Goal: Transaction & Acquisition: Purchase product/service

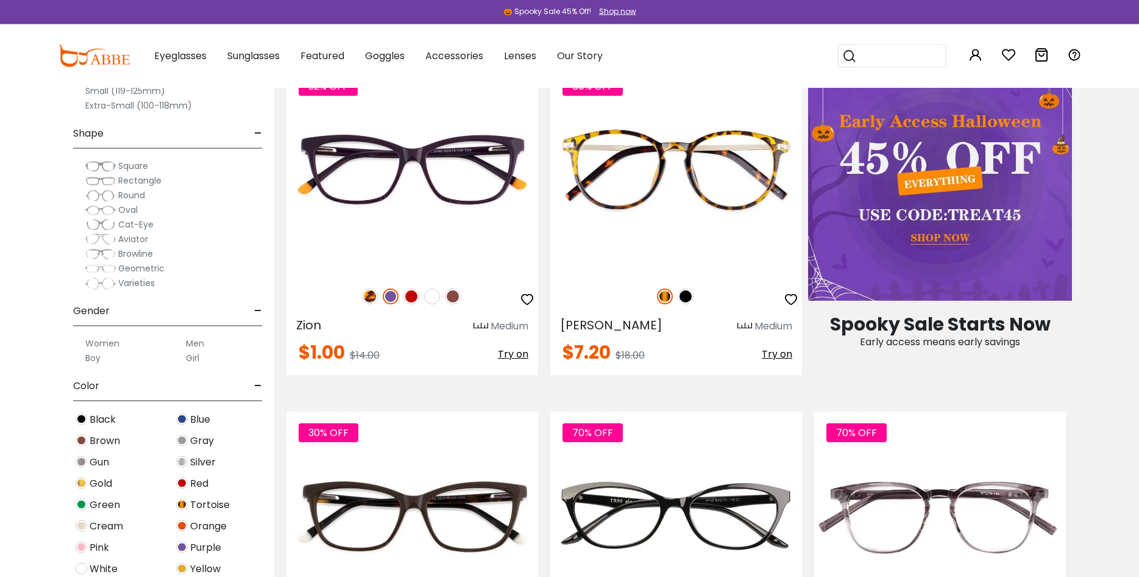
scroll to position [684, 0]
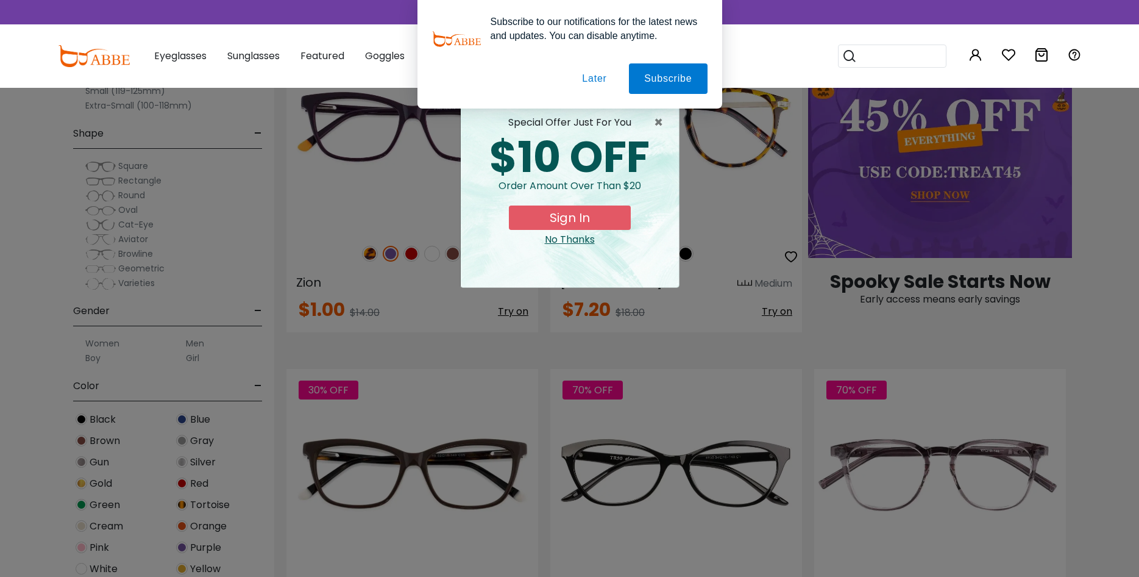
click at [104, 343] on div "× special offer just for you $10 OFF Order amount over than $20 Sign In No Than…" at bounding box center [569, 288] width 1139 height 577
click at [576, 216] on button "Sign In" at bounding box center [570, 217] width 122 height 24
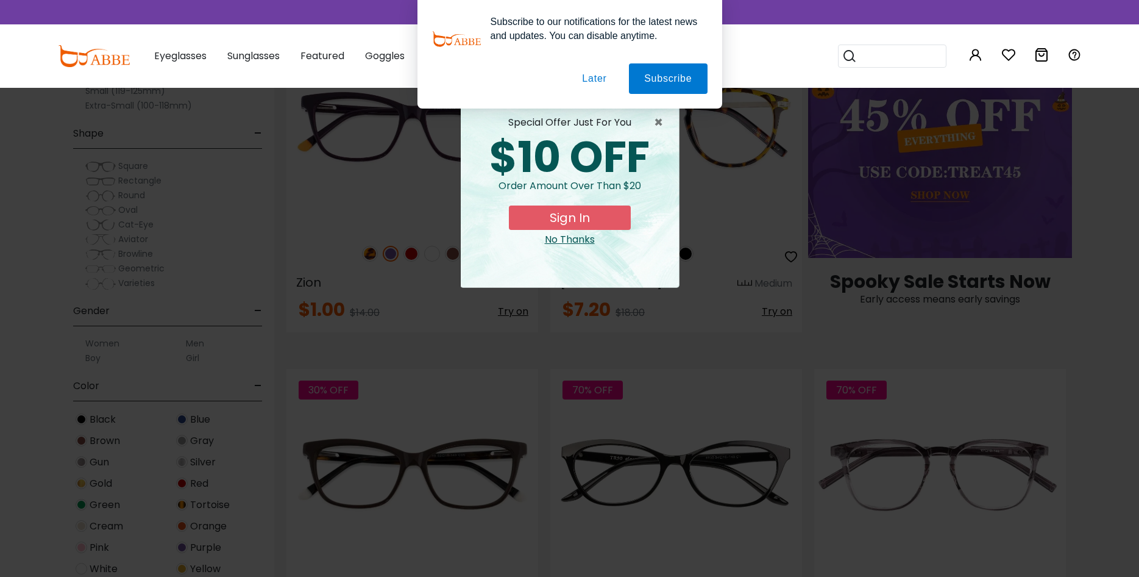
scroll to position [0, 0]
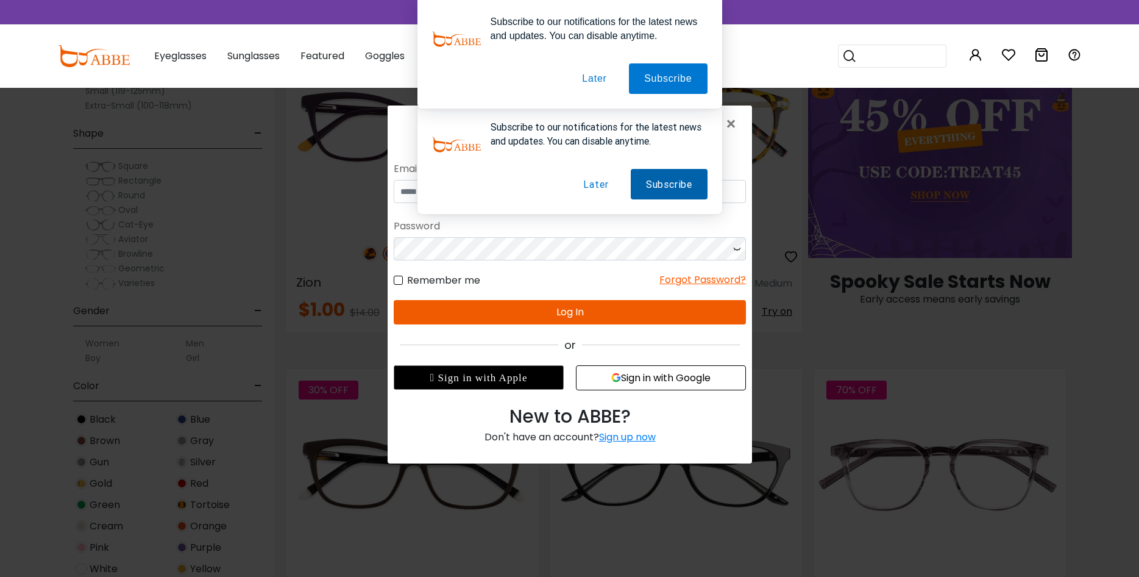
click at [671, 185] on button "Subscribe" at bounding box center [668, 183] width 77 height 30
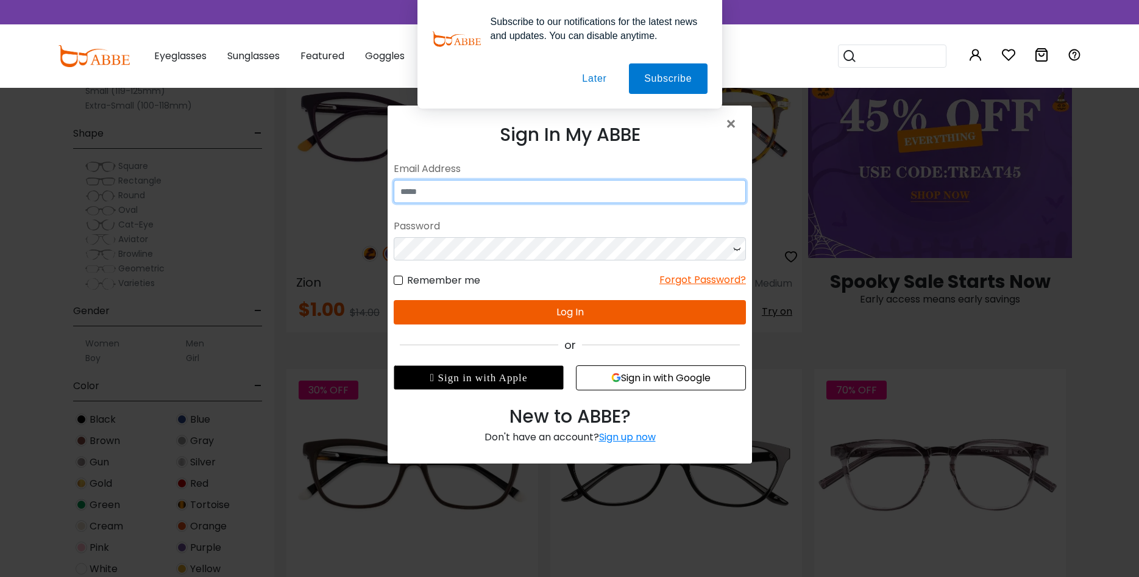
click at [444, 198] on input "email" at bounding box center [569, 190] width 352 height 23
type input "**********"
click at [650, 379] on button "Sign in with Google" at bounding box center [660, 376] width 170 height 25
click at [686, 380] on button "Sign in with Google" at bounding box center [660, 376] width 170 height 25
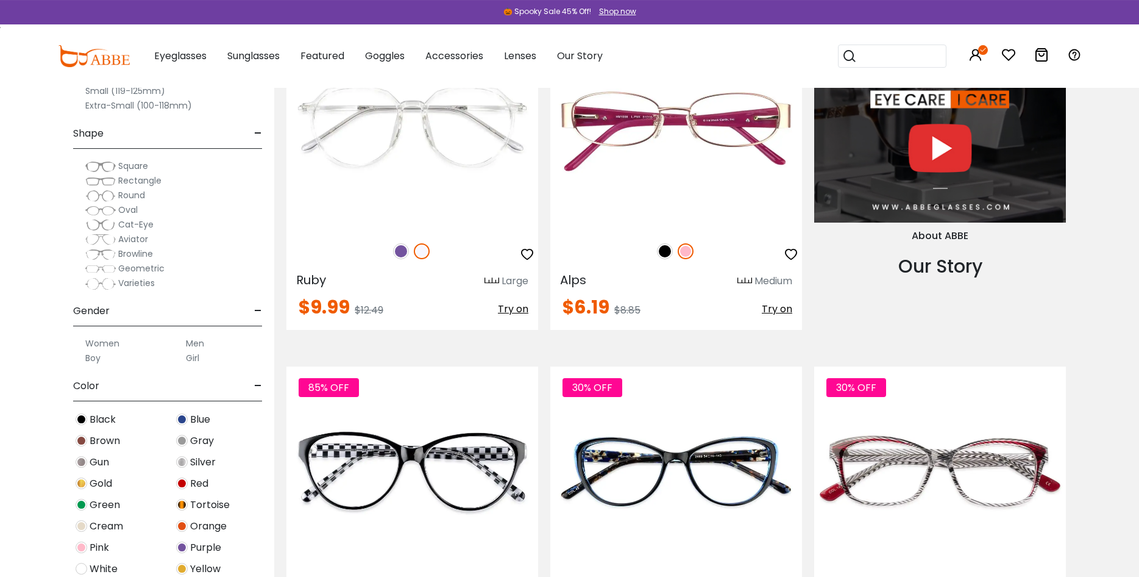
scroll to position [1430, 0]
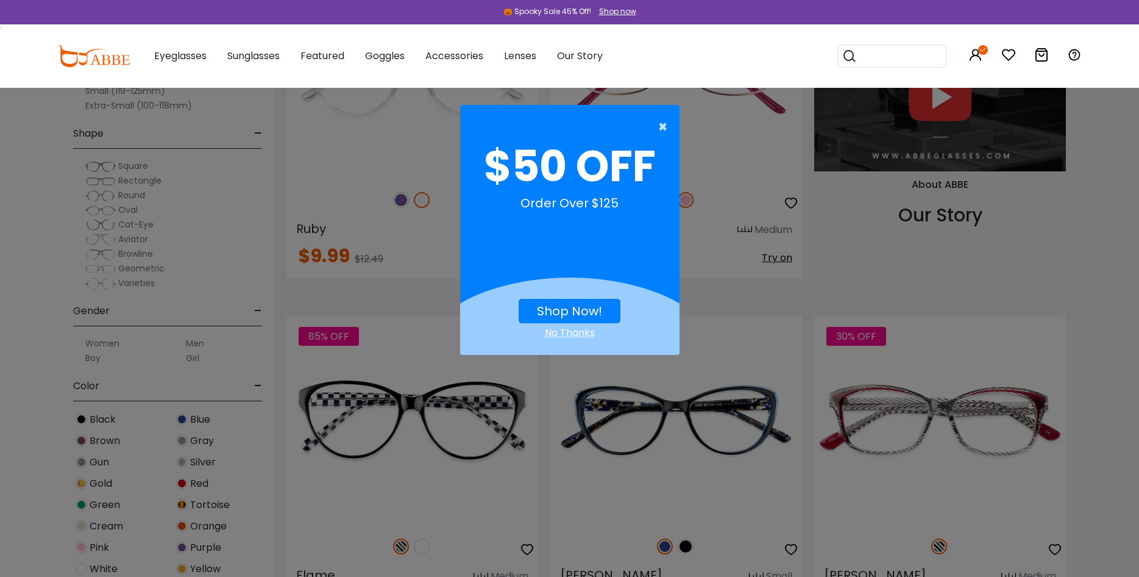
click at [661, 123] on span "×" at bounding box center [665, 127] width 15 height 24
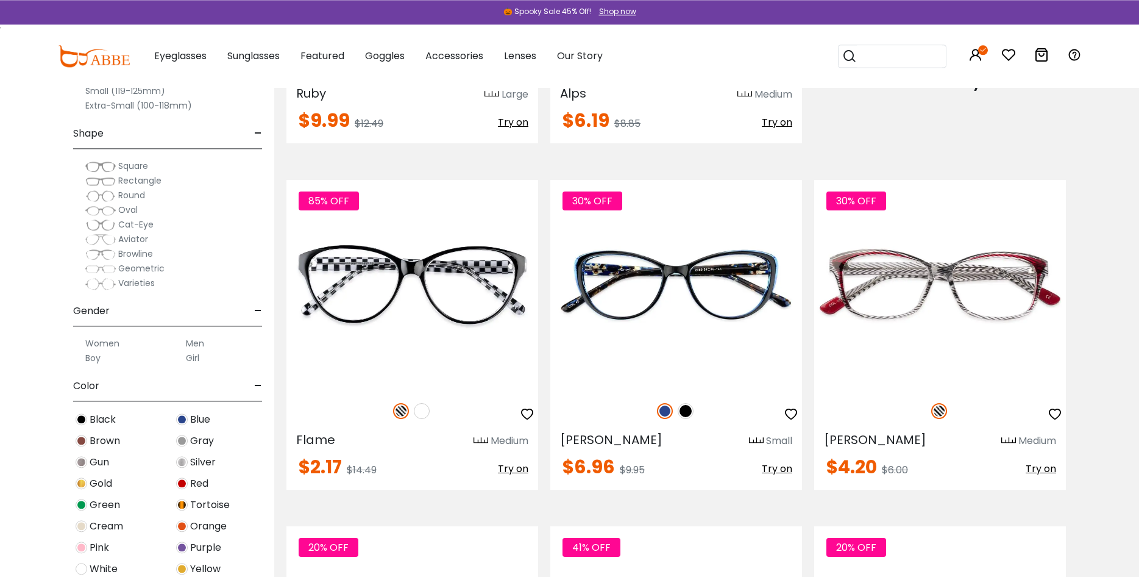
scroll to position [1616, 0]
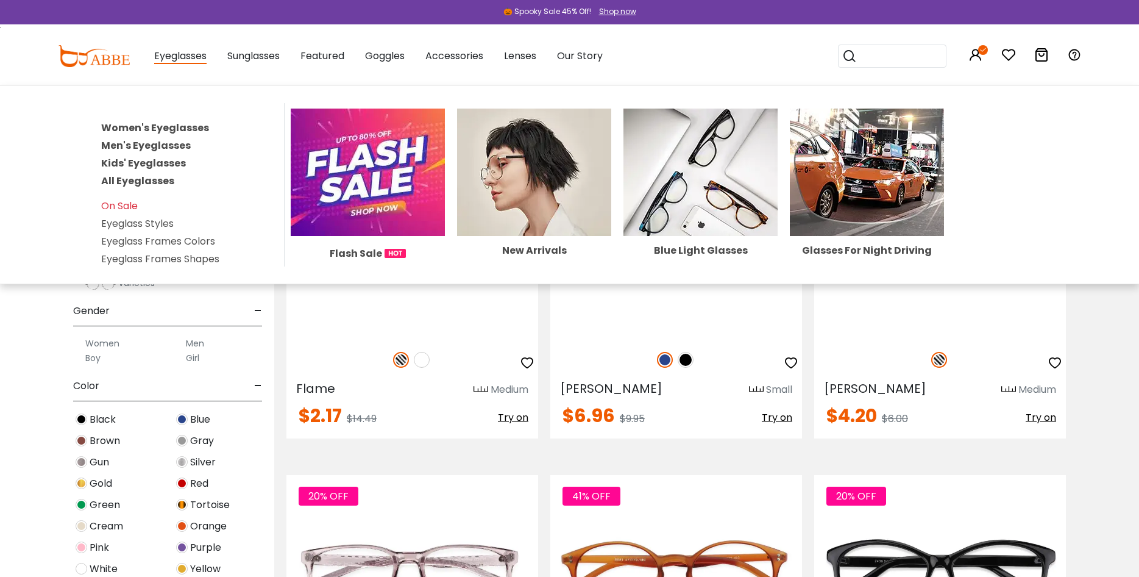
click at [156, 129] on link "Women's Eyeglasses" at bounding box center [155, 128] width 108 height 14
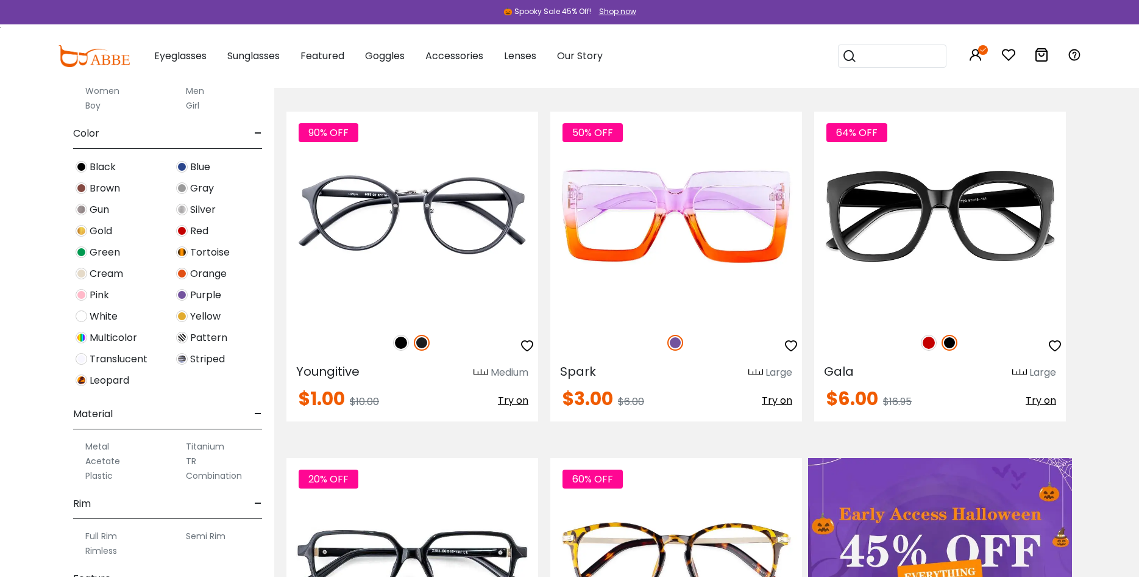
scroll to position [421, 0]
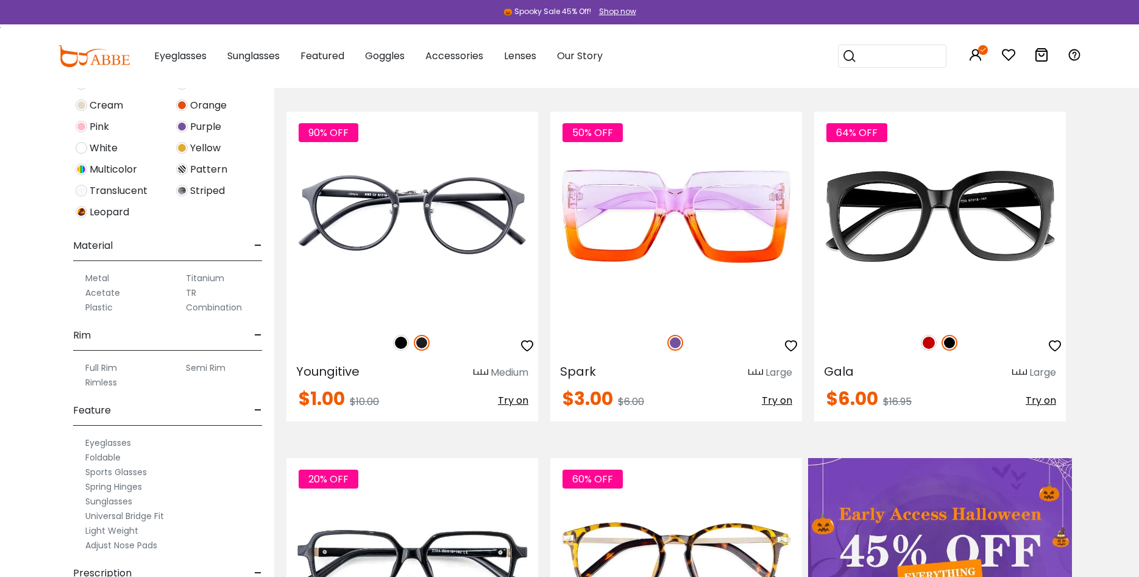
click at [99, 381] on label "Rimless" at bounding box center [101, 382] width 32 height 15
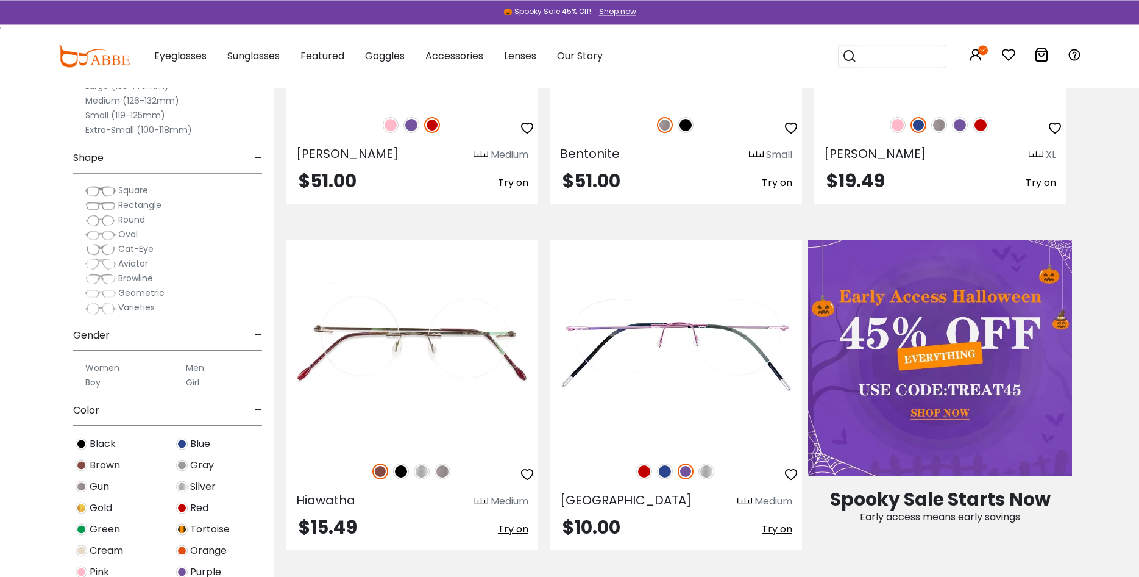
scroll to position [559, 0]
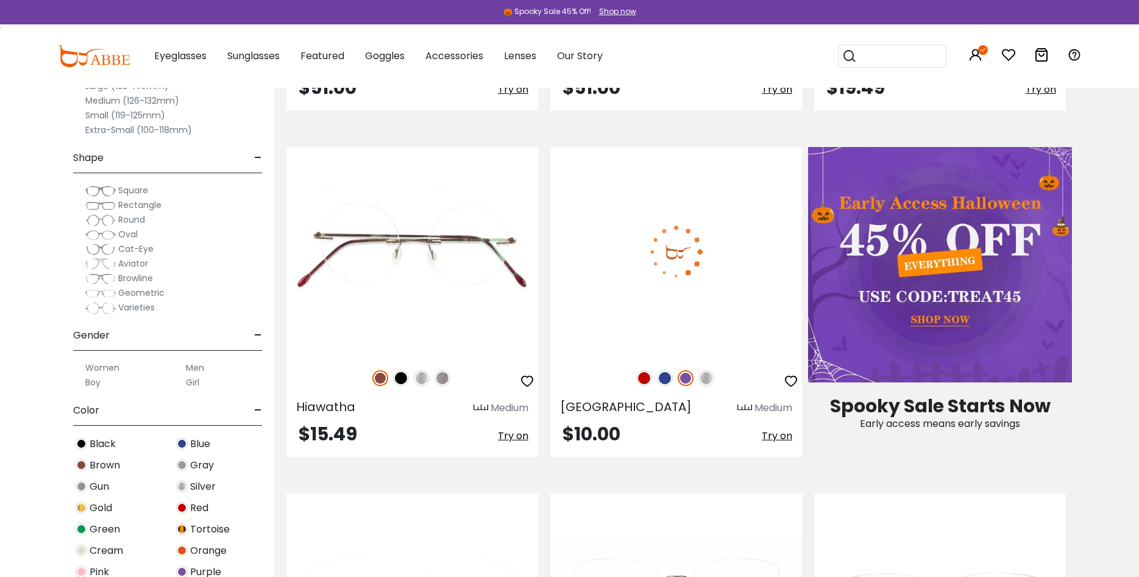
click at [687, 261] on img at bounding box center [676, 252] width 252 height 210
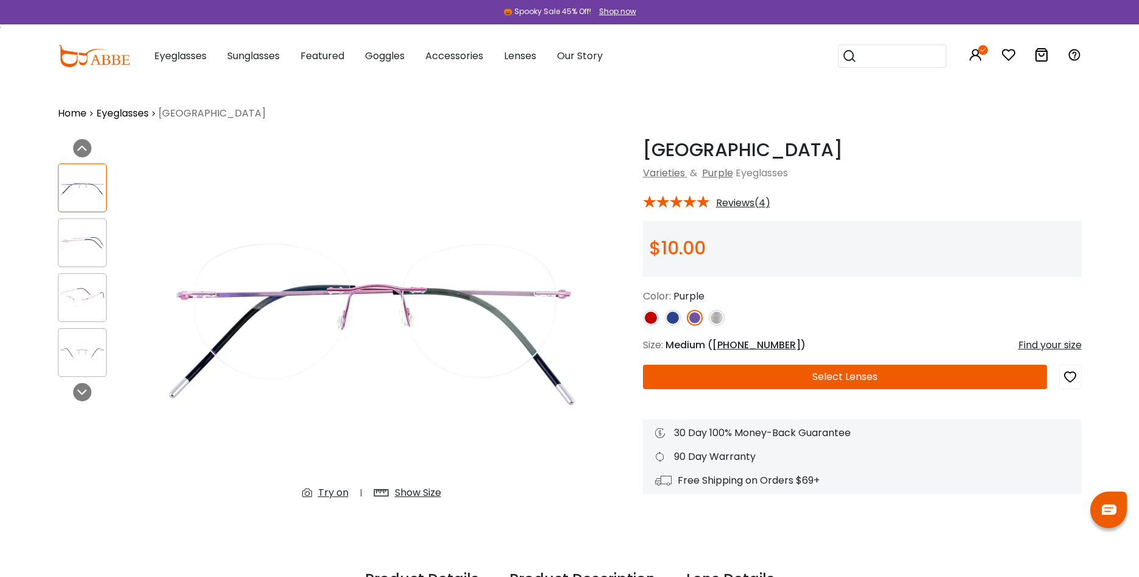
click at [76, 248] on img at bounding box center [83, 242] width 48 height 24
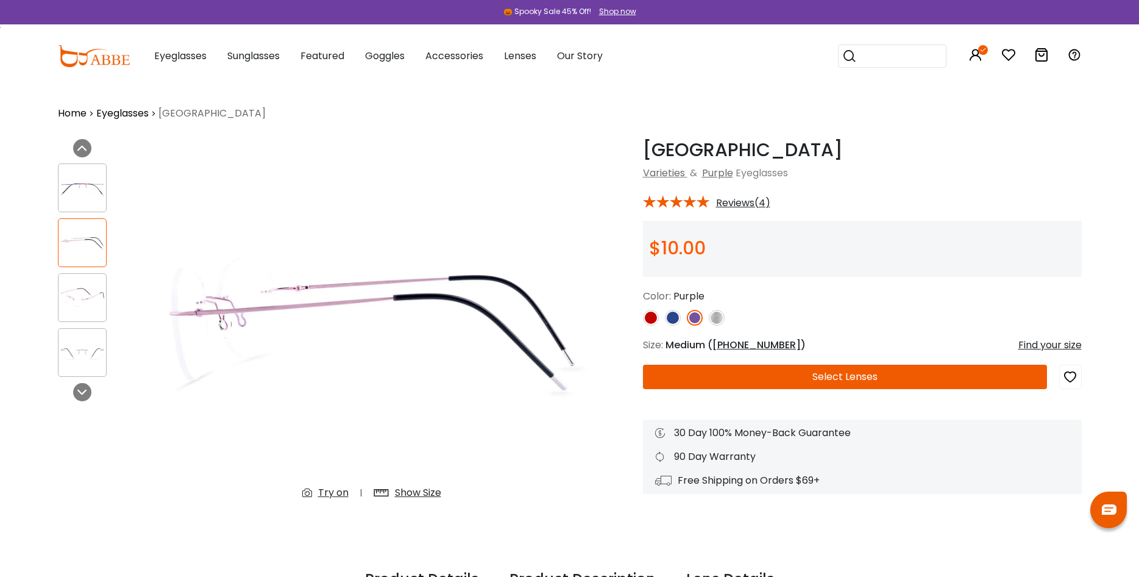
click at [92, 308] on img at bounding box center [83, 297] width 48 height 24
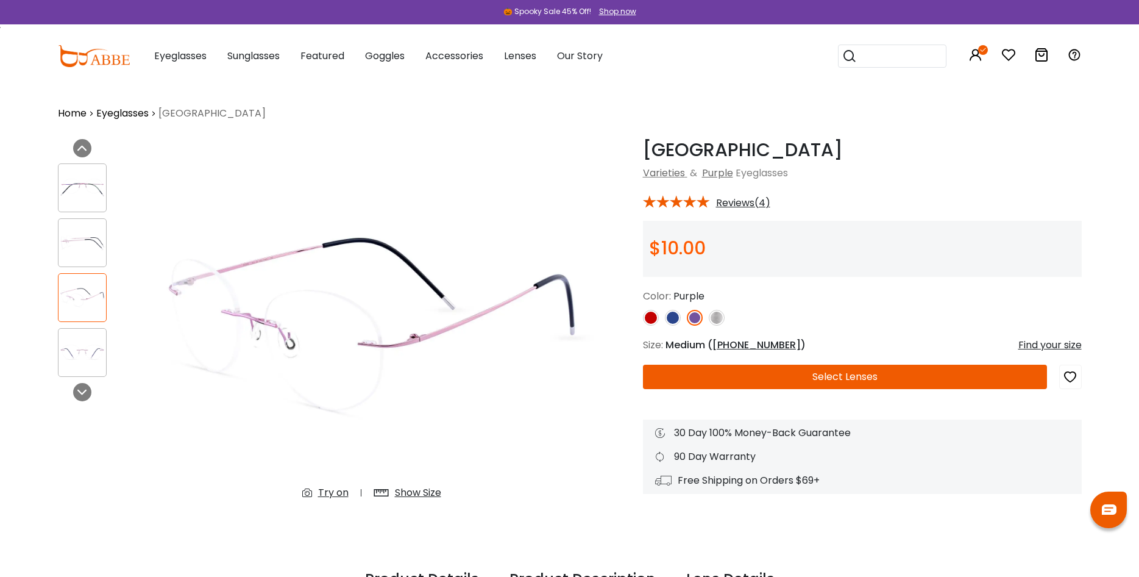
click at [87, 364] on div at bounding box center [82, 352] width 49 height 49
click at [650, 314] on img at bounding box center [651, 318] width 16 height 16
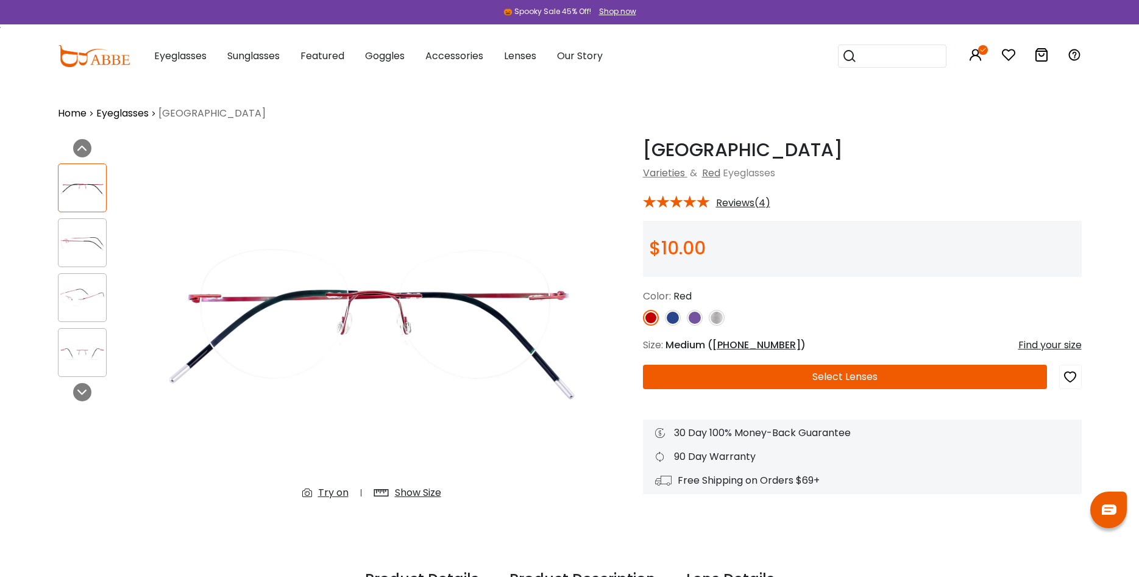
click at [856, 375] on button "Select Lenses" at bounding box center [845, 376] width 404 height 24
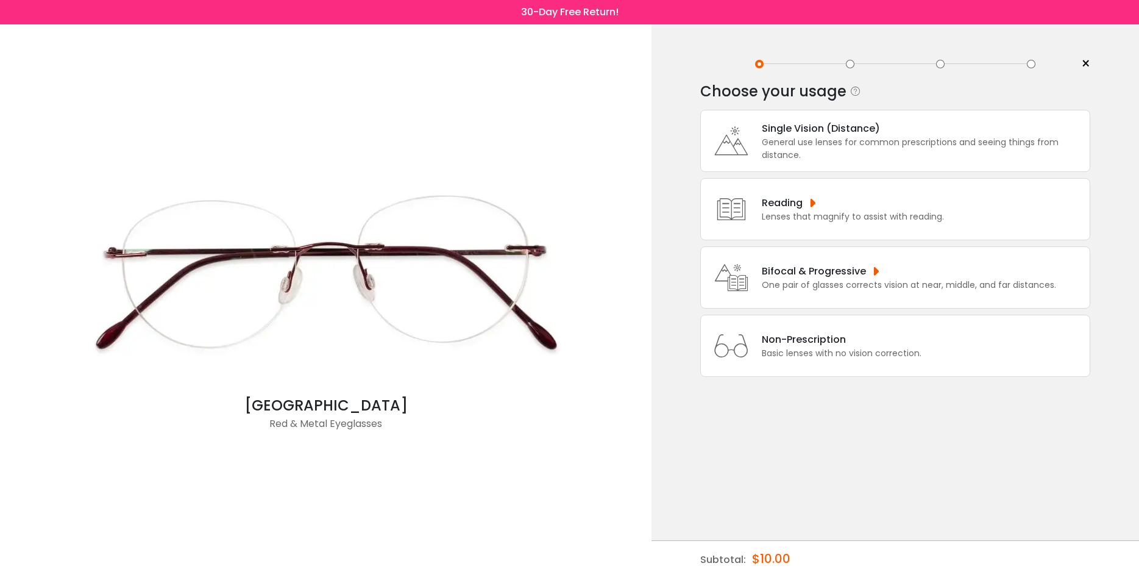
click at [853, 279] on div "Bifocal & Progressive" at bounding box center [909, 270] width 294 height 15
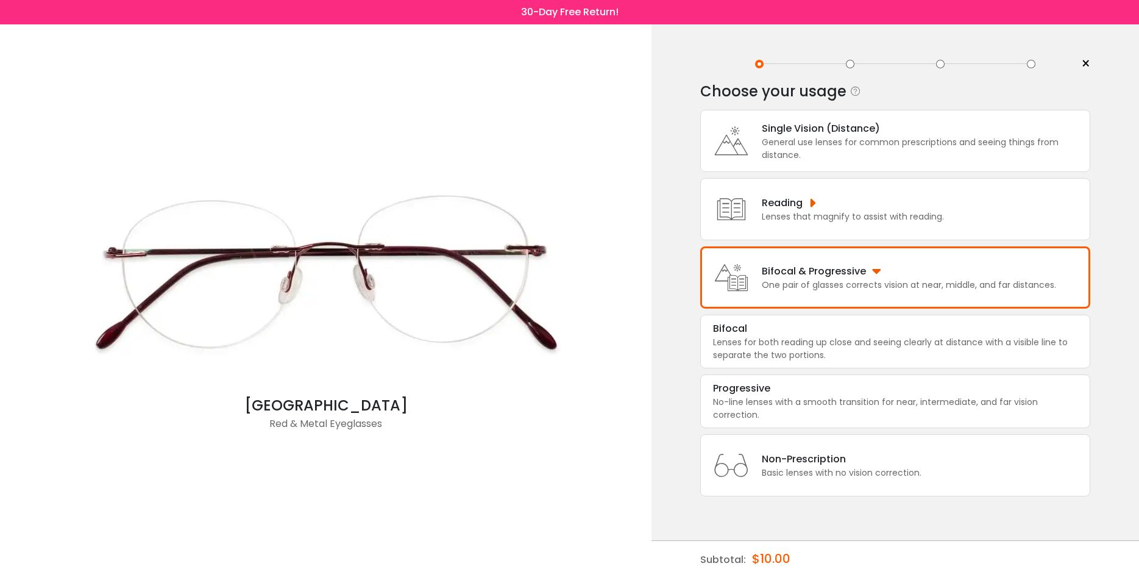
scroll to position [20, 0]
click at [876, 275] on div "Bifocal & Progressive" at bounding box center [909, 270] width 294 height 15
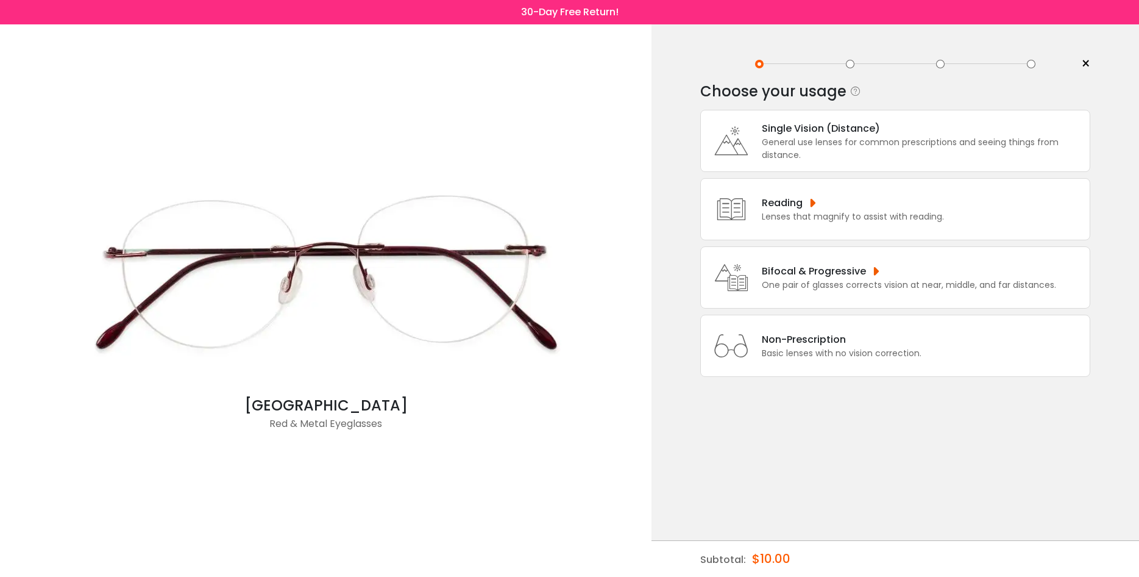
scroll to position [0, 0]
click at [876, 275] on div "Bifocal & Progressive One pair of glasses corrects vision at near, middle, and …" at bounding box center [895, 277] width 390 height 62
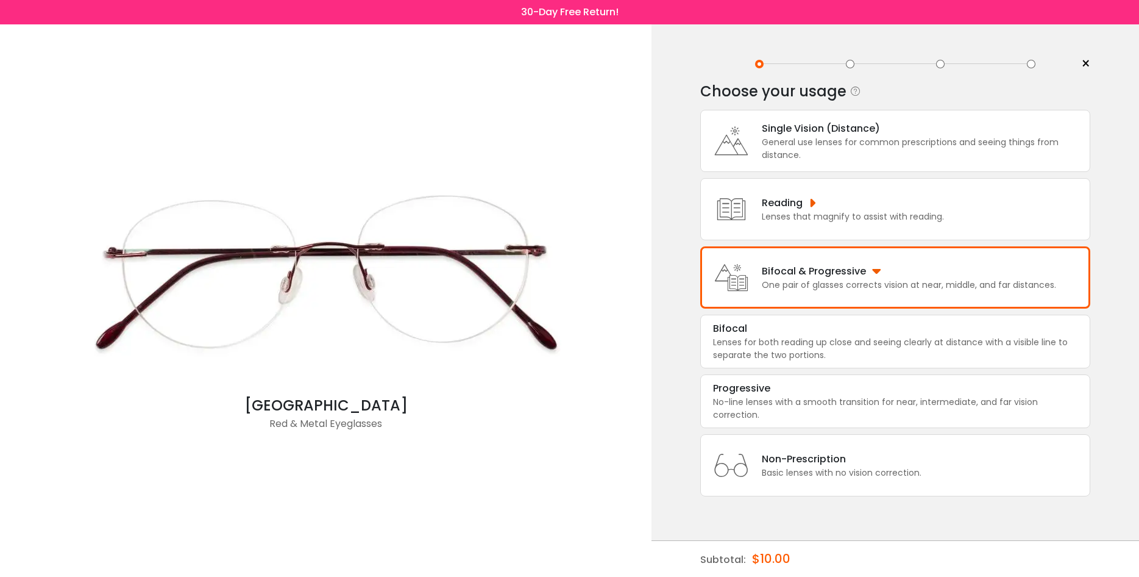
click at [824, 279] on div "Bifocal & Progressive" at bounding box center [909, 270] width 294 height 15
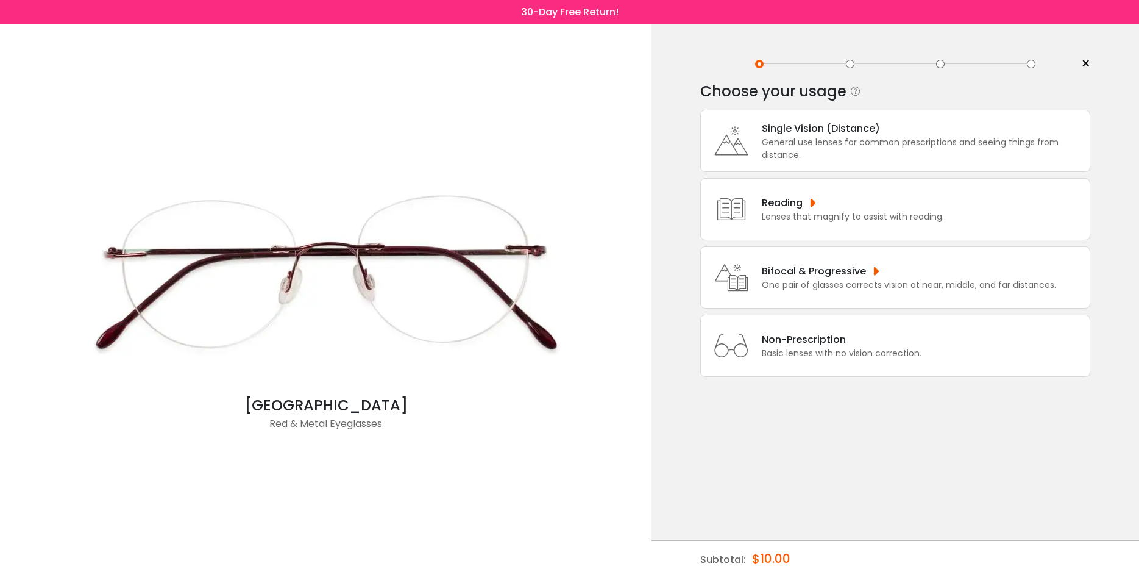
click at [735, 302] on icon at bounding box center [731, 277] width 49 height 49
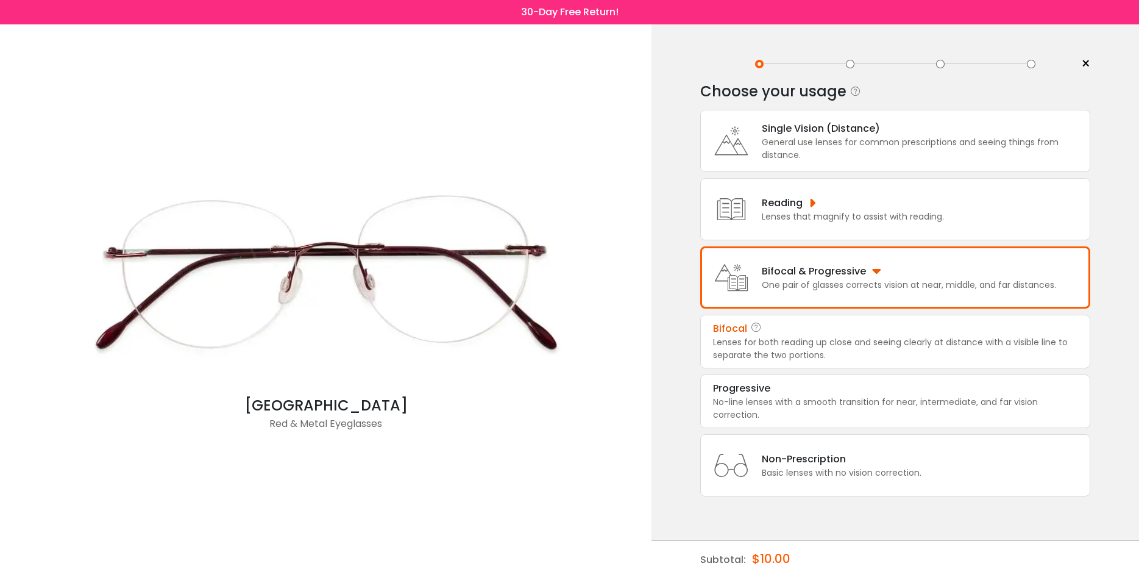
click at [774, 361] on div "Lenses for both reading up close and seeing clearly at distance with a visible …" at bounding box center [895, 349] width 364 height 26
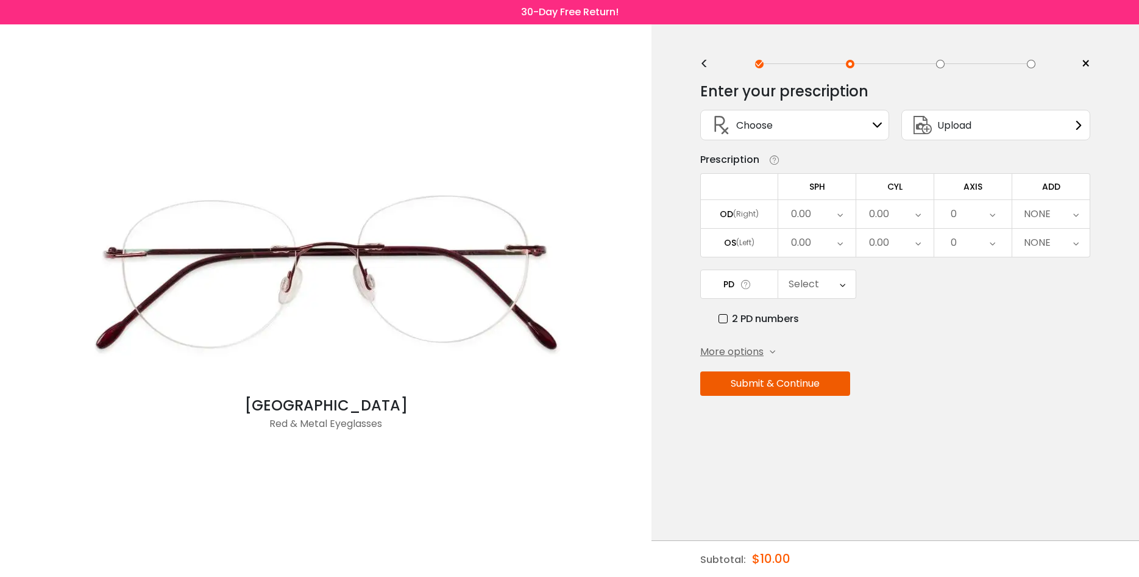
click at [942, 128] on span "Upload" at bounding box center [954, 125] width 34 height 15
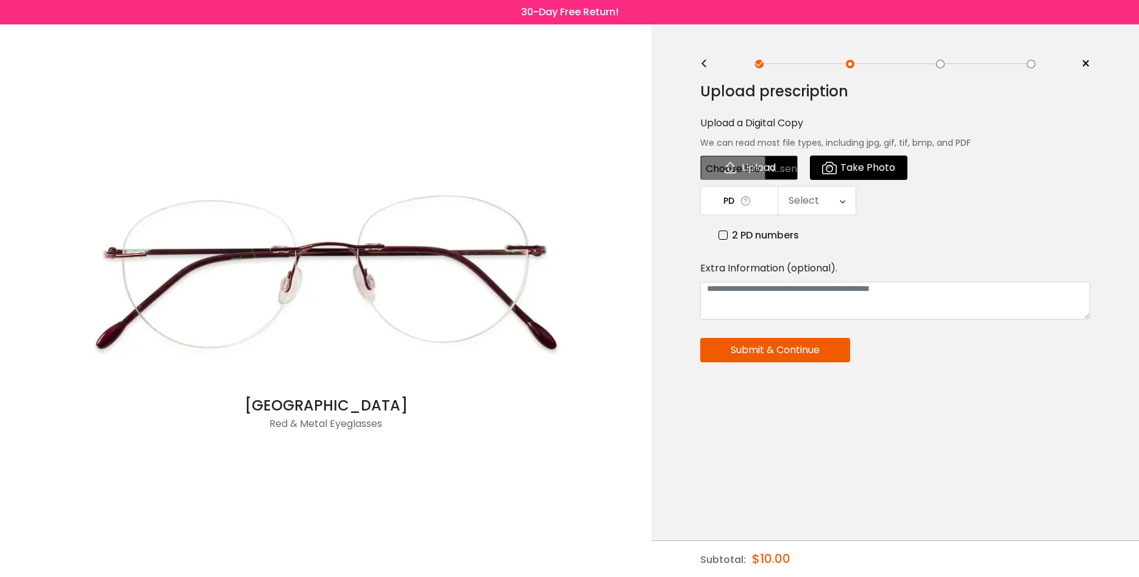
click at [734, 170] on input "file" at bounding box center [749, 167] width 98 height 24
type input "**********"
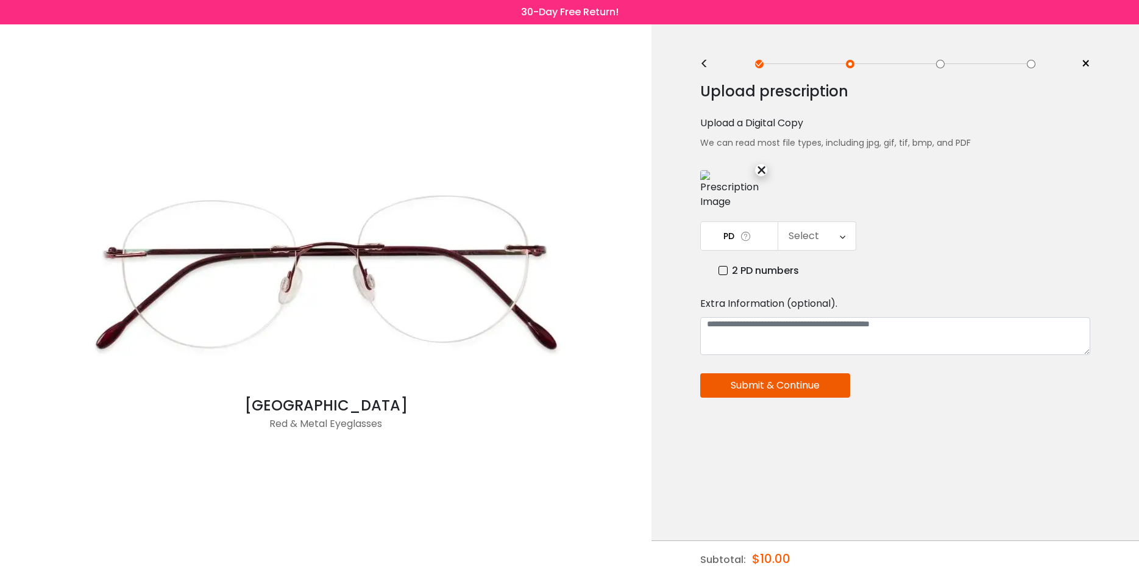
click at [760, 170] on div "×" at bounding box center [761, 170] width 12 height 12
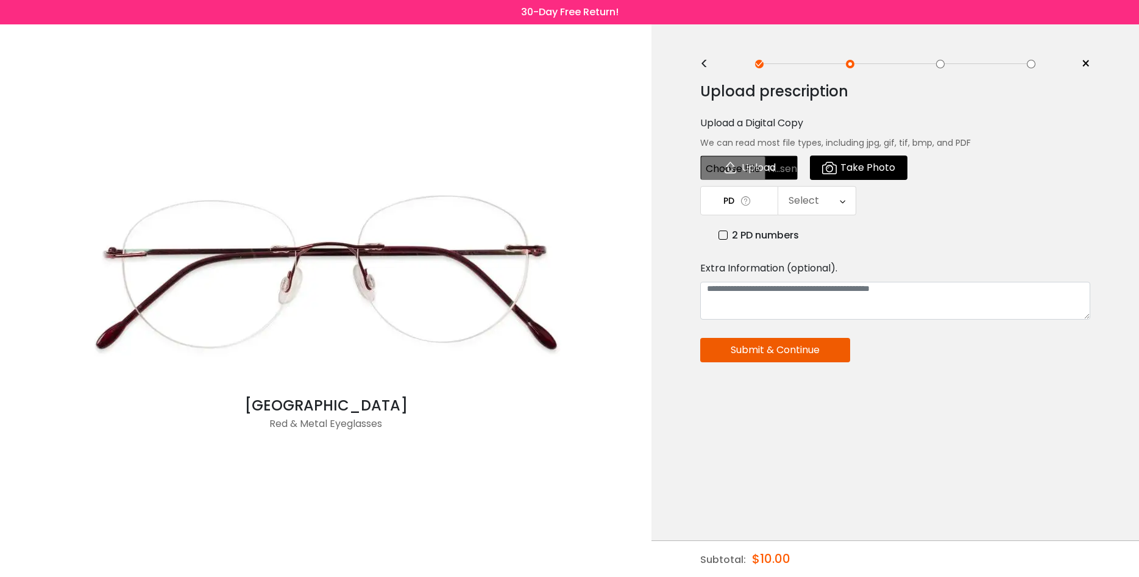
click at [246, 61] on div "Terrace Park Red & Metal Eyeglasses" at bounding box center [325, 300] width 639 height 552
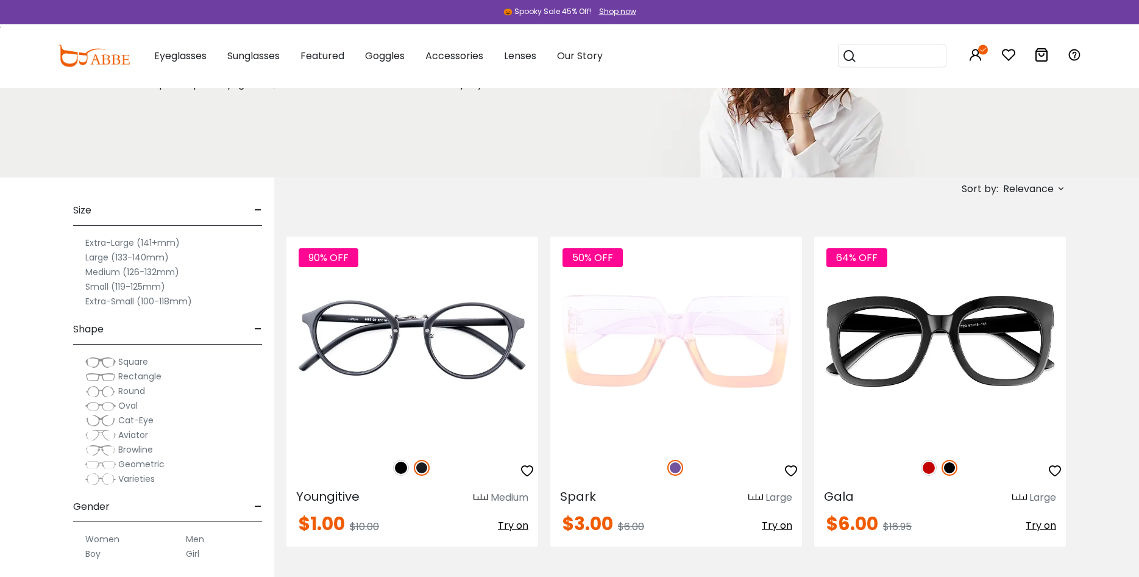
scroll to position [124, 0]
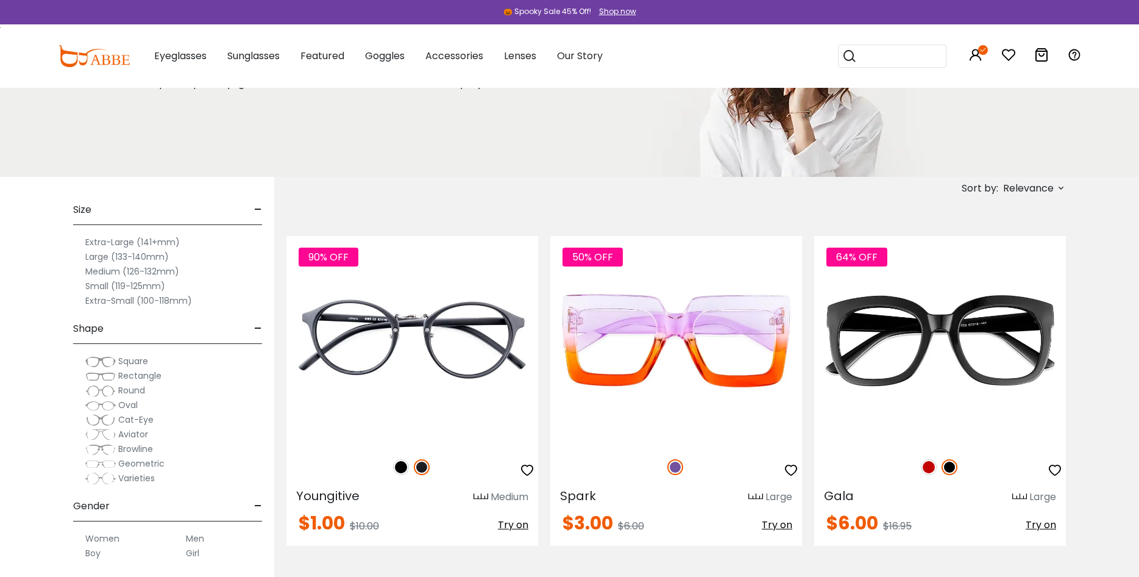
click at [131, 436] on span "Aviator" at bounding box center [133, 434] width 30 height 12
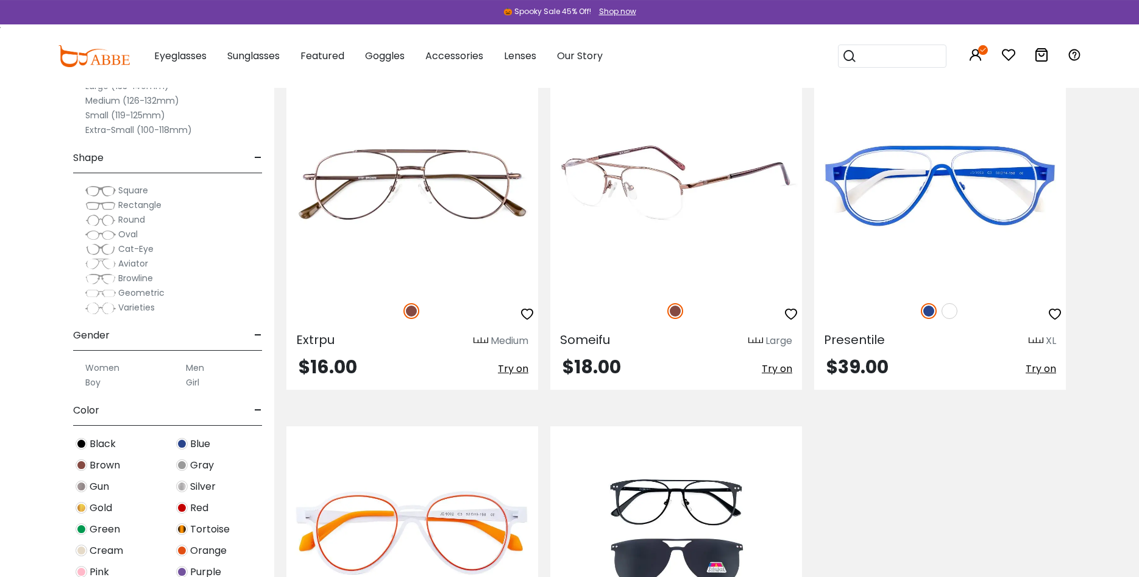
scroll to position [1678, 0]
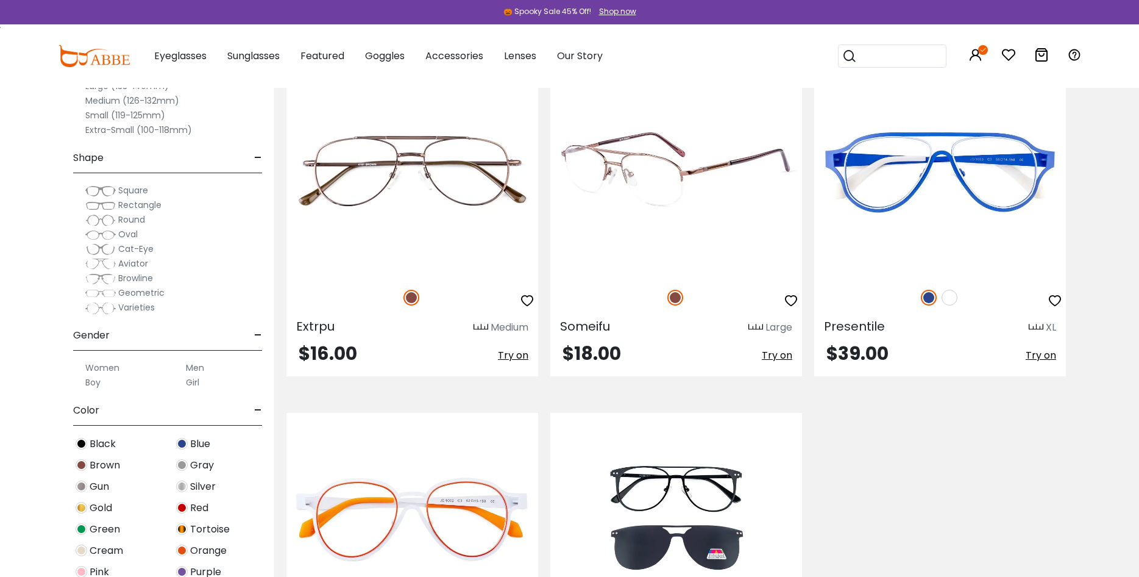
click at [792, 299] on icon "button" at bounding box center [791, 300] width 15 height 15
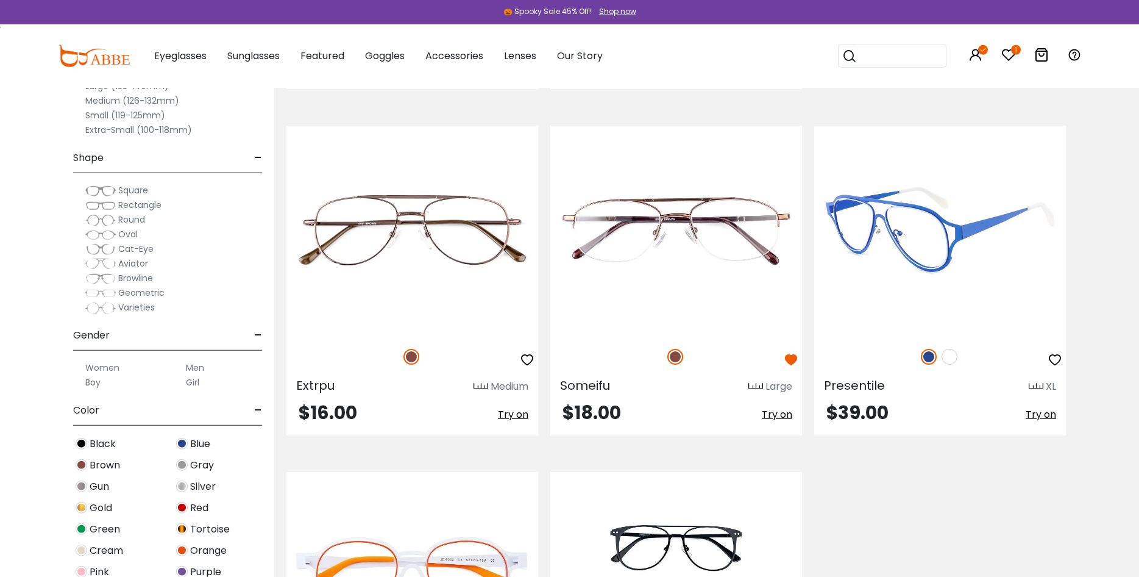
scroll to position [1616, 0]
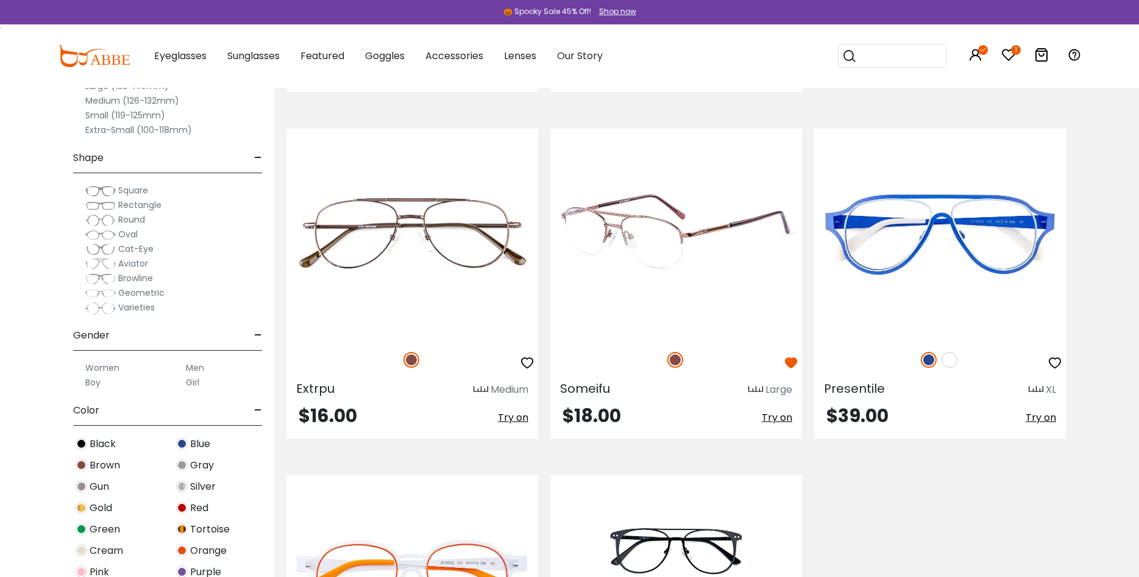
click at [782, 419] on span "Try on" at bounding box center [777, 417] width 30 height 14
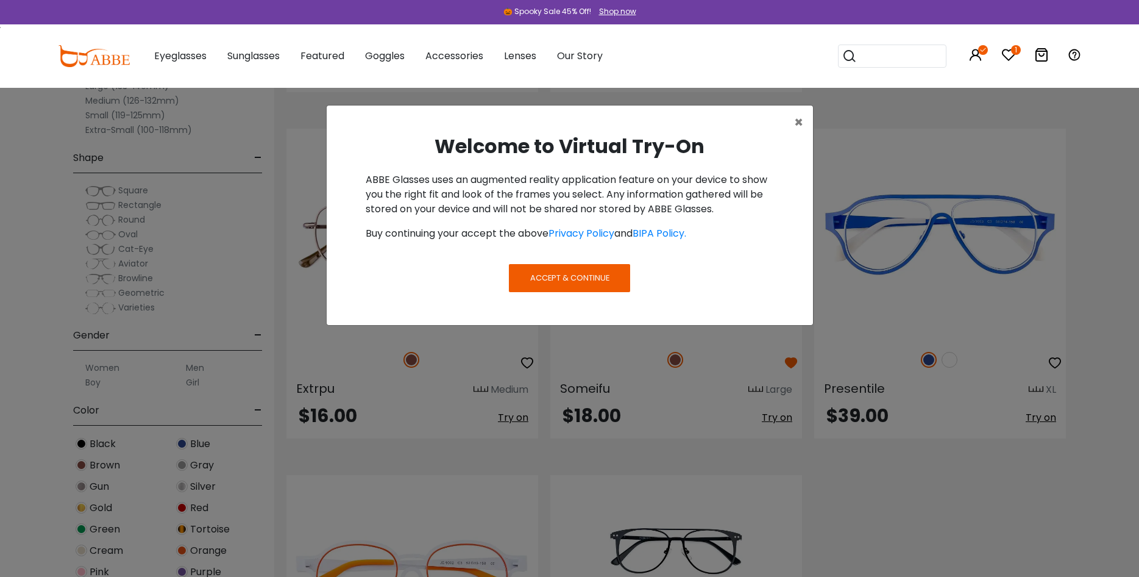
click at [574, 282] on span "Accept & Continue" at bounding box center [569, 278] width 79 height 12
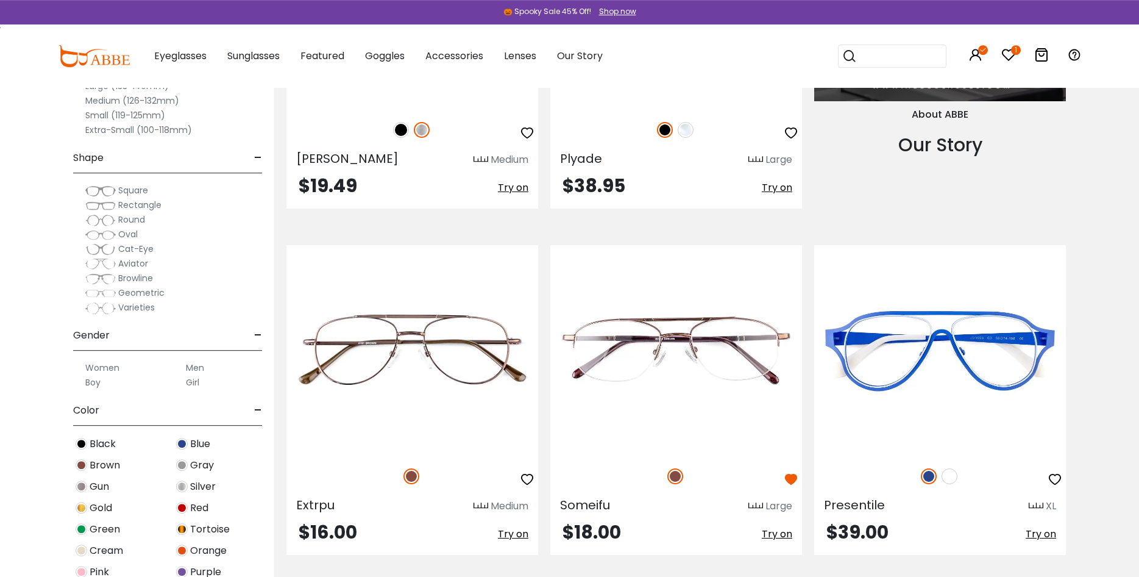
scroll to position [1492, 0]
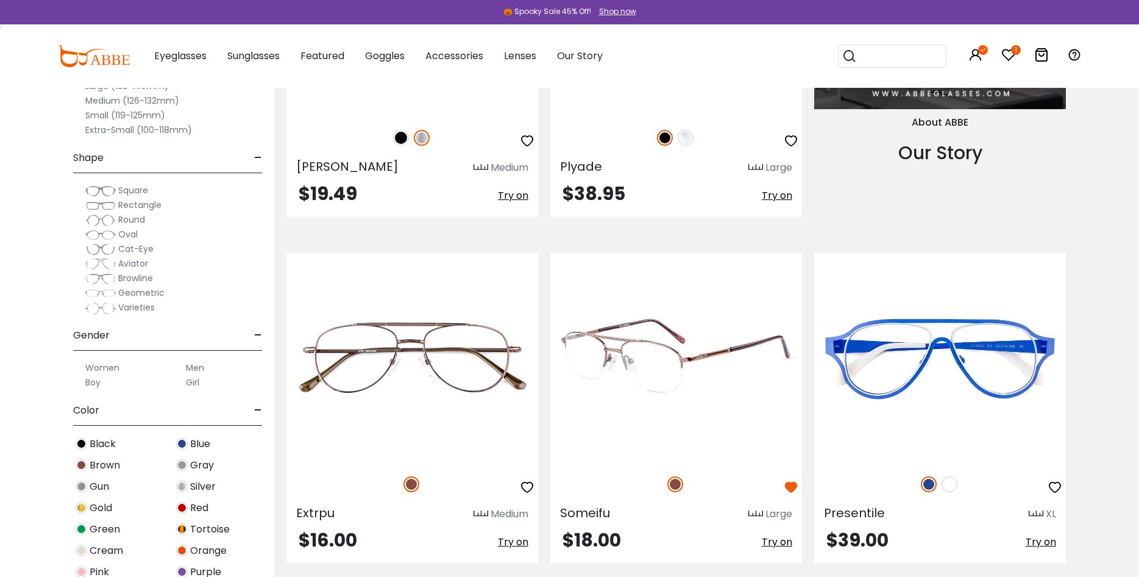
click at [664, 353] on img at bounding box center [676, 358] width 252 height 210
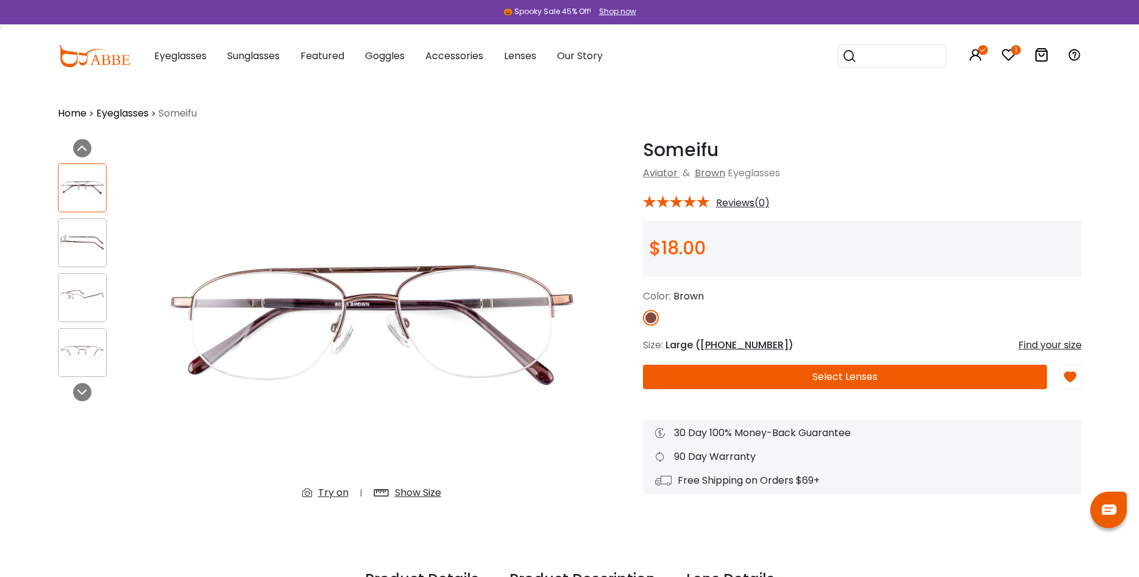
click at [1046, 344] on div "Find your size" at bounding box center [1049, 345] width 63 height 15
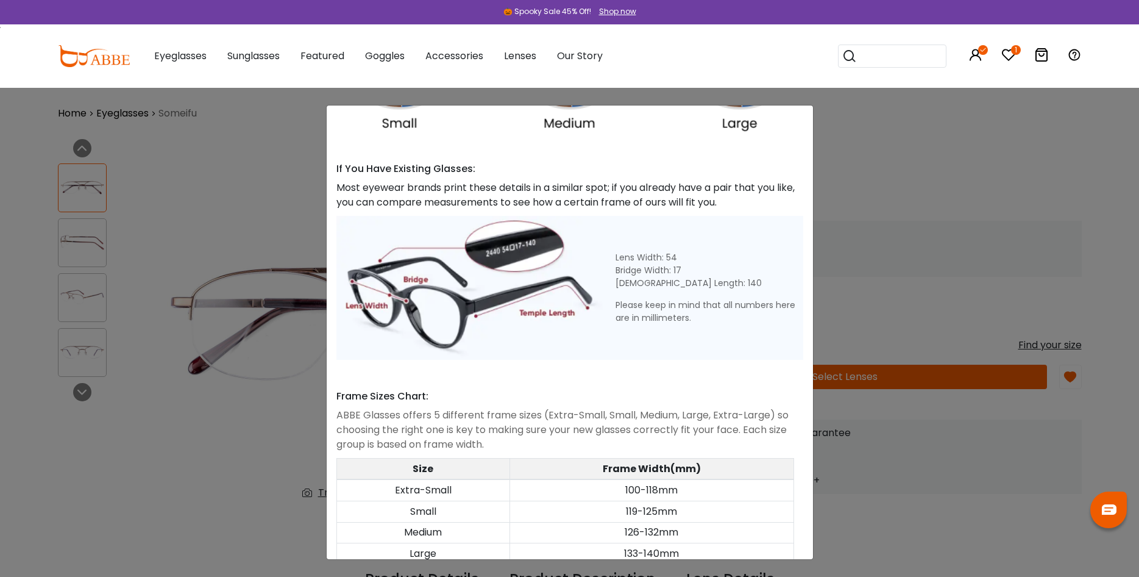
scroll to position [464, 0]
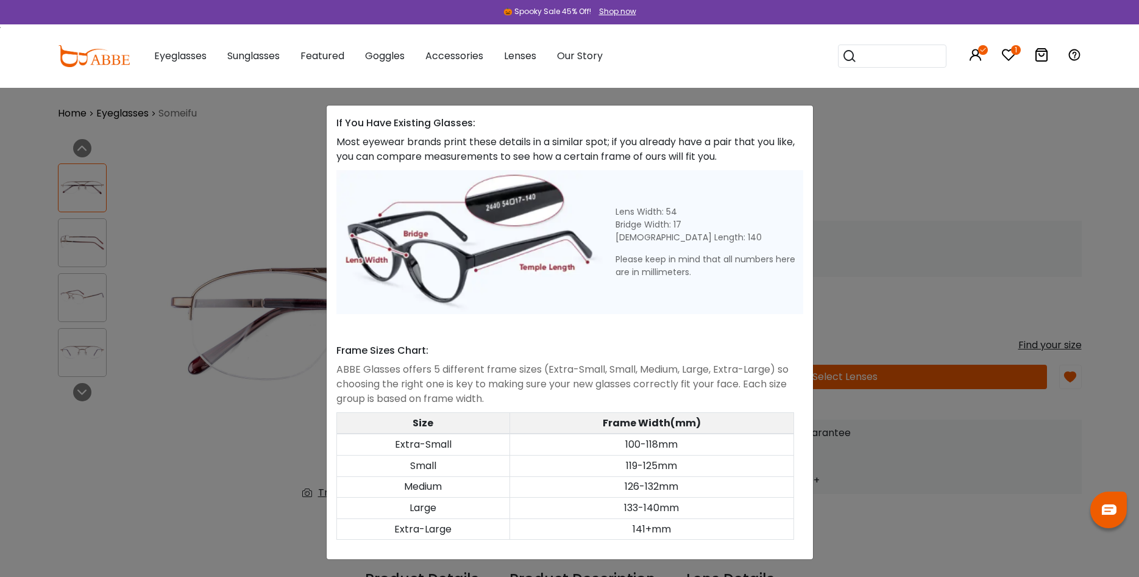
click at [963, 513] on div "Size Guide × A Skill For Finding Suitable Glasses Size: Use a Credit Card Place…" at bounding box center [569, 288] width 1139 height 577
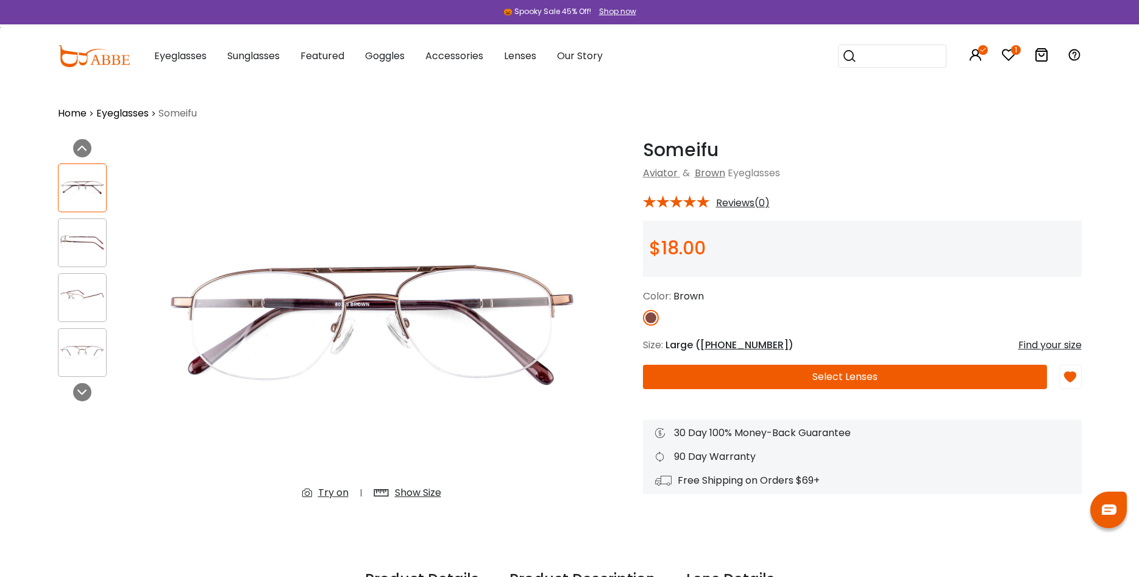
click at [413, 493] on div "Show Size" at bounding box center [418, 492] width 46 height 15
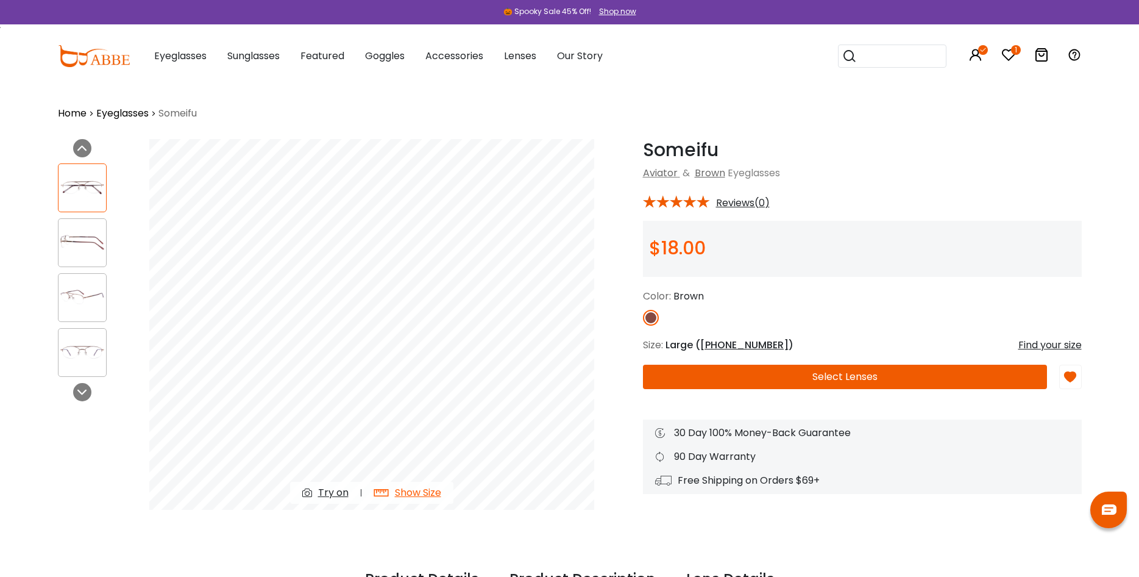
click at [715, 346] on span "51-19-140" at bounding box center [744, 345] width 88 height 14
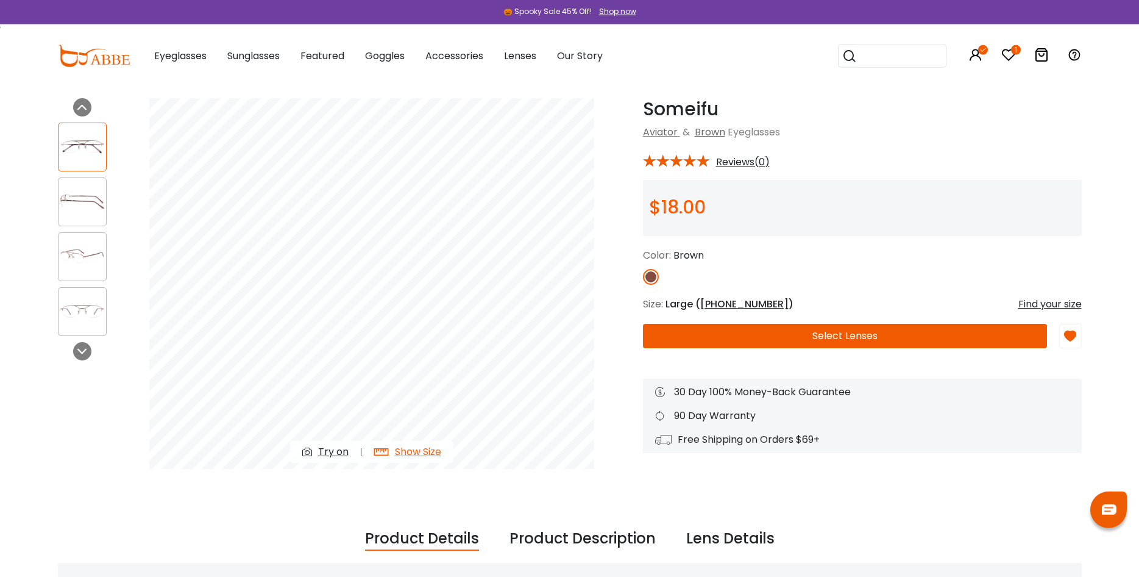
scroll to position [0, 0]
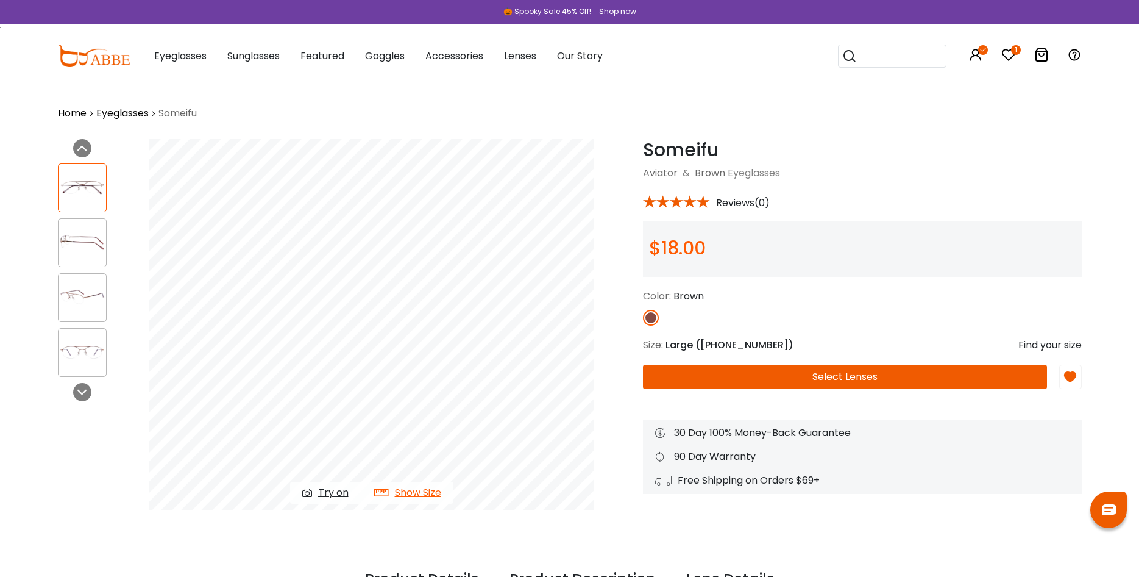
click at [138, 115] on link "Eyeglasses" at bounding box center [122, 113] width 52 height 15
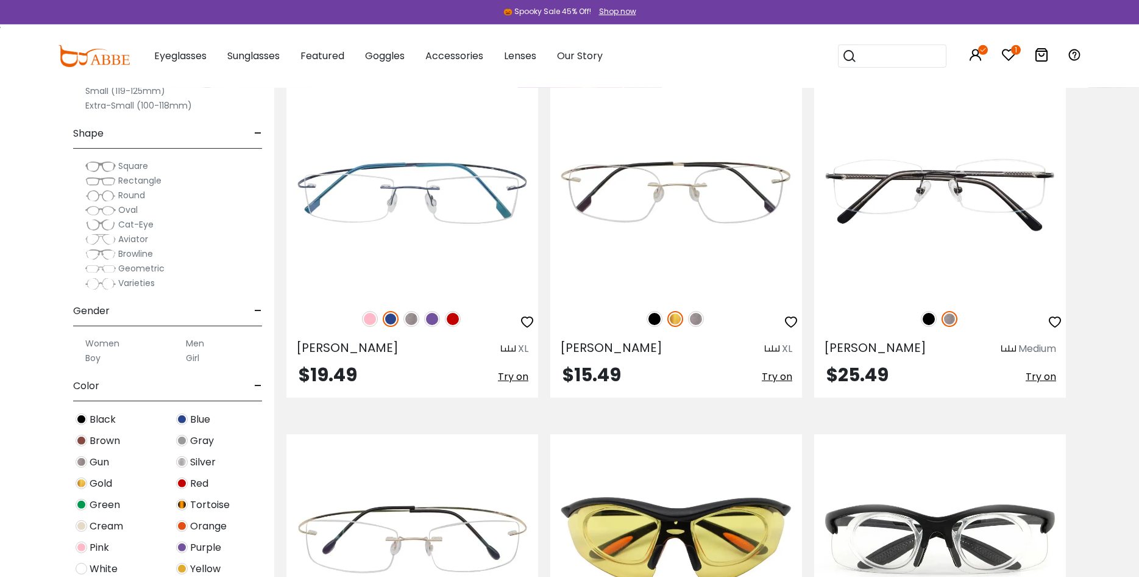
scroll to position [4476, 0]
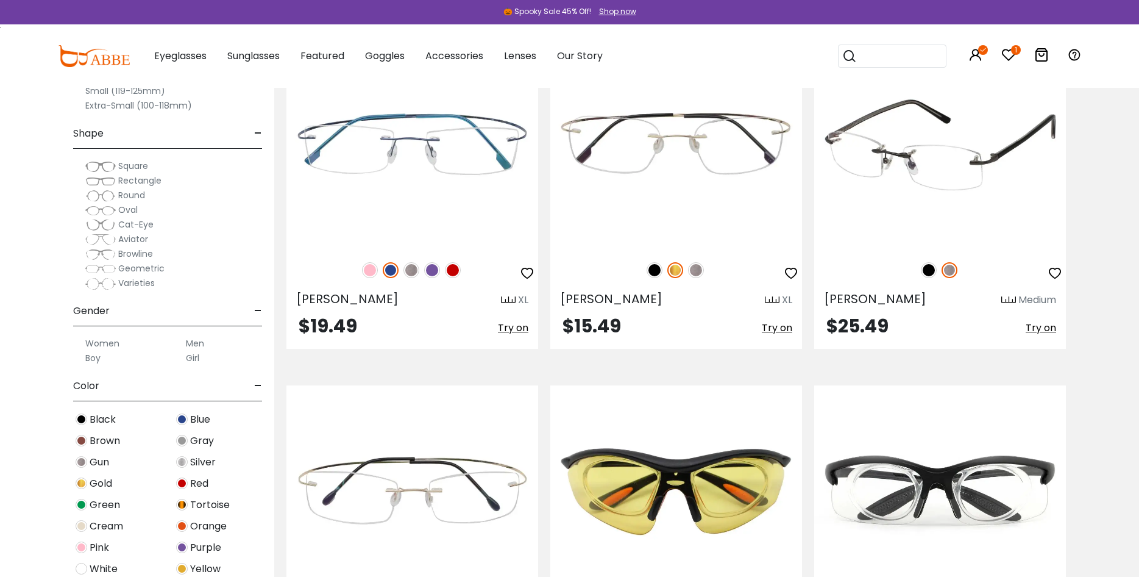
click at [1032, 328] on span "Try on" at bounding box center [1041, 328] width 30 height 14
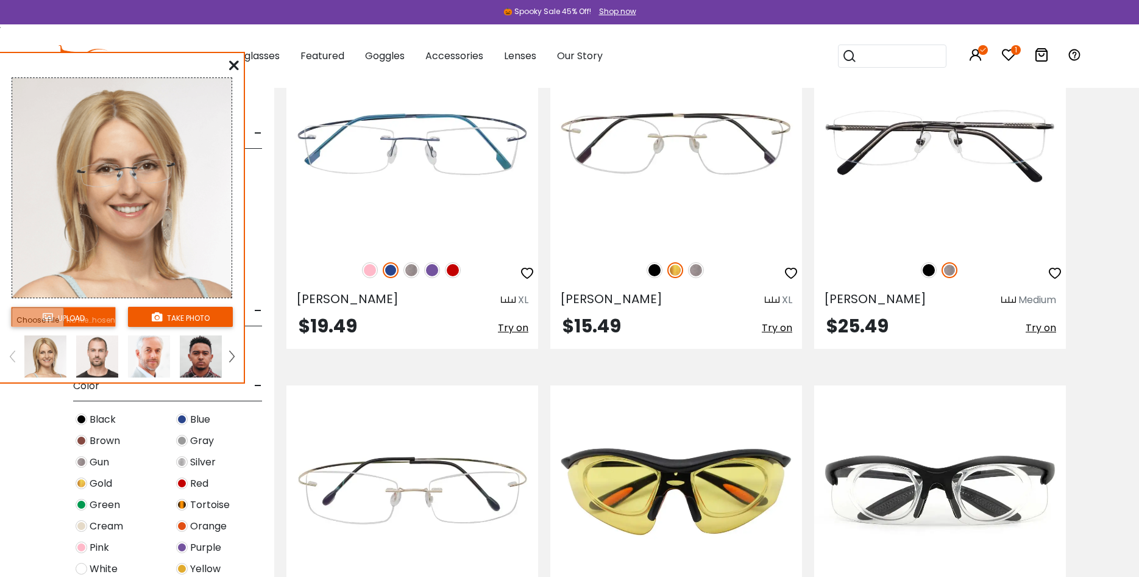
click at [63, 314] on input "file" at bounding box center [63, 317] width 105 height 20
type input "**********"
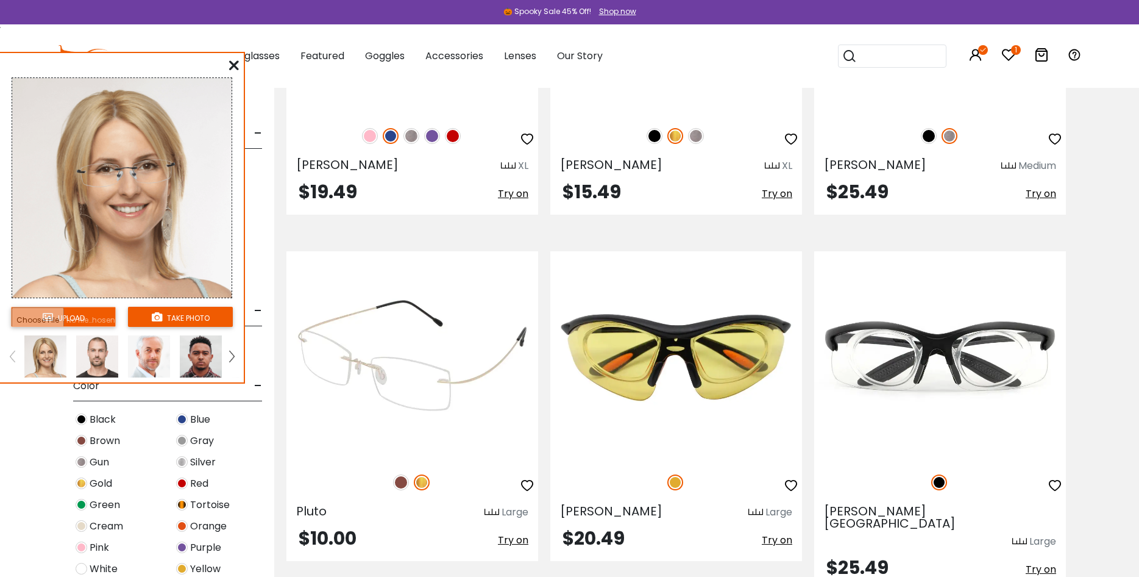
scroll to position [4662, 0]
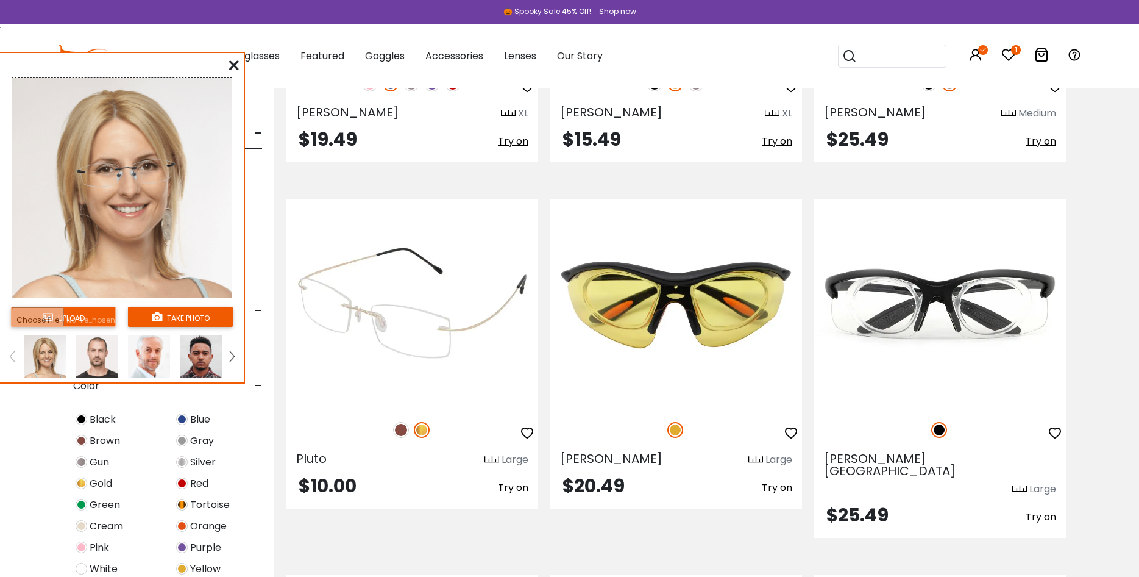
click at [524, 488] on span "Try on" at bounding box center [513, 487] width 30 height 14
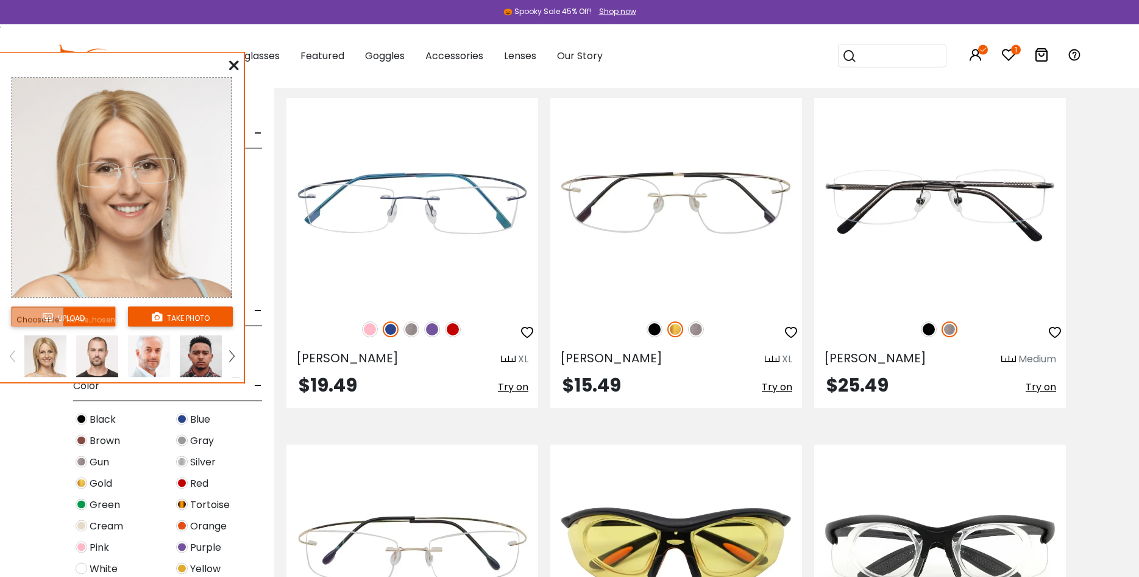
scroll to position [4414, 0]
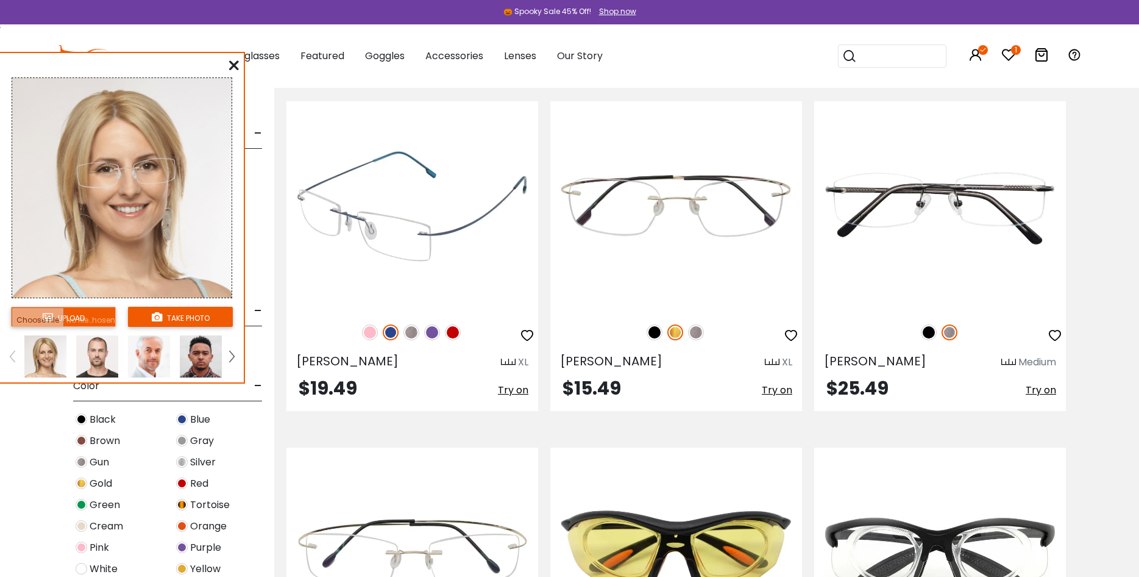
click at [517, 391] on span "Try on" at bounding box center [513, 390] width 30 height 14
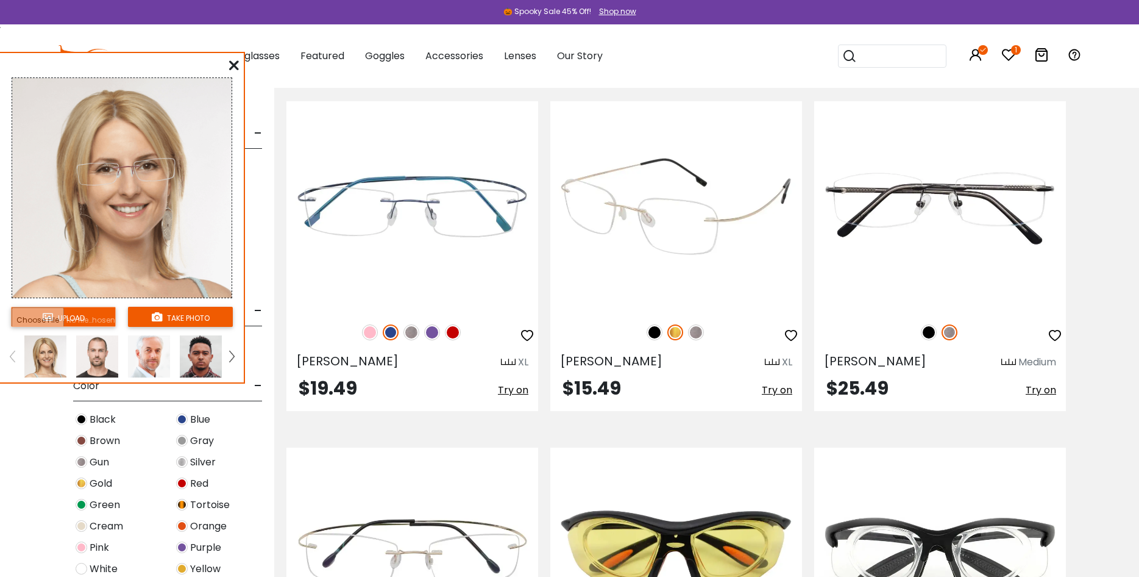
click at [783, 390] on span "Try on" at bounding box center [777, 390] width 30 height 14
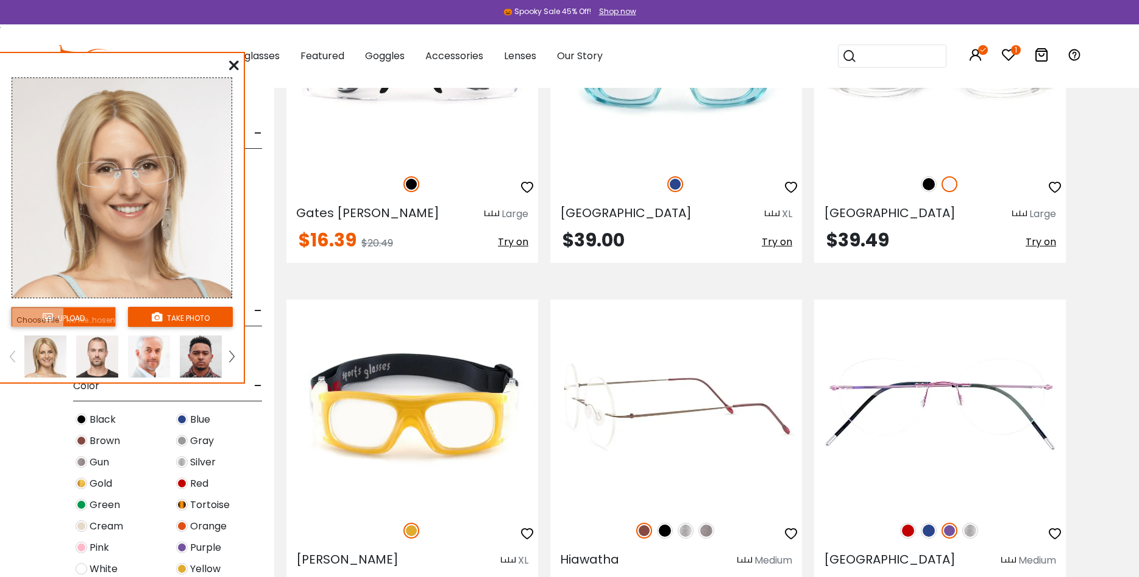
scroll to position [5408, 0]
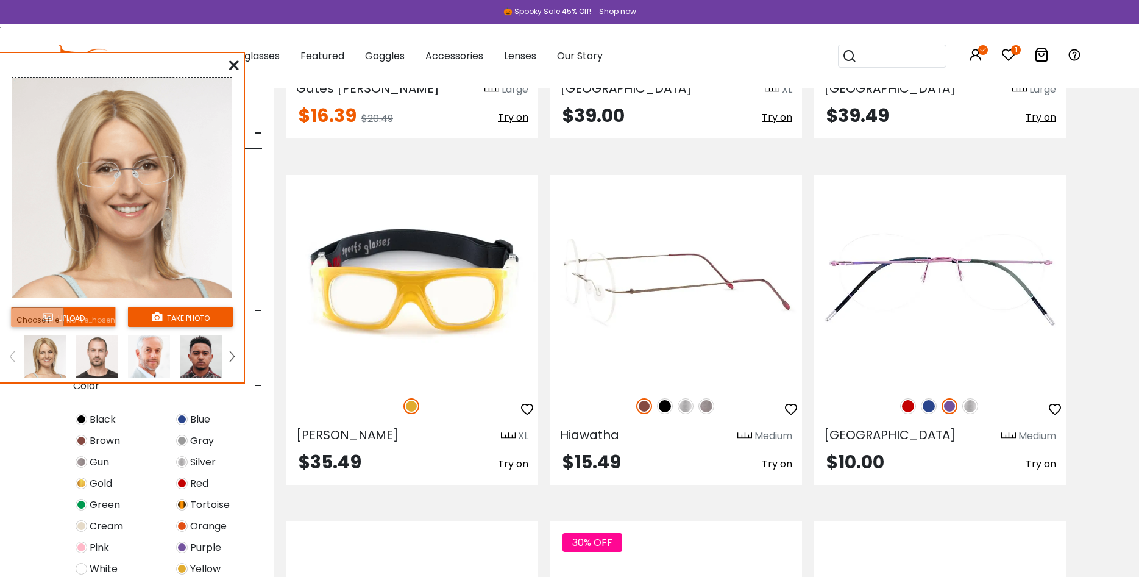
click at [783, 456] on span "Try on" at bounding box center [777, 463] width 30 height 14
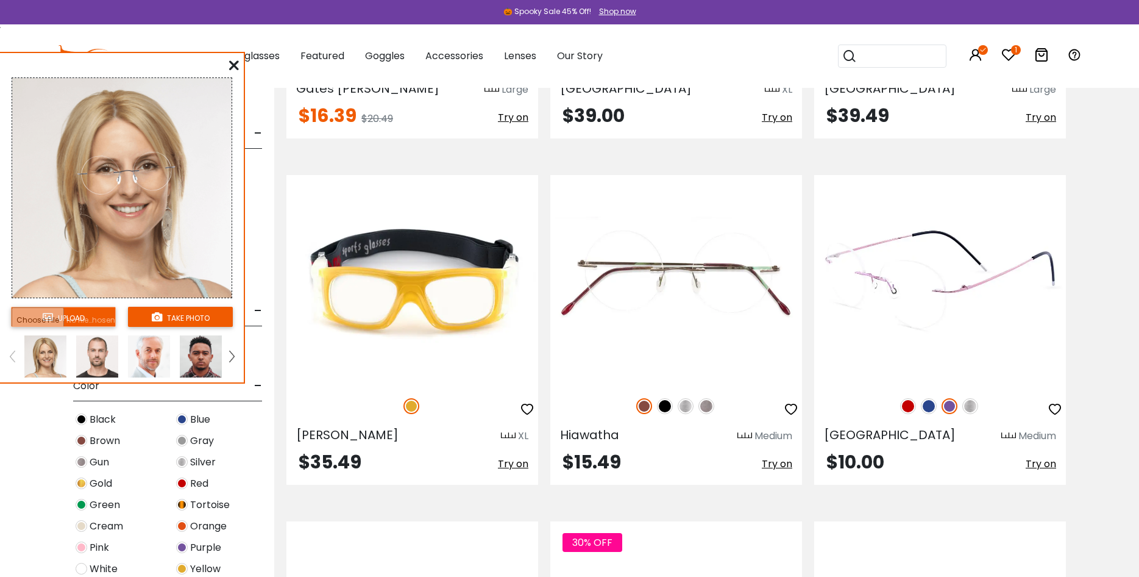
click at [1045, 456] on span "Try on" at bounding box center [1041, 463] width 30 height 14
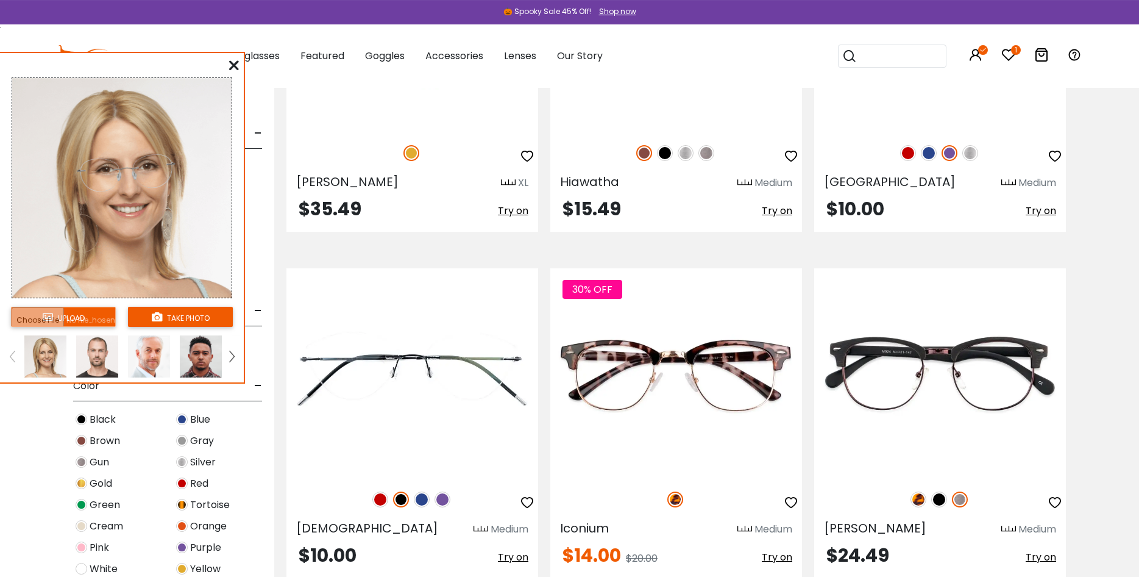
scroll to position [5719, 0]
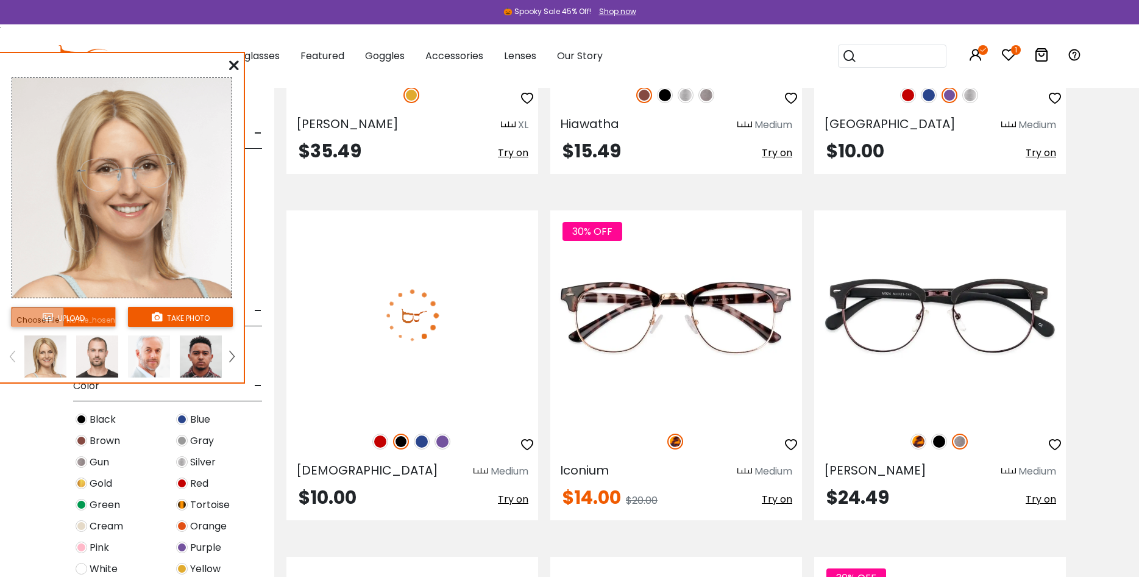
click at [522, 492] on span "Try on" at bounding box center [513, 499] width 30 height 14
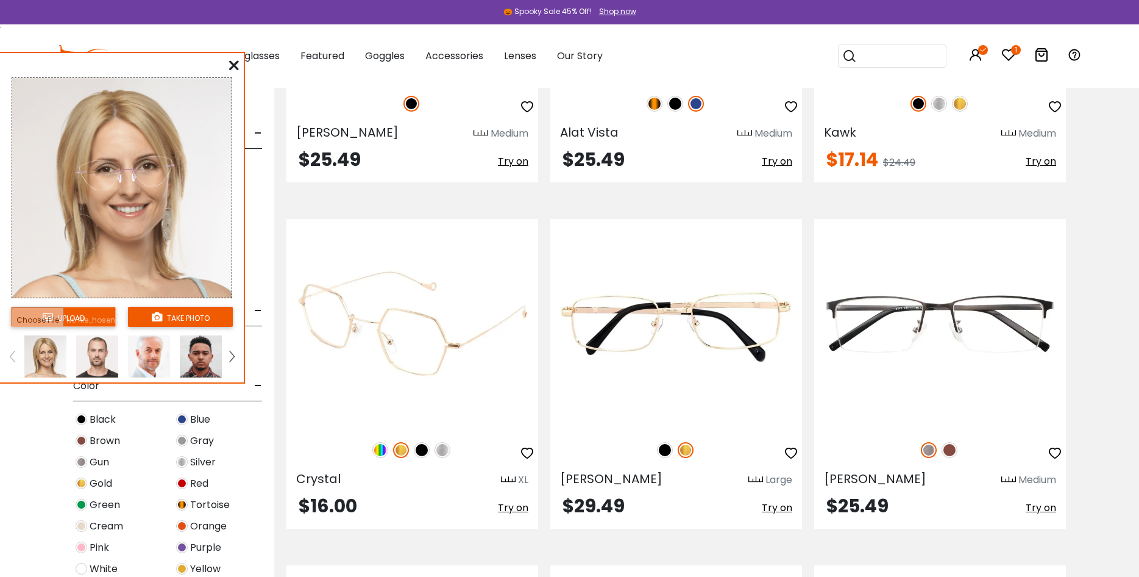
scroll to position [6527, 0]
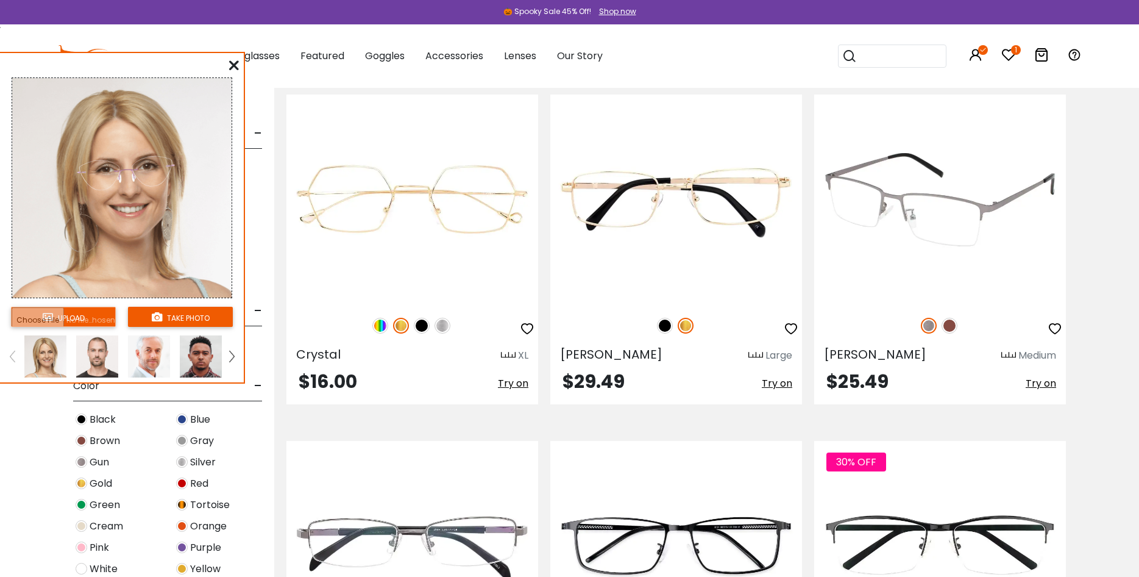
click at [1045, 376] on span "Try on" at bounding box center [1041, 383] width 30 height 14
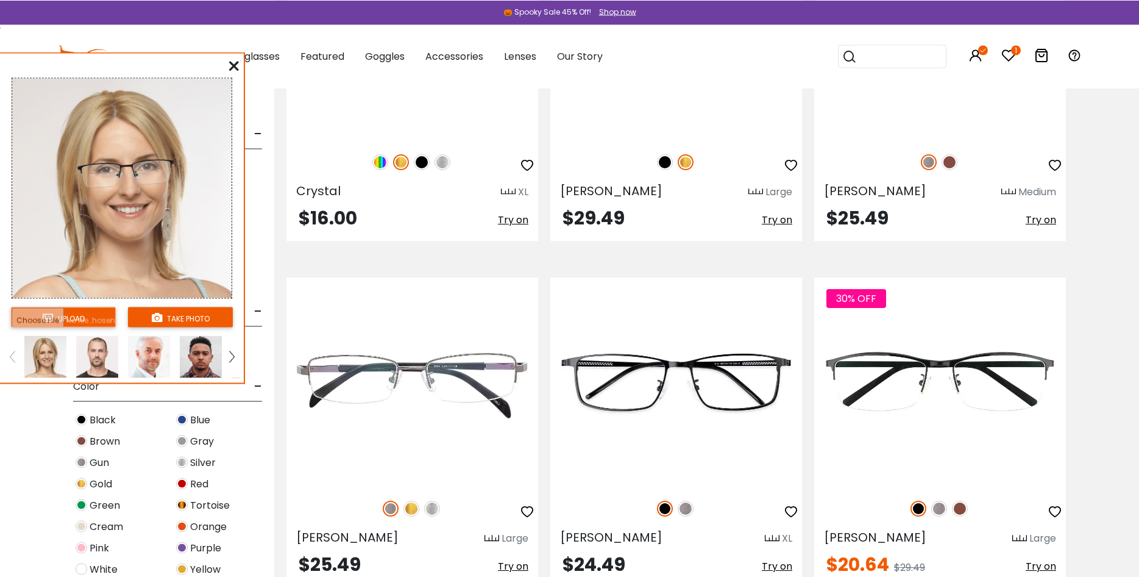
scroll to position [6714, 0]
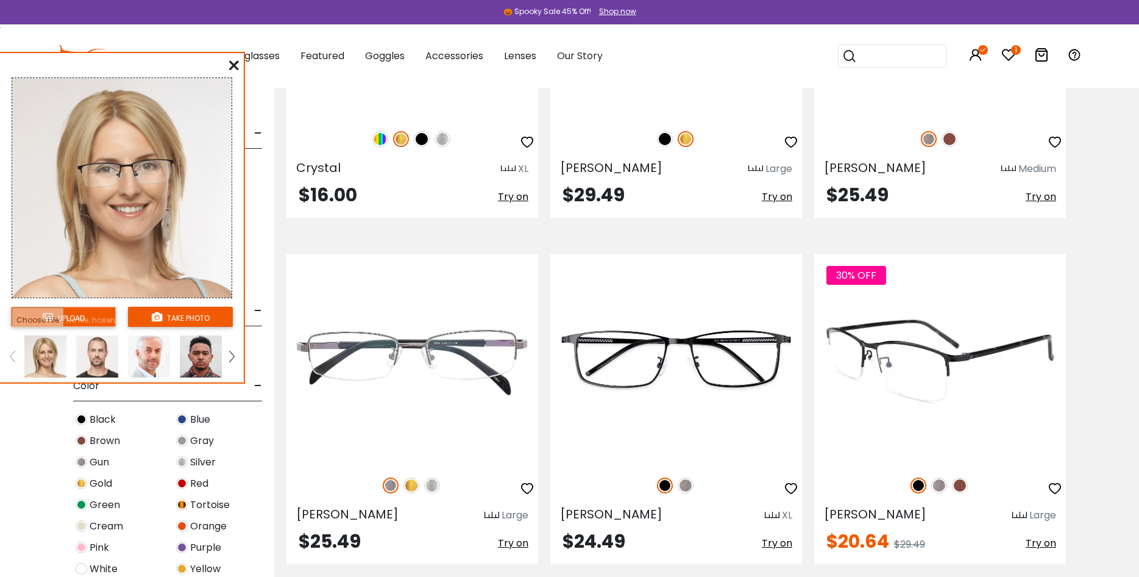
click at [1046, 536] on span "Try on" at bounding box center [1041, 543] width 30 height 14
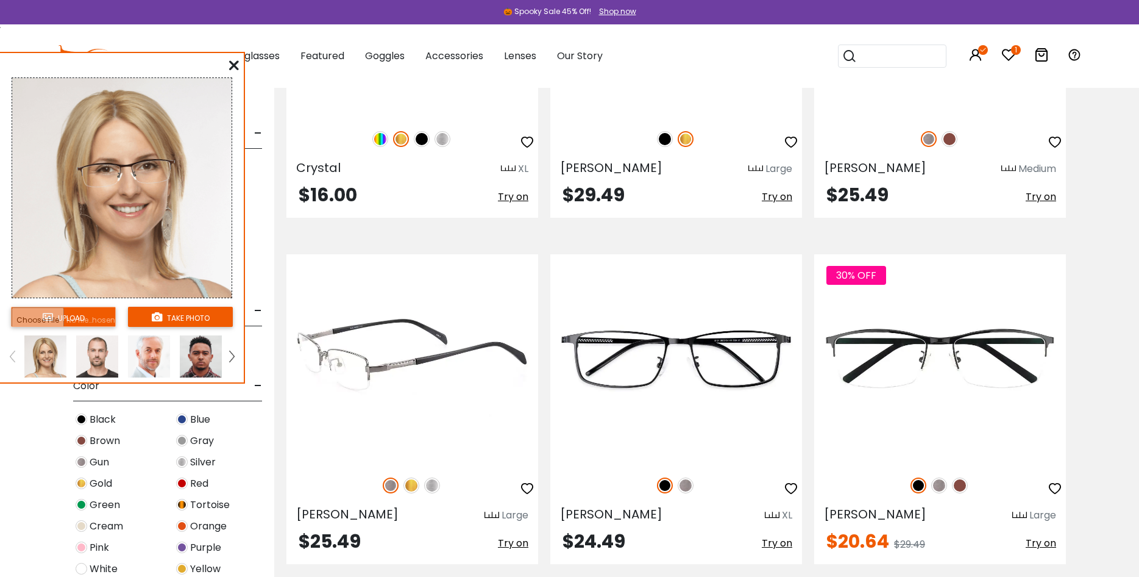
click at [510, 536] on span "Try on" at bounding box center [513, 543] width 30 height 14
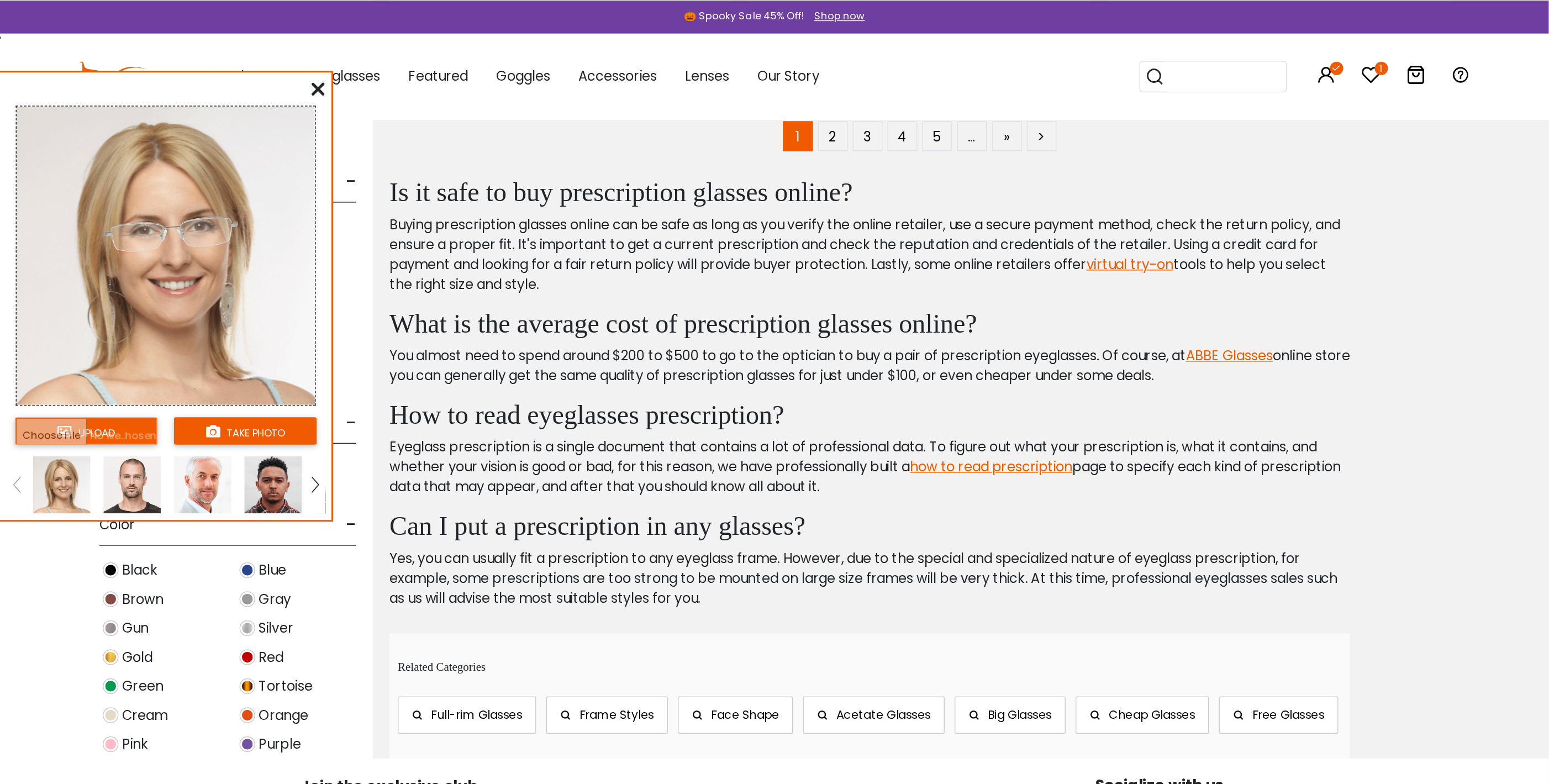
scroll to position [6592, 0]
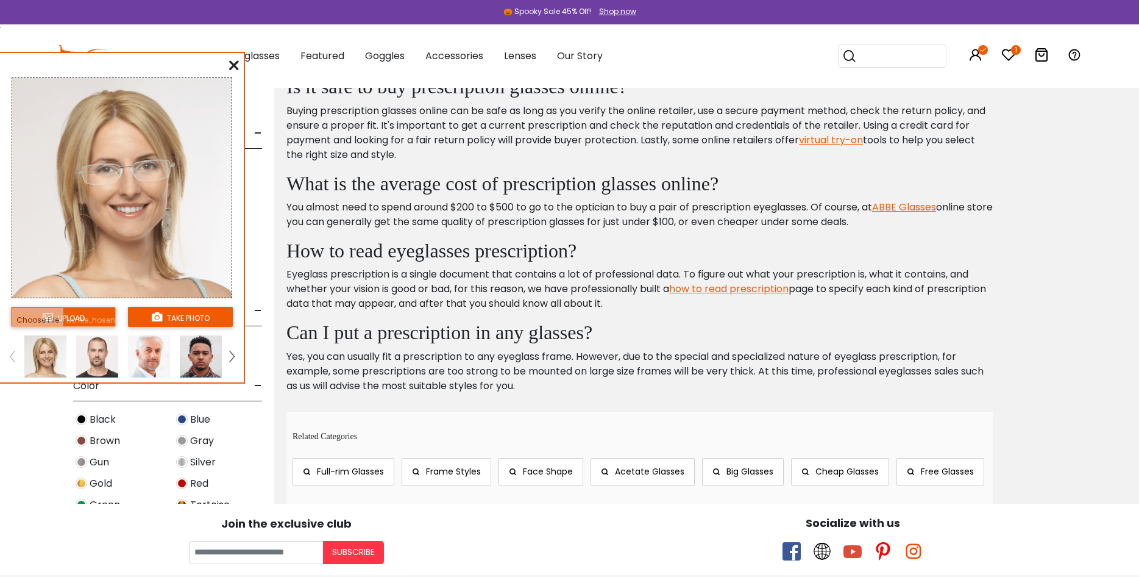
click at [459, 465] on span "Frame Styles" at bounding box center [453, 471] width 55 height 12
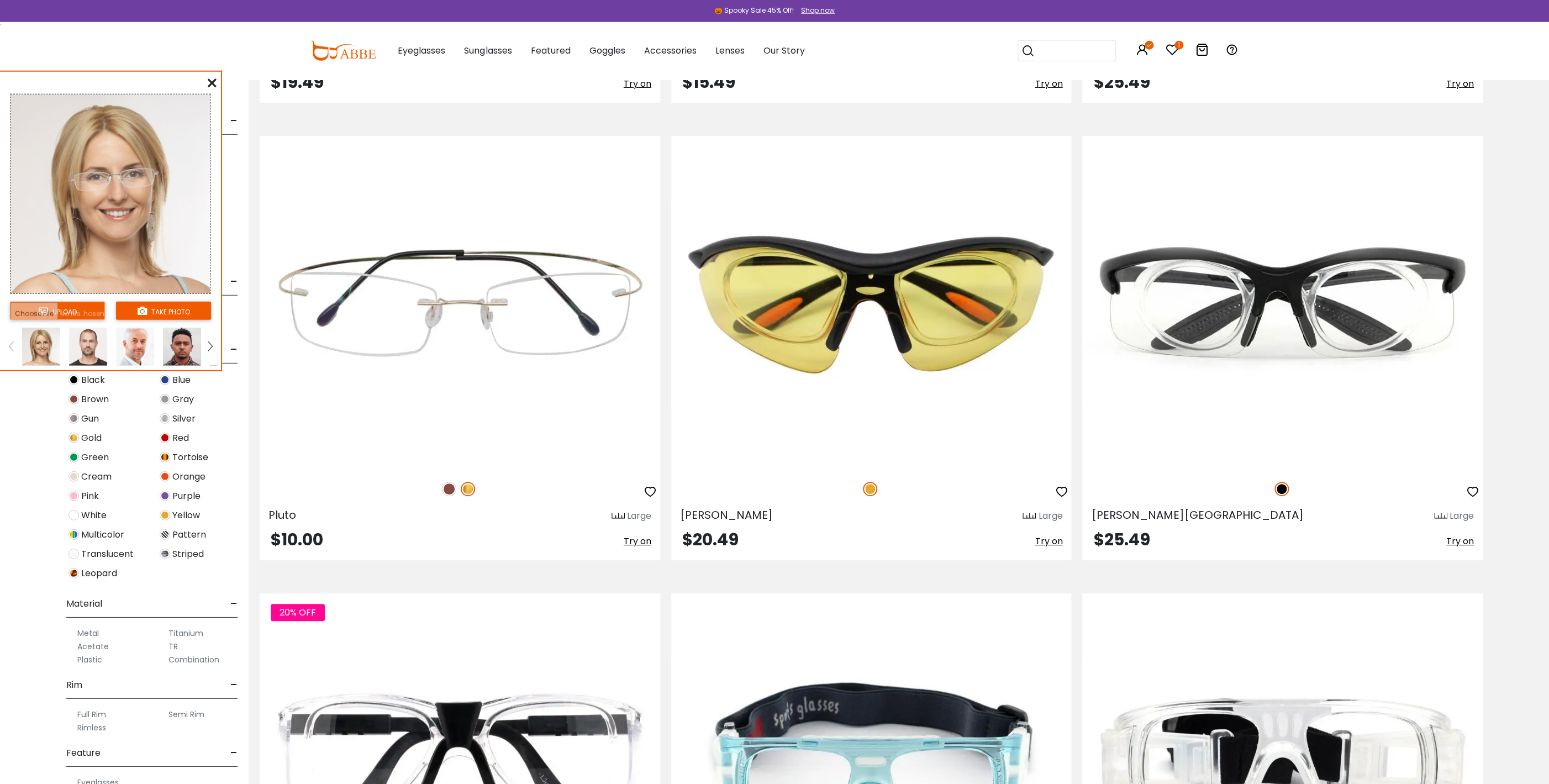
scroll to position [6115, 0]
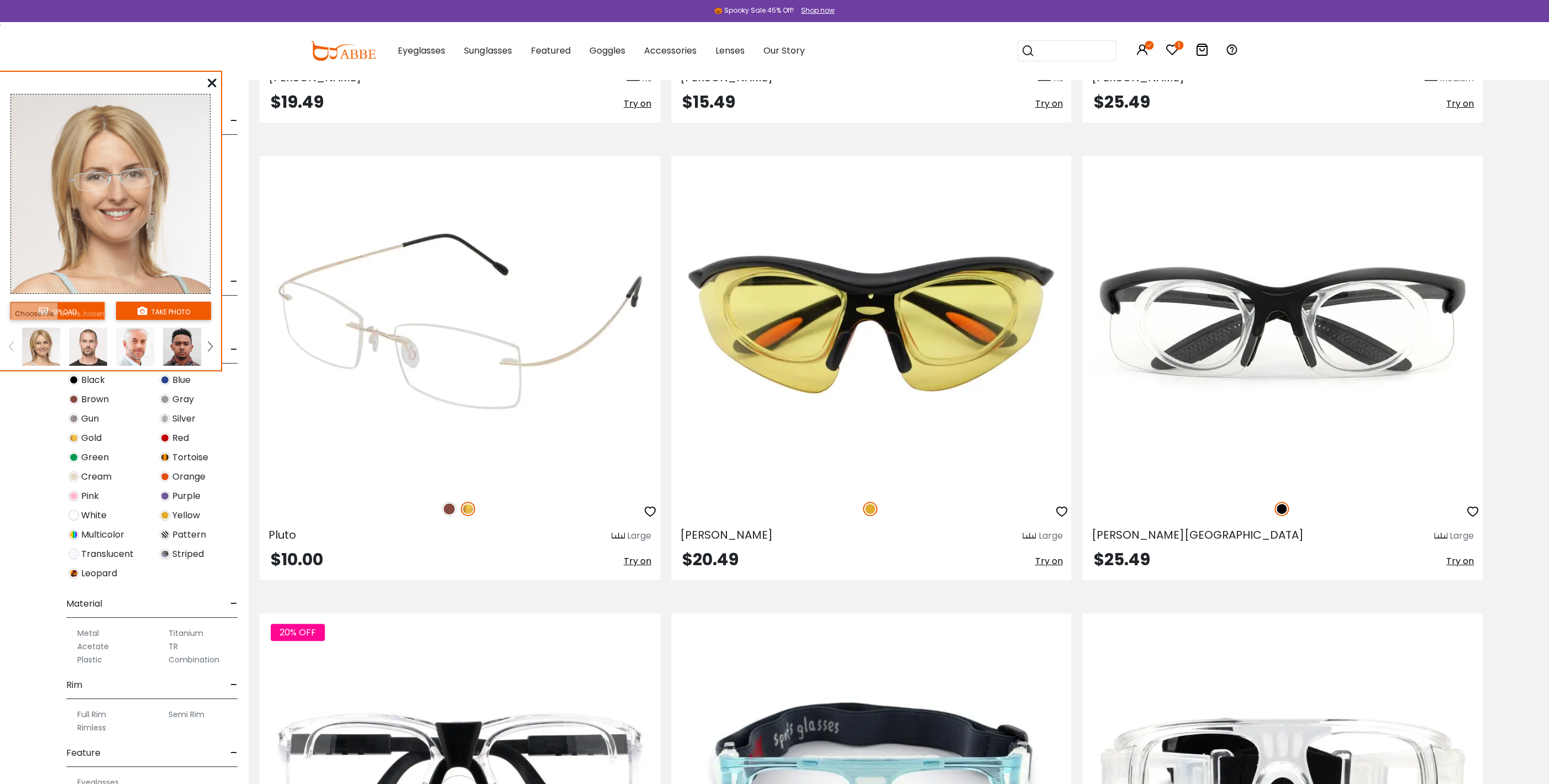
click at [638, 522] on span "Try on" at bounding box center [637, 561] width 27 height 13
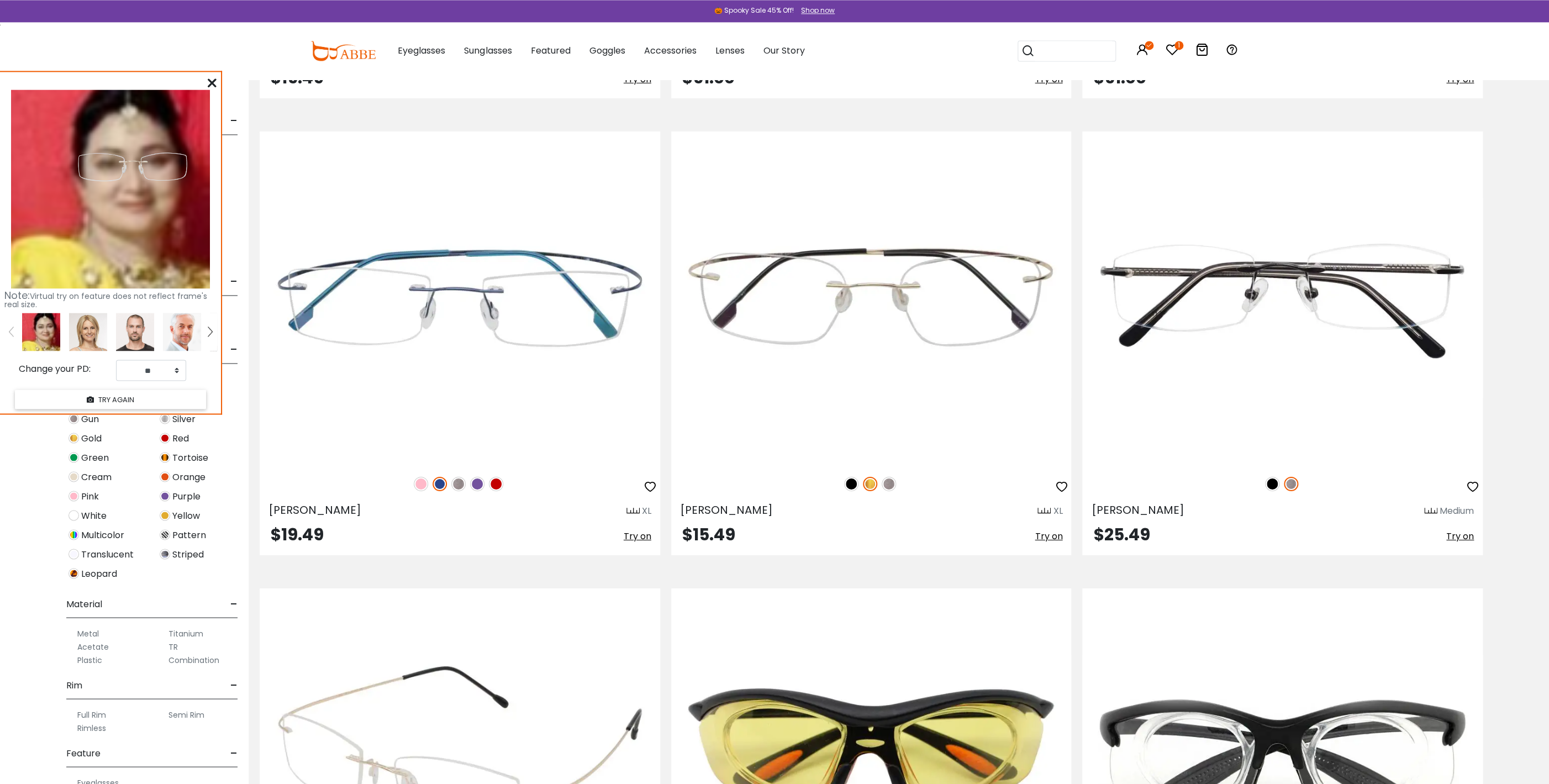
scroll to position [5638, 0]
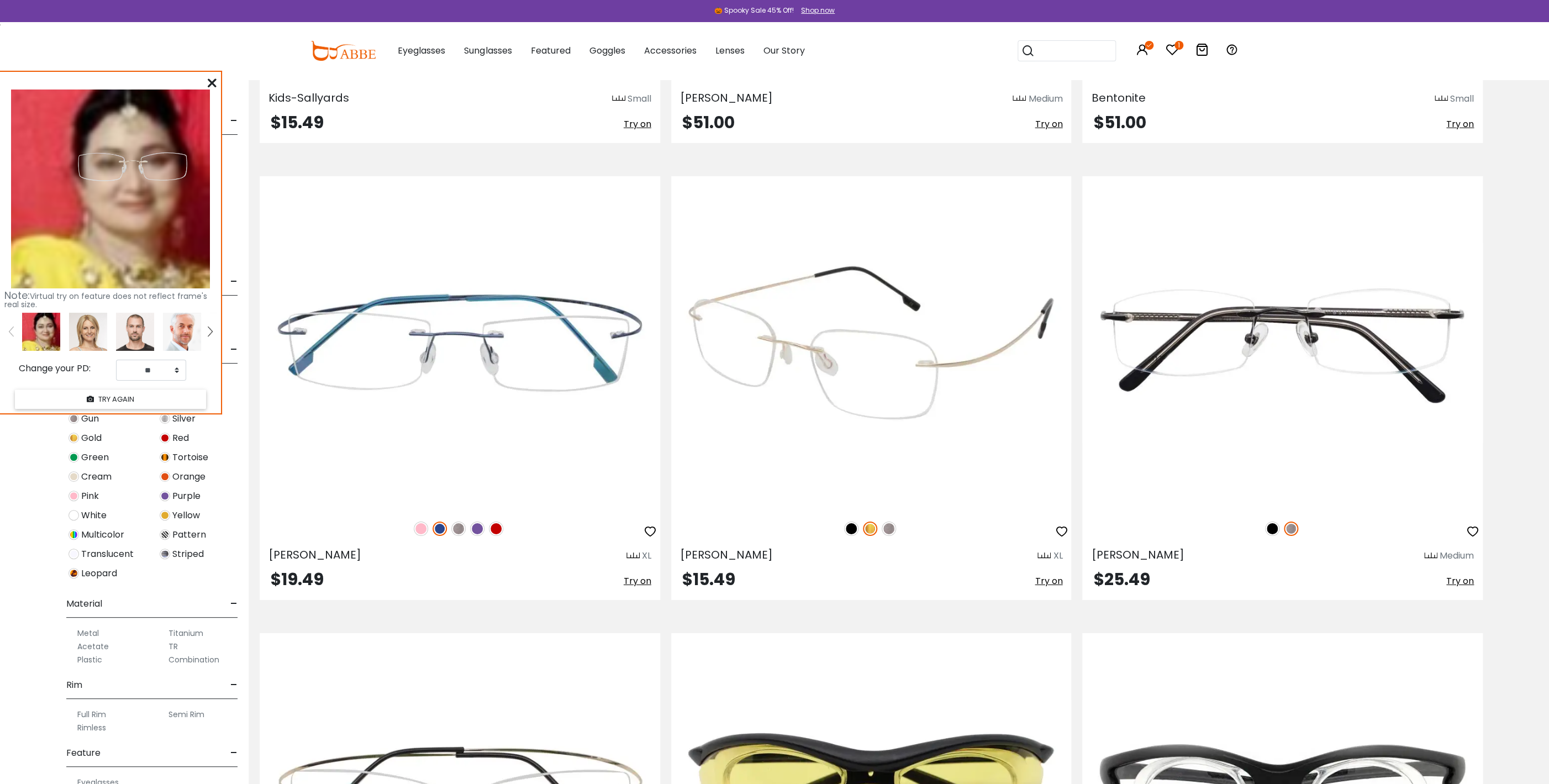
click at [1031, 522] on span "Try on" at bounding box center [1049, 581] width 27 height 13
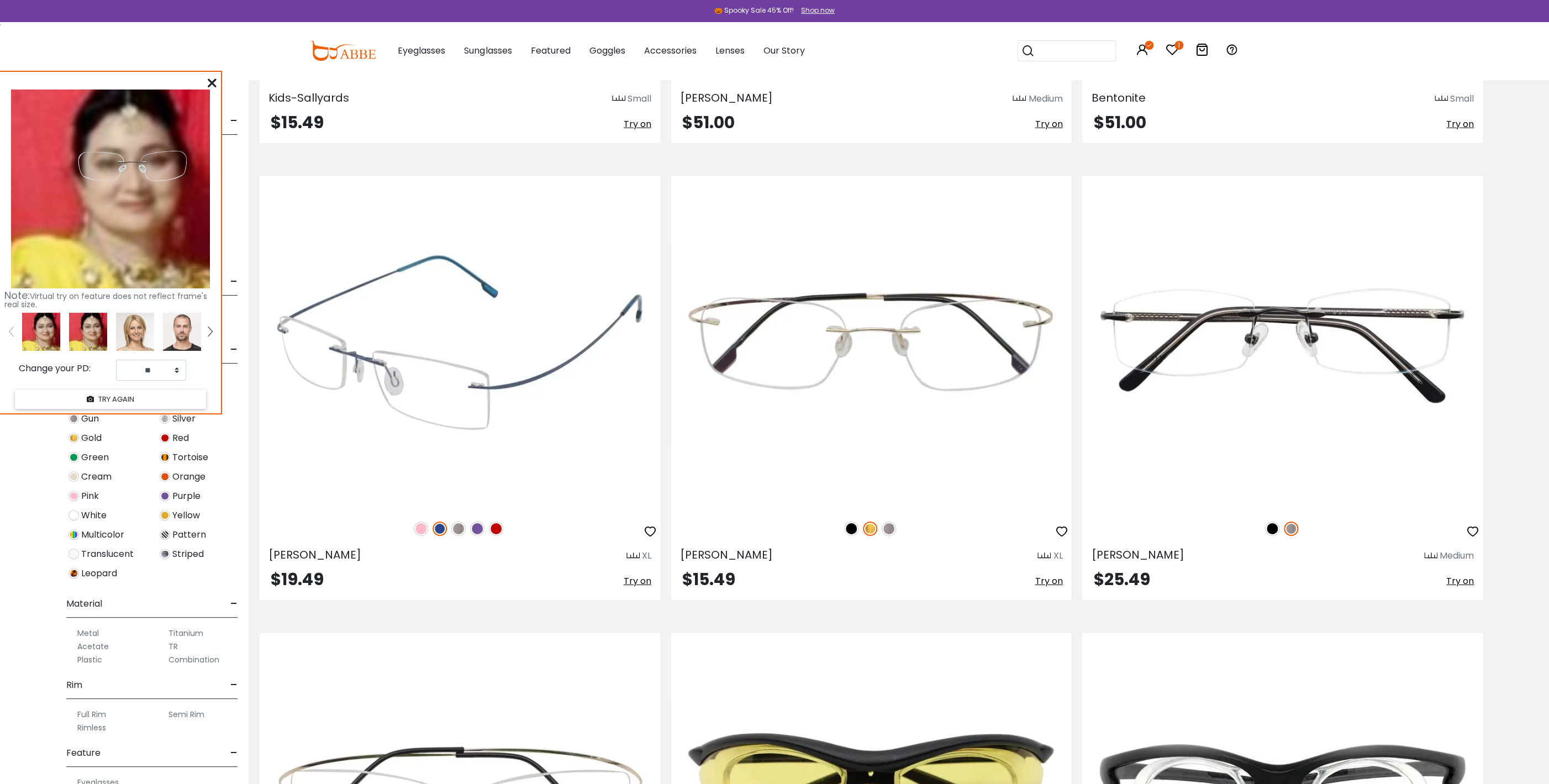
click at [643, 522] on span "Try on" at bounding box center [637, 581] width 27 height 13
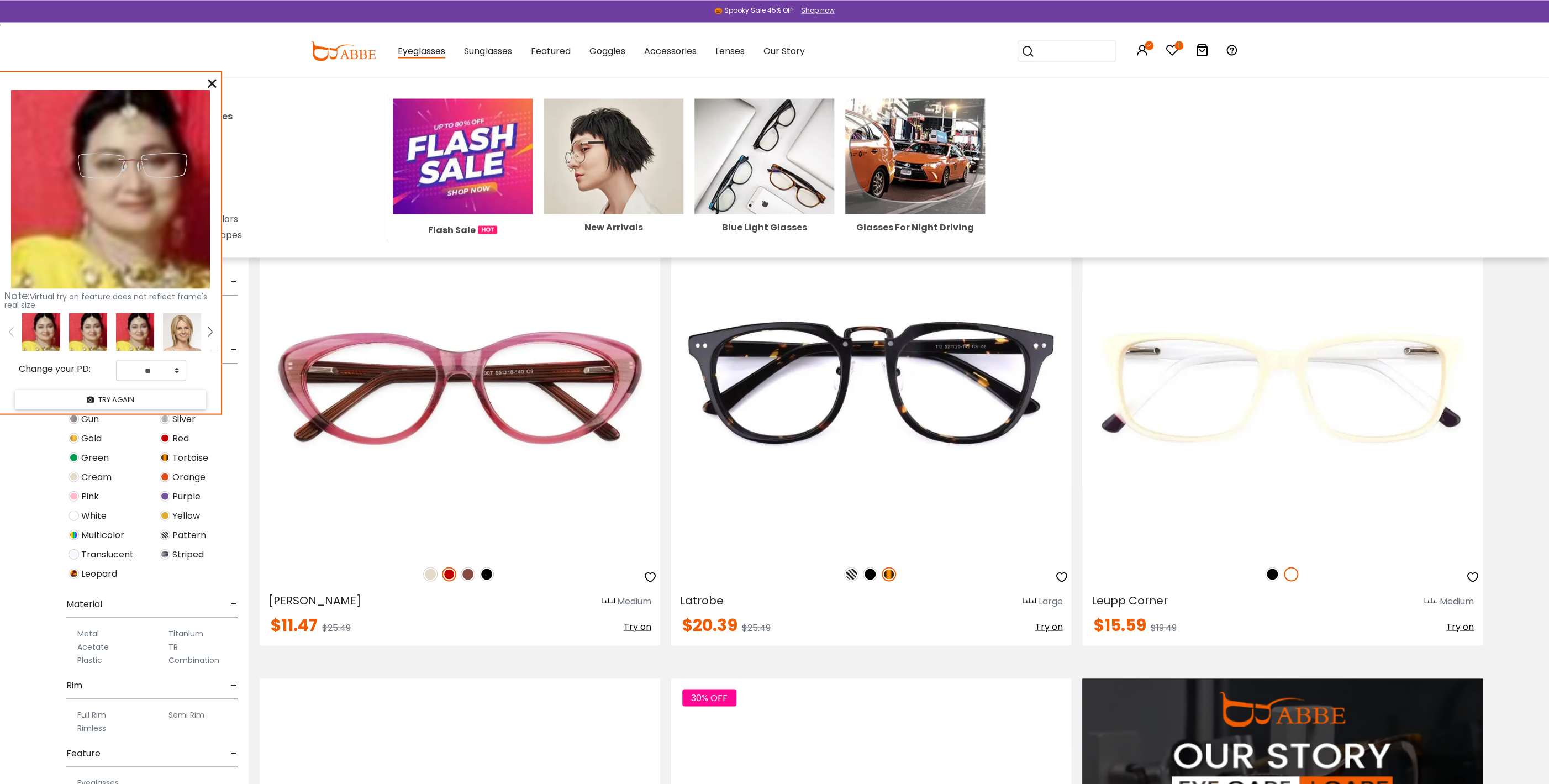
scroll to position [984, 0]
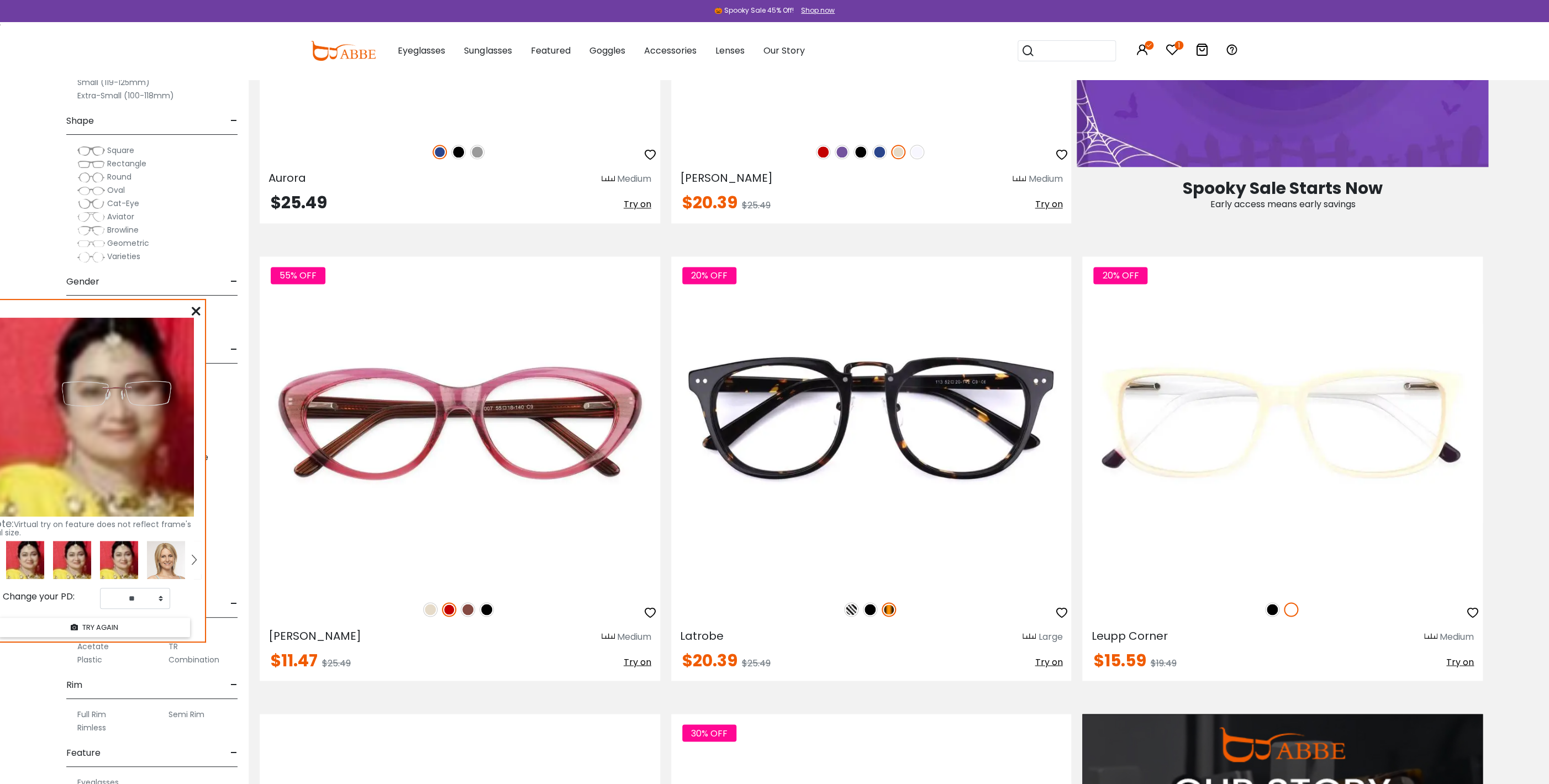
drag, startPoint x: 95, startPoint y: 78, endPoint x: 80, endPoint y: 306, distance: 228.5
click at [80, 306] on div "Note: Virtual try on feature does not reflect frame's real size. Change your PD…" at bounding box center [94, 470] width 221 height 342
click at [82, 79] on div "1 0 Eyeglasses Women's Eyeglasses" at bounding box center [774, 50] width 1549 height 57
click at [88, 81] on label "Small (119-125mm)" at bounding box center [113, 82] width 73 height 14
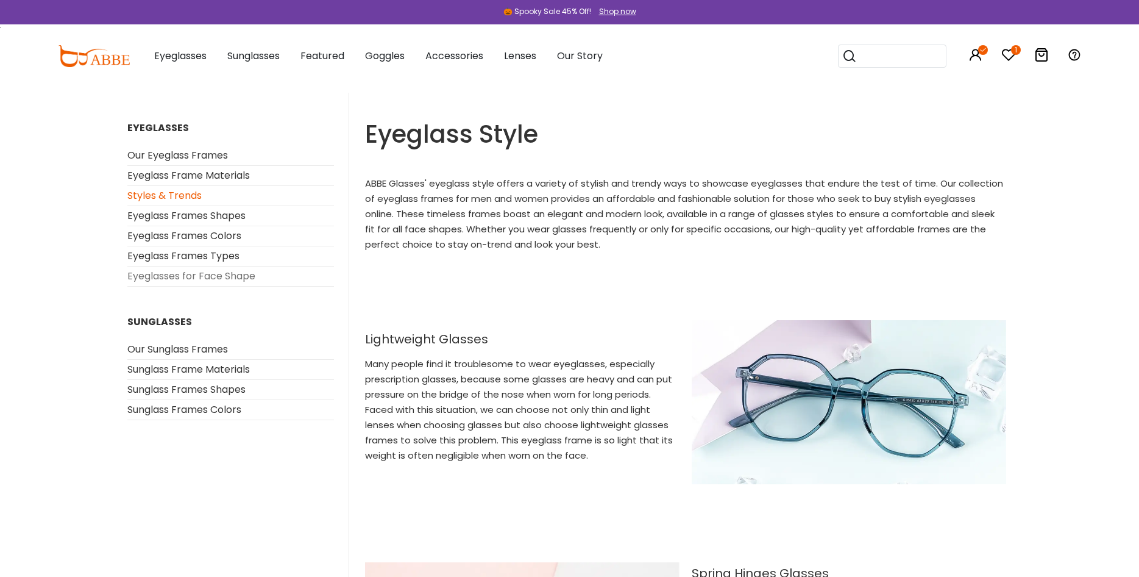
click at [172, 275] on link "Eyeglasses for Face Shape" at bounding box center [191, 276] width 128 height 14
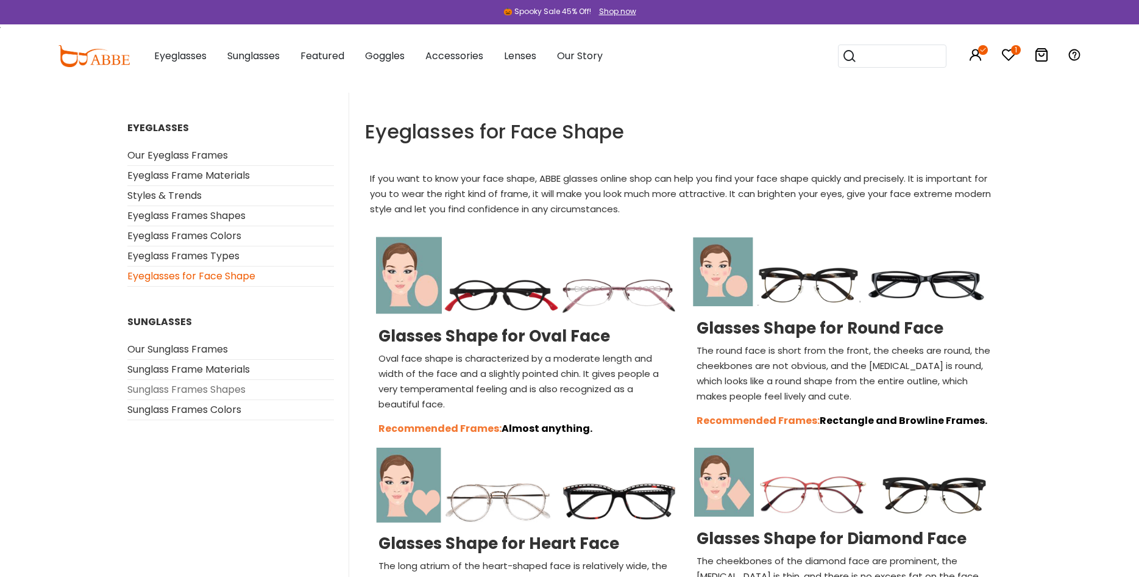
click at [187, 389] on link "Sunglass Frames Shapes" at bounding box center [186, 389] width 118 height 14
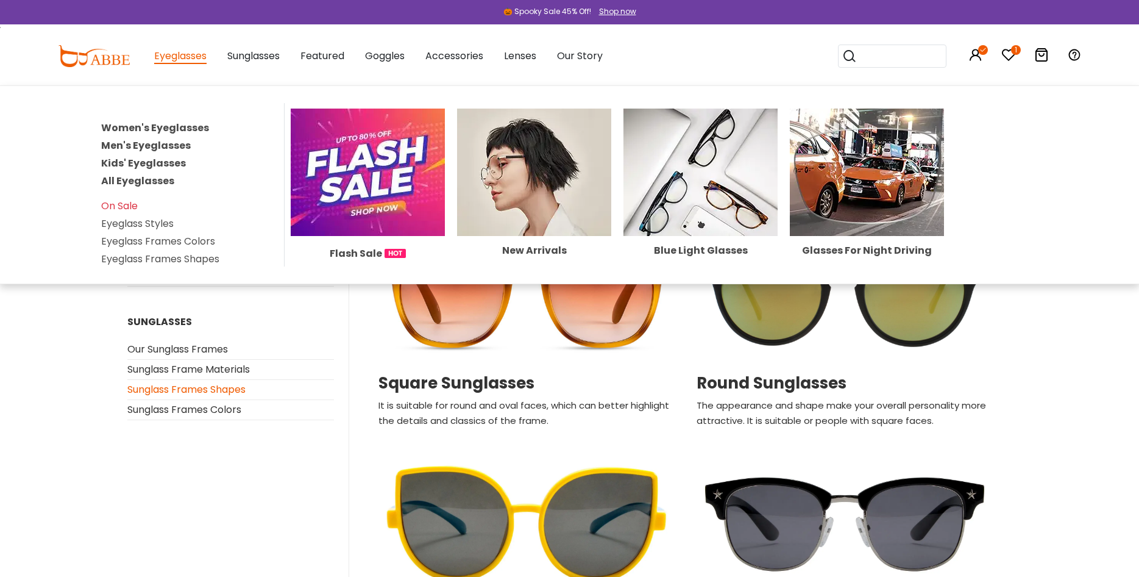
click at [149, 128] on link "Women's Eyeglasses" at bounding box center [155, 128] width 108 height 14
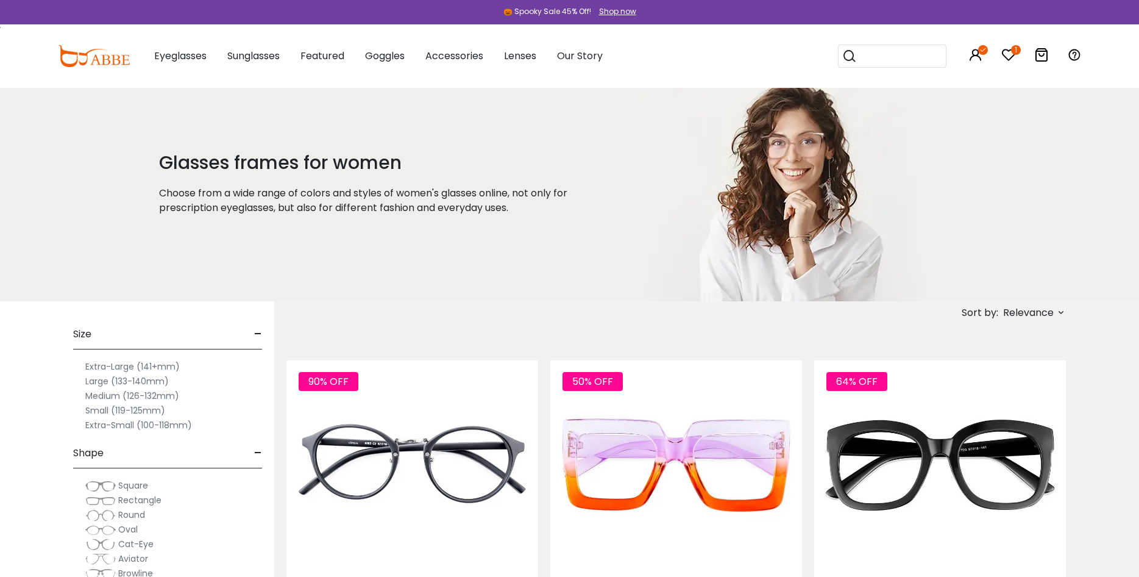
click at [92, 411] on label "Small (119-125mm)" at bounding box center [125, 410] width 80 height 15
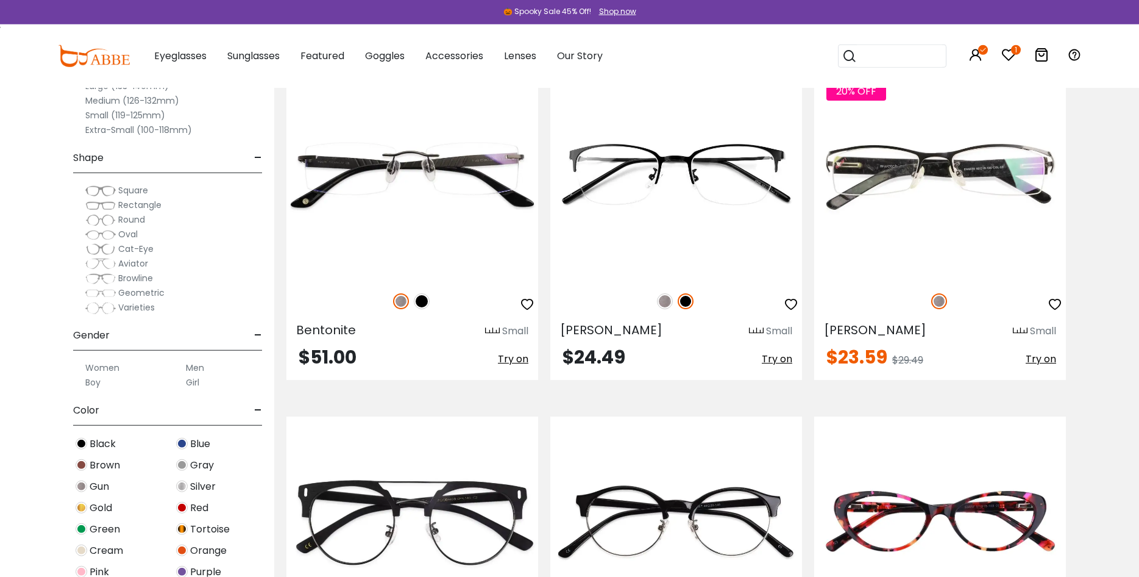
scroll to position [1678, 0]
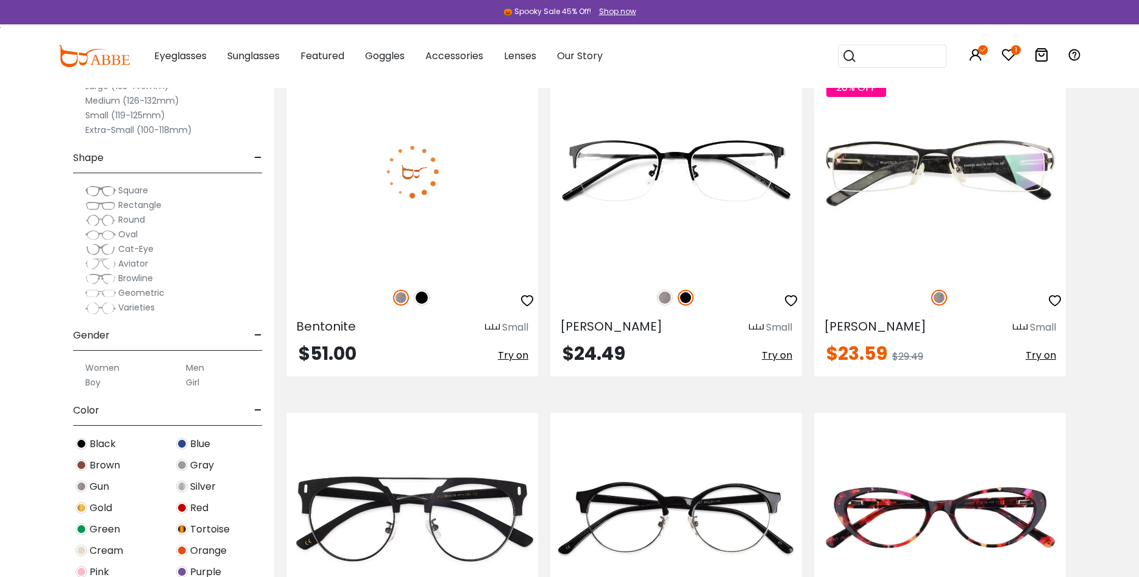
click at [517, 358] on span "Try on" at bounding box center [513, 355] width 30 height 14
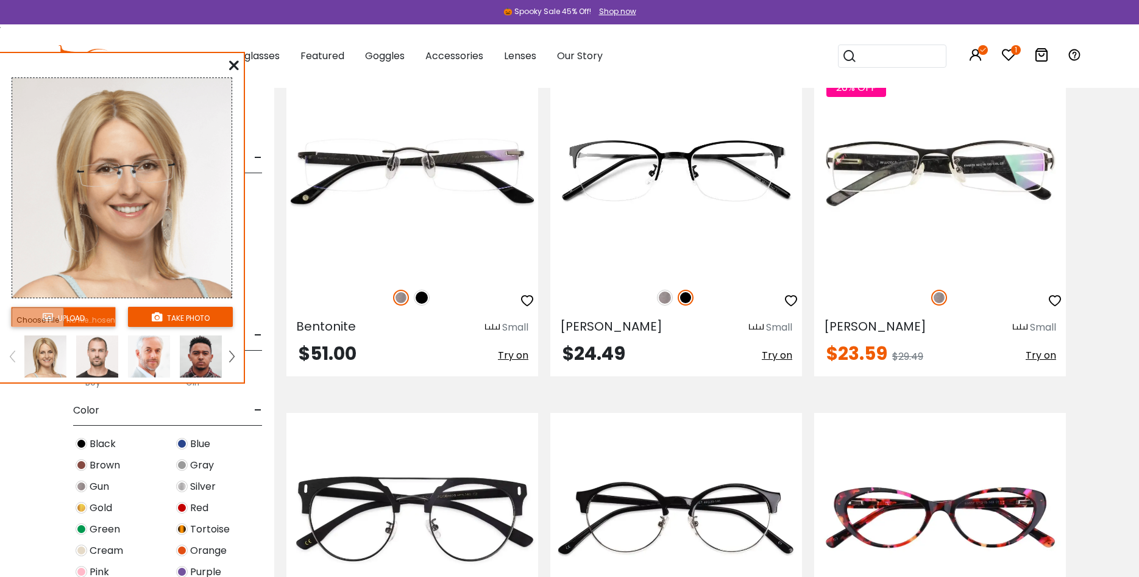
click at [786, 355] on span "Try on" at bounding box center [777, 355] width 30 height 14
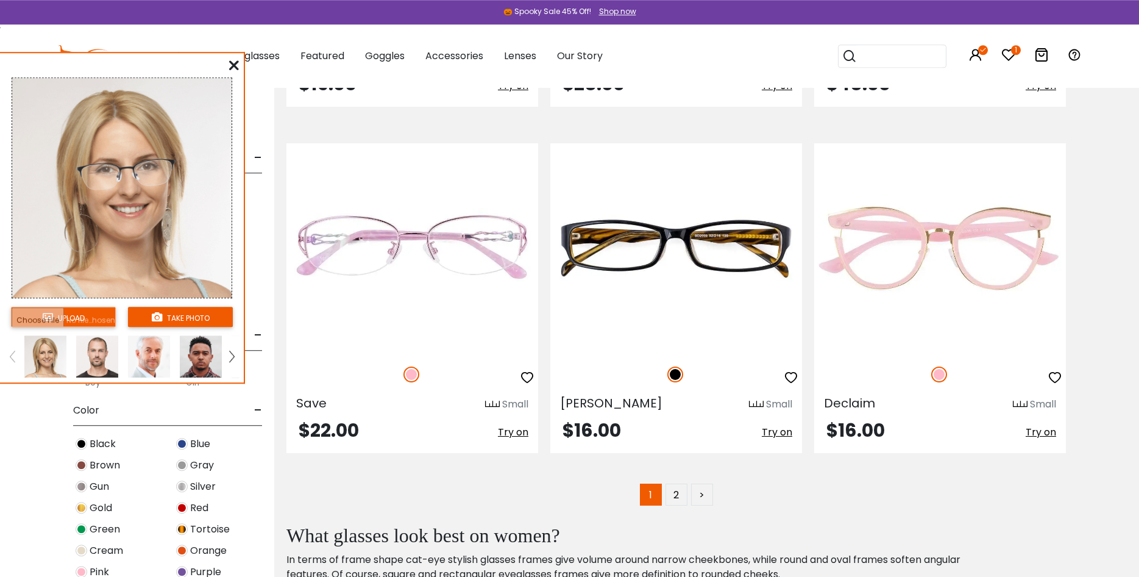
scroll to position [6900, 0]
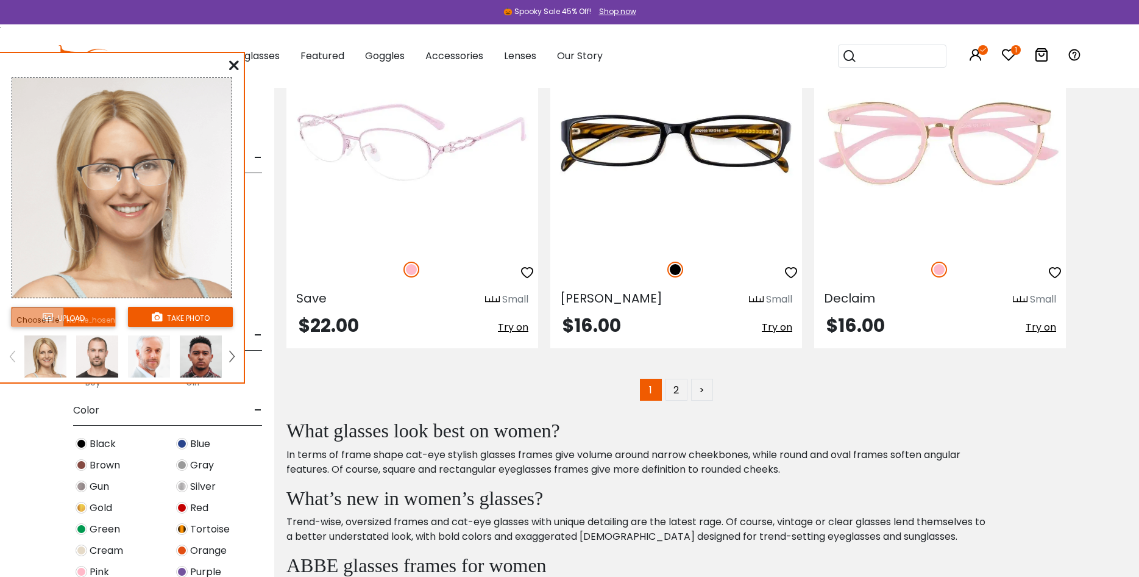
click at [513, 328] on span "Try on" at bounding box center [513, 327] width 30 height 14
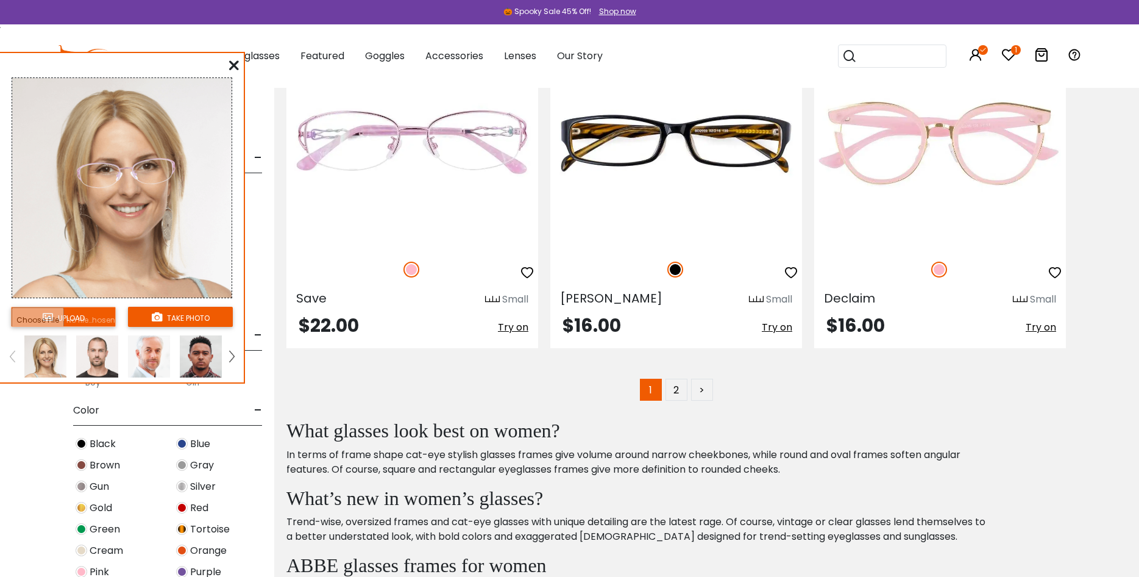
click at [64, 315] on input "file" at bounding box center [63, 317] width 105 height 20
click at [76, 315] on input "file" at bounding box center [63, 317] width 105 height 20
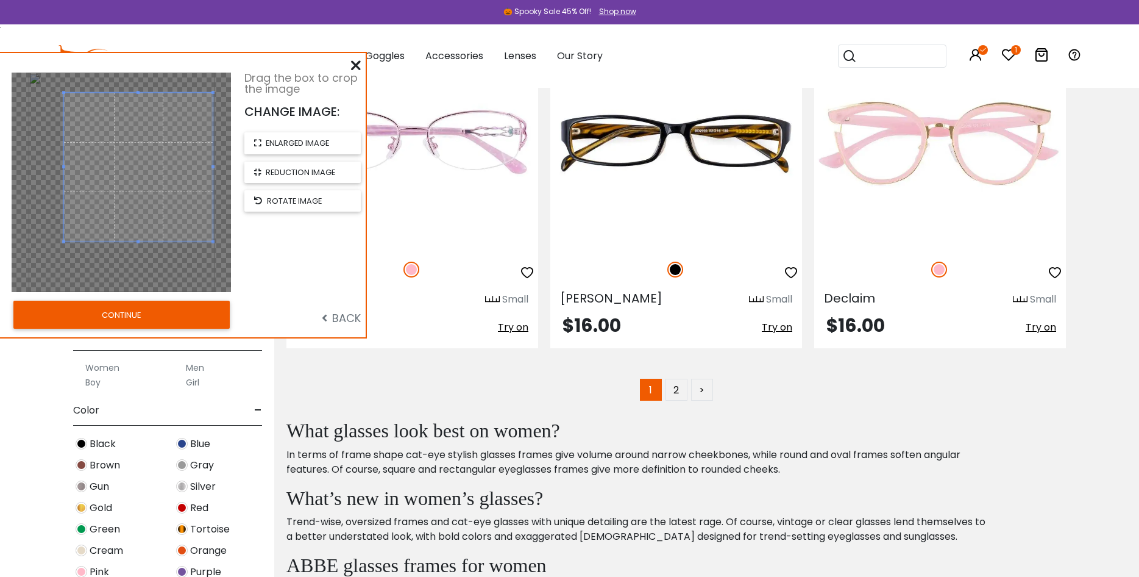
drag, startPoint x: 124, startPoint y: 165, endPoint x: 141, endPoint y: 150, distance: 22.9
click at [141, 150] on span at bounding box center [138, 167] width 149 height 149
click at [289, 177] on span "reduction image" at bounding box center [300, 172] width 69 height 12
drag, startPoint x: 179, startPoint y: 218, endPoint x: 208, endPoint y: 235, distance: 34.2
click at [208, 235] on span at bounding box center [138, 184] width 149 height 149
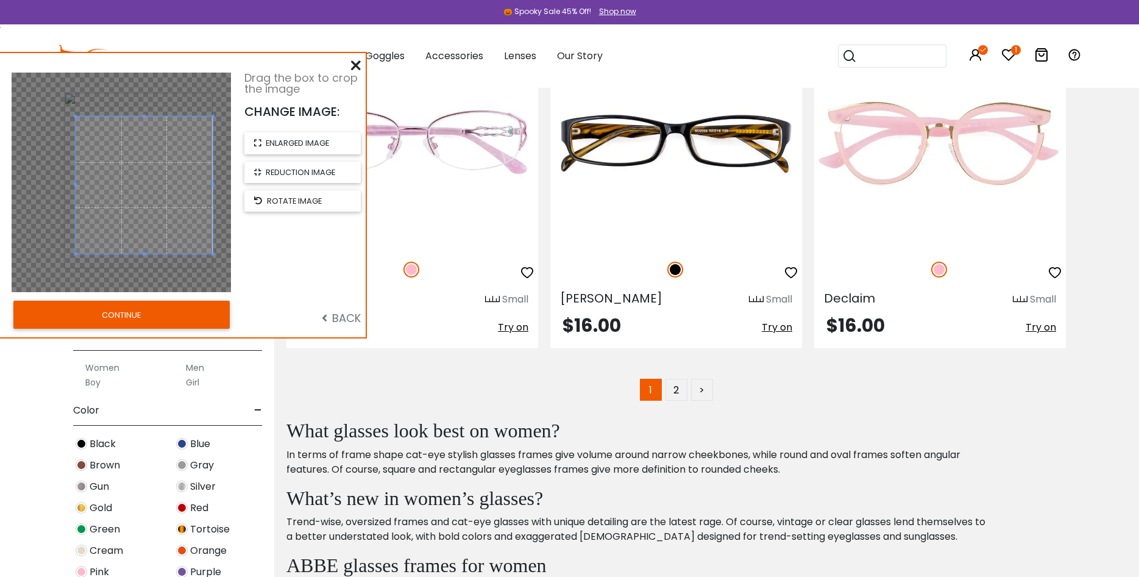
drag, startPoint x: 65, startPoint y: 182, endPoint x: 76, endPoint y: 182, distance: 11.6
click at [76, 182] on span at bounding box center [75, 184] width 3 height 137
drag, startPoint x: 113, startPoint y: 182, endPoint x: 143, endPoint y: 166, distance: 34.3
click at [143, 166] on span at bounding box center [144, 169] width 137 height 137
drag, startPoint x: 76, startPoint y: 168, endPoint x: 87, endPoint y: 170, distance: 11.1
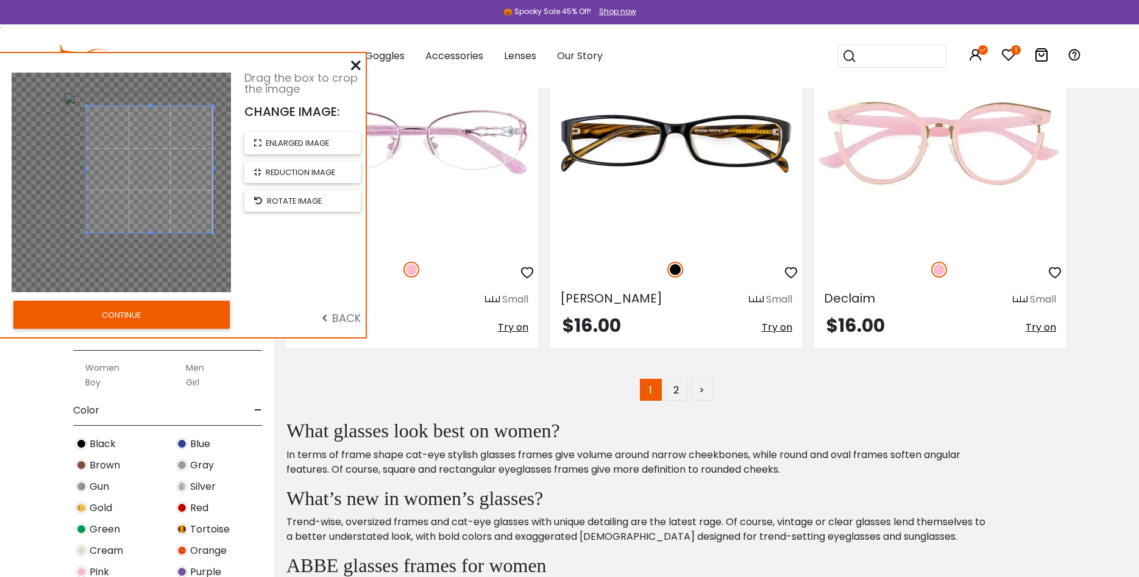
click at [87, 170] on span at bounding box center [86, 168] width 3 height 3
drag, startPoint x: 155, startPoint y: 170, endPoint x: 164, endPoint y: 162, distance: 12.1
click at [164, 162] on span at bounding box center [150, 161] width 126 height 126
drag, startPoint x: 87, startPoint y: 163, endPoint x: 94, endPoint y: 163, distance: 7.9
click at [94, 163] on span at bounding box center [94, 161] width 3 height 118
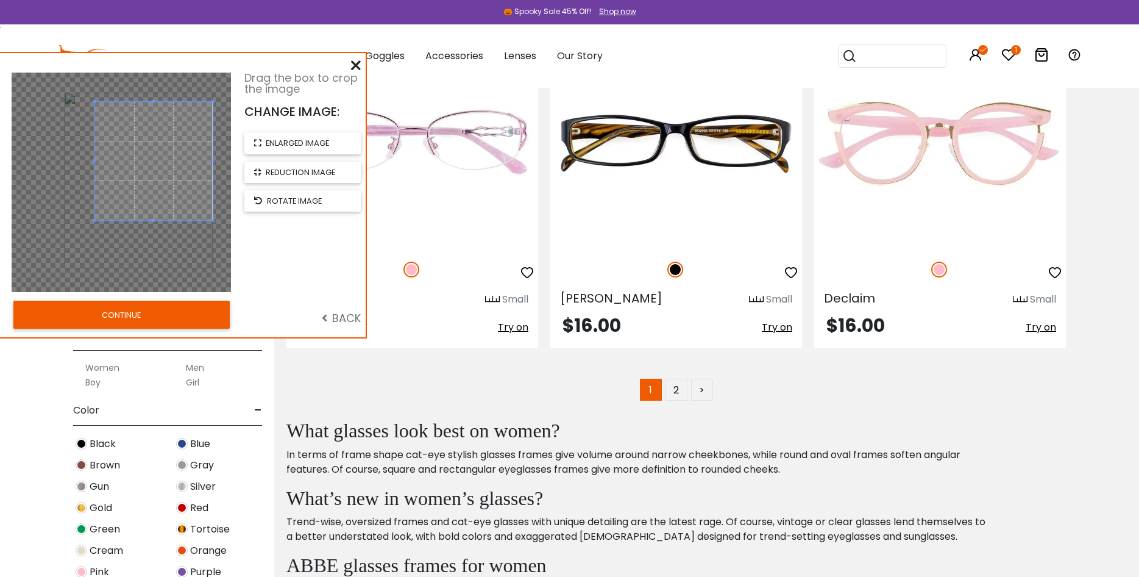
drag, startPoint x: 155, startPoint y: 221, endPoint x: 155, endPoint y: 231, distance: 9.8
click at [155, 231] on div at bounding box center [121, 182] width 219 height 219
drag, startPoint x: 154, startPoint y: 221, endPoint x: 154, endPoint y: 247, distance: 25.6
click at [154, 247] on div at bounding box center [121, 182] width 219 height 219
click at [131, 314] on button "CONTINUE" at bounding box center [121, 314] width 216 height 28
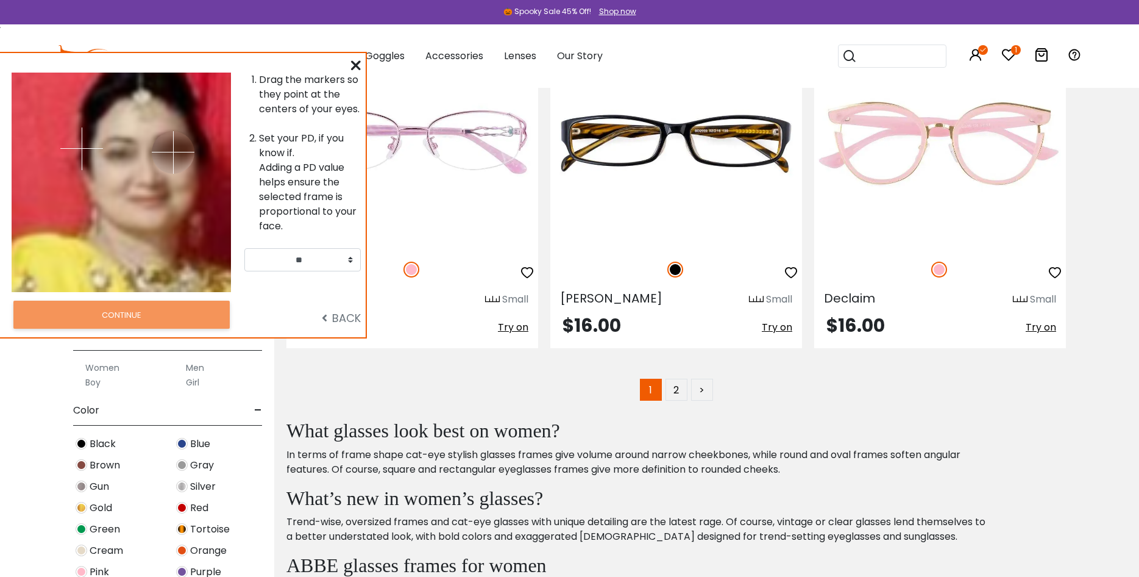
drag, startPoint x: 142, startPoint y: 148, endPoint x: 173, endPoint y: 152, distance: 31.3
click at [173, 152] on img at bounding box center [173, 152] width 43 height 43
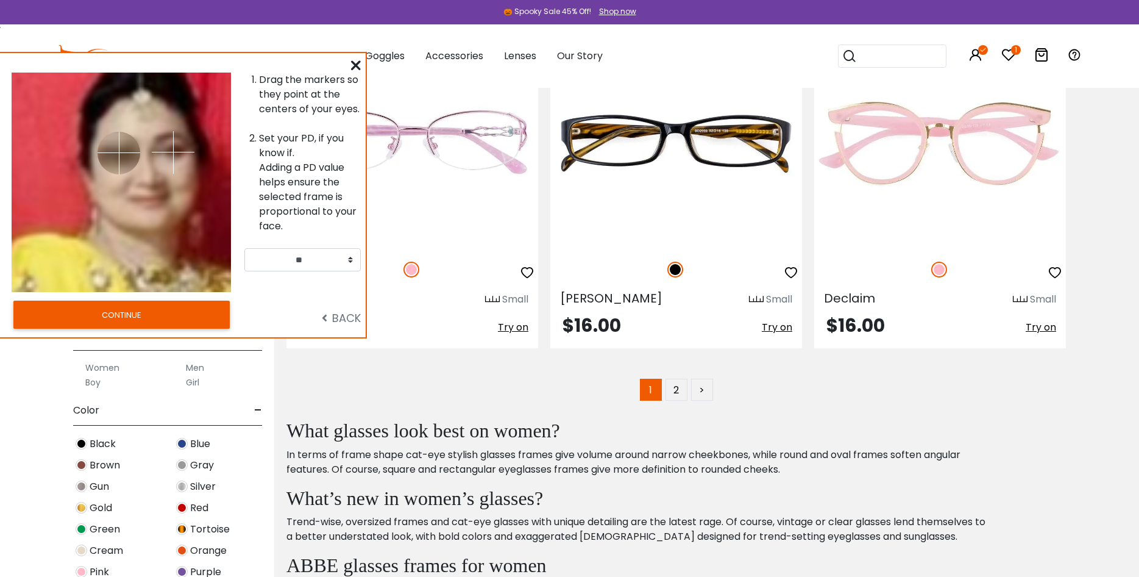
drag, startPoint x: 81, startPoint y: 147, endPoint x: 119, endPoint y: 152, distance: 38.2
click at [119, 152] on img at bounding box center [119, 153] width 43 height 43
click at [132, 315] on button "CONTINUE" at bounding box center [121, 314] width 216 height 28
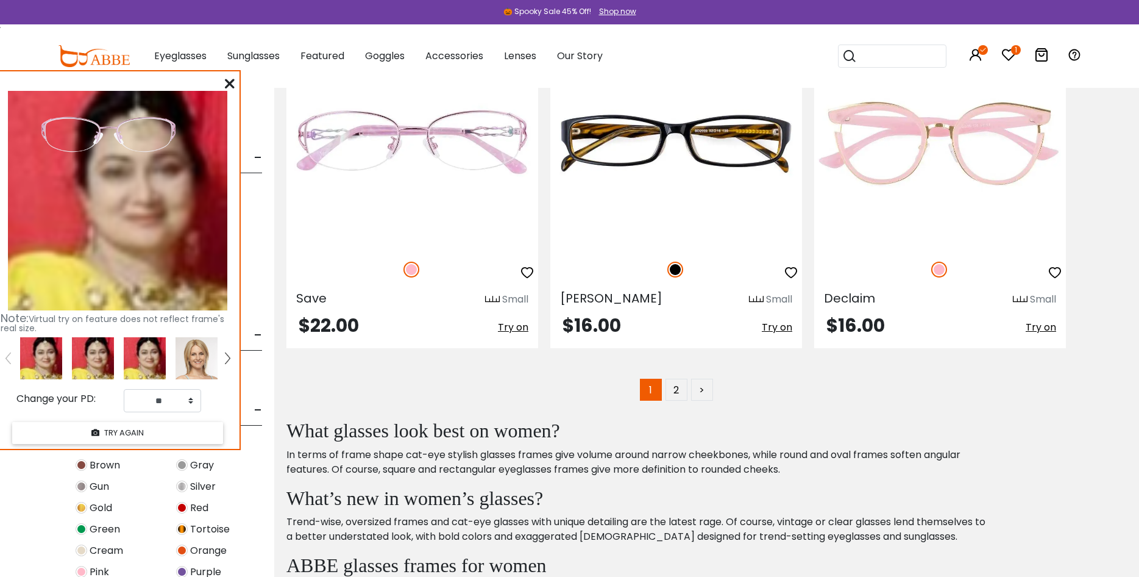
drag, startPoint x: 154, startPoint y: 115, endPoint x: 149, endPoint y: 129, distance: 14.1
click at [149, 132] on img at bounding box center [108, 135] width 147 height 74
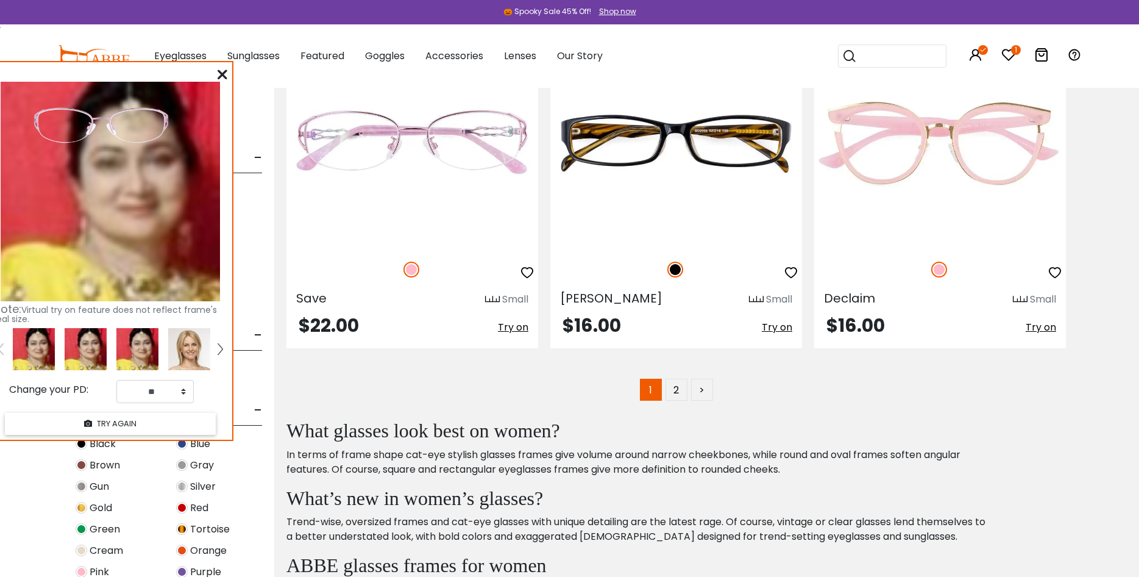
drag, startPoint x: 149, startPoint y: 140, endPoint x: 141, endPoint y: 132, distance: 11.2
click at [141, 132] on img at bounding box center [100, 125] width 147 height 74
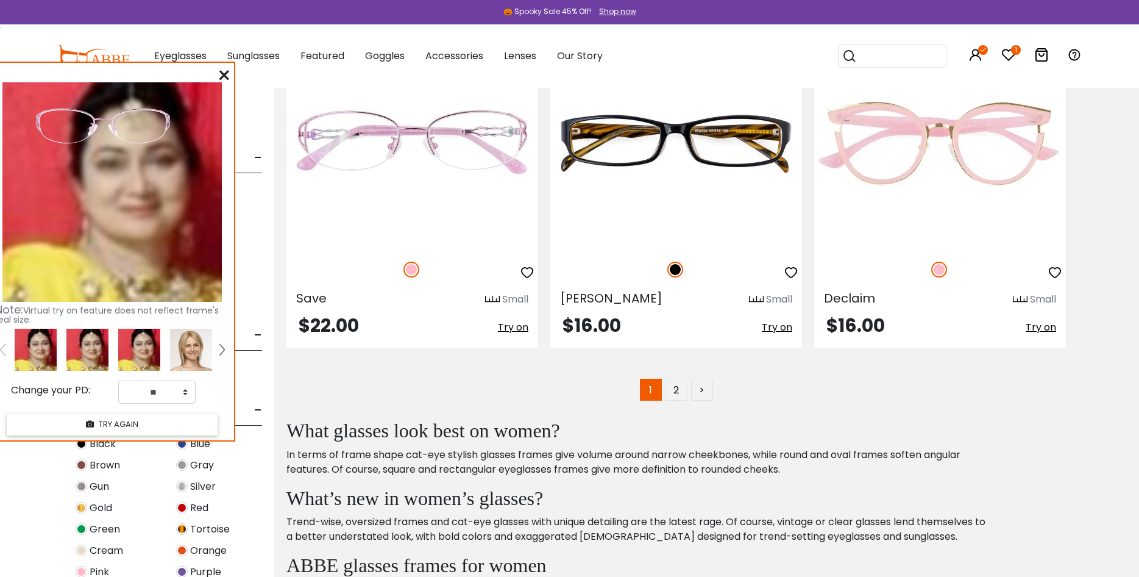
click at [167, 119] on img at bounding box center [102, 126] width 147 height 74
click at [133, 425] on button "TRY AGAIN" at bounding box center [112, 424] width 211 height 21
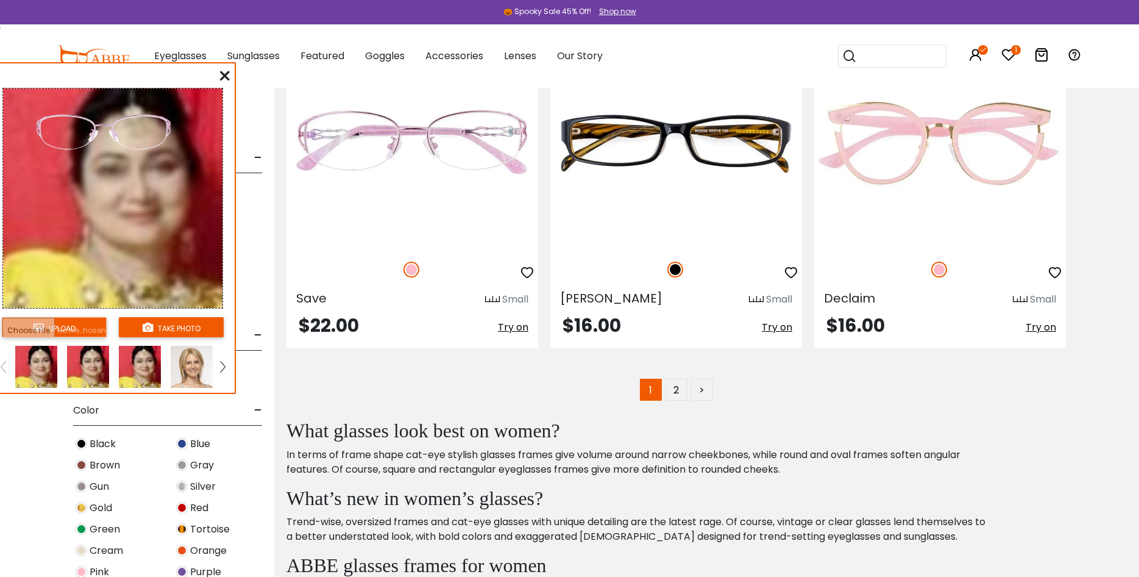
click at [54, 328] on input "file" at bounding box center [54, 327] width 105 height 20
click at [39, 326] on input "file" at bounding box center [54, 327] width 105 height 20
type input "**********"
click at [80, 327] on input "file" at bounding box center [54, 327] width 105 height 20
click at [55, 333] on input "file" at bounding box center [54, 327] width 105 height 20
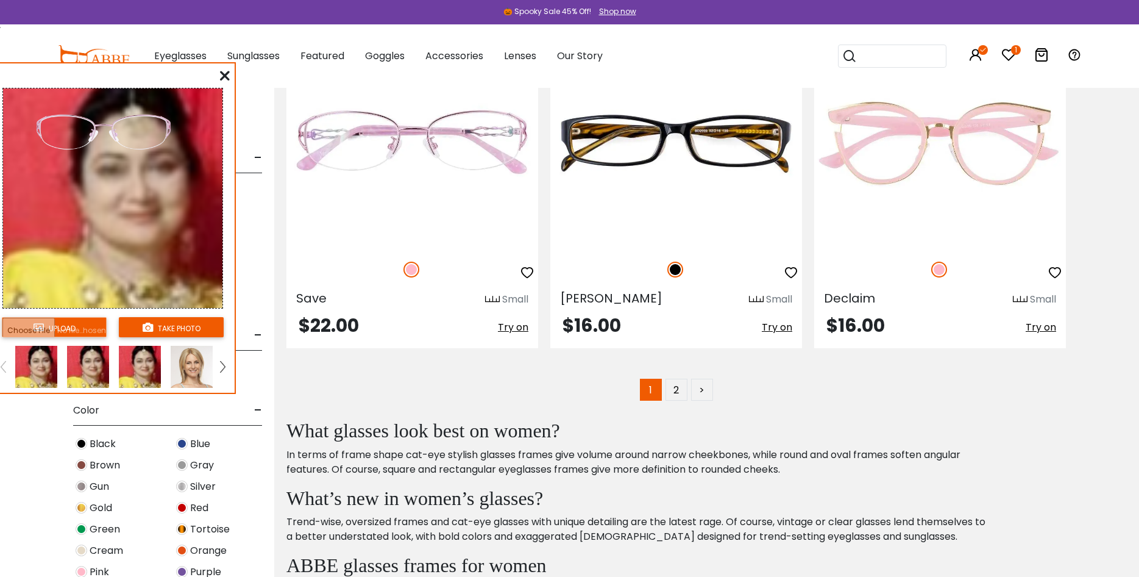
drag, startPoint x: 177, startPoint y: 219, endPoint x: 205, endPoint y: 155, distance: 70.4
click at [177, 218] on img at bounding box center [112, 197] width 219 height 219
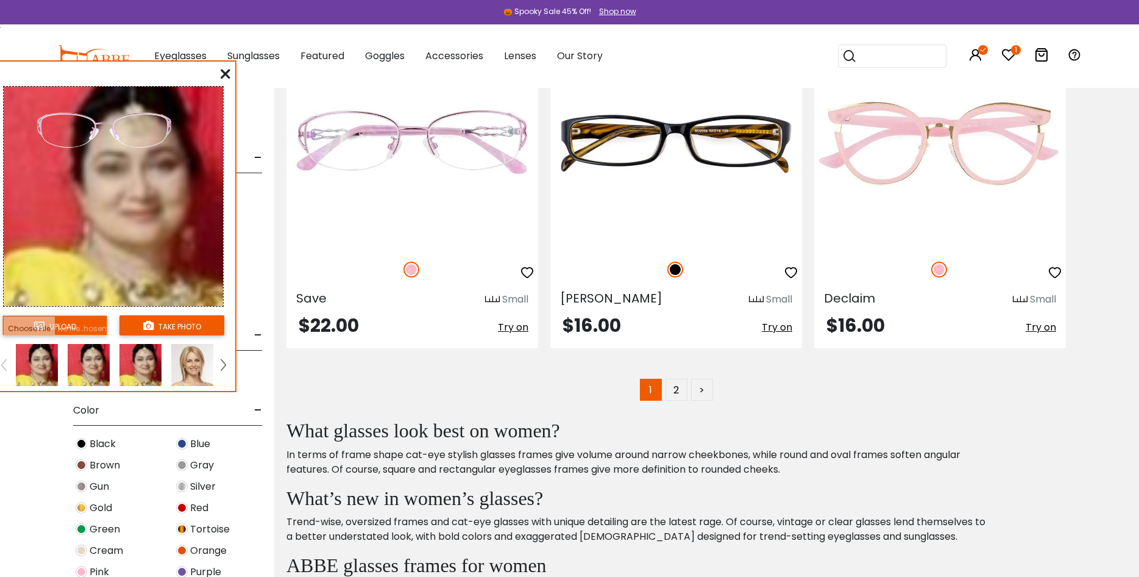
click at [226, 70] on icon at bounding box center [226, 74] width 10 height 10
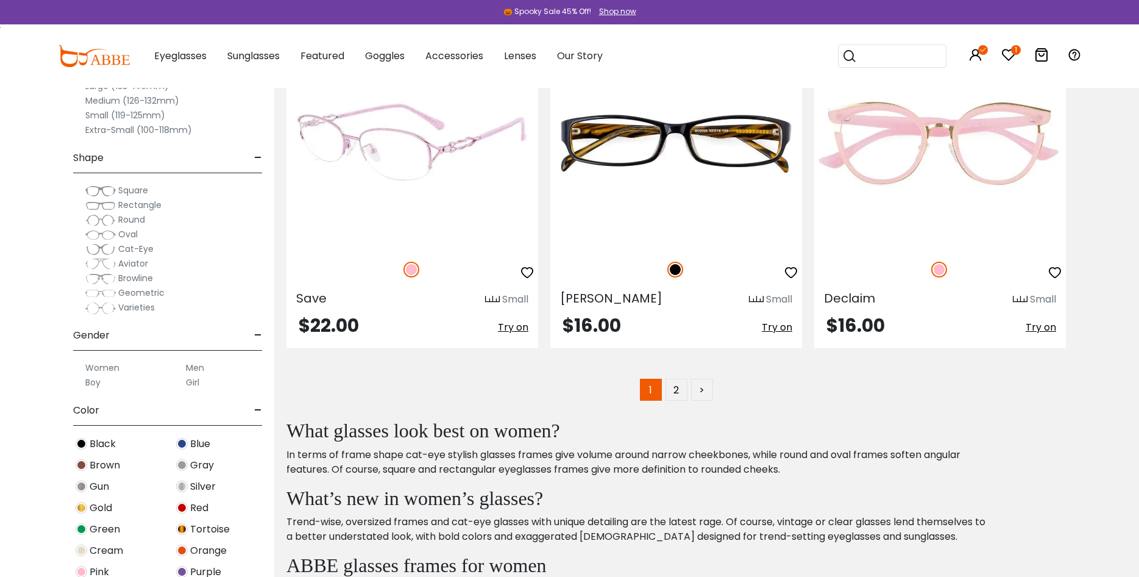
click at [518, 329] on span "Try on" at bounding box center [513, 327] width 30 height 14
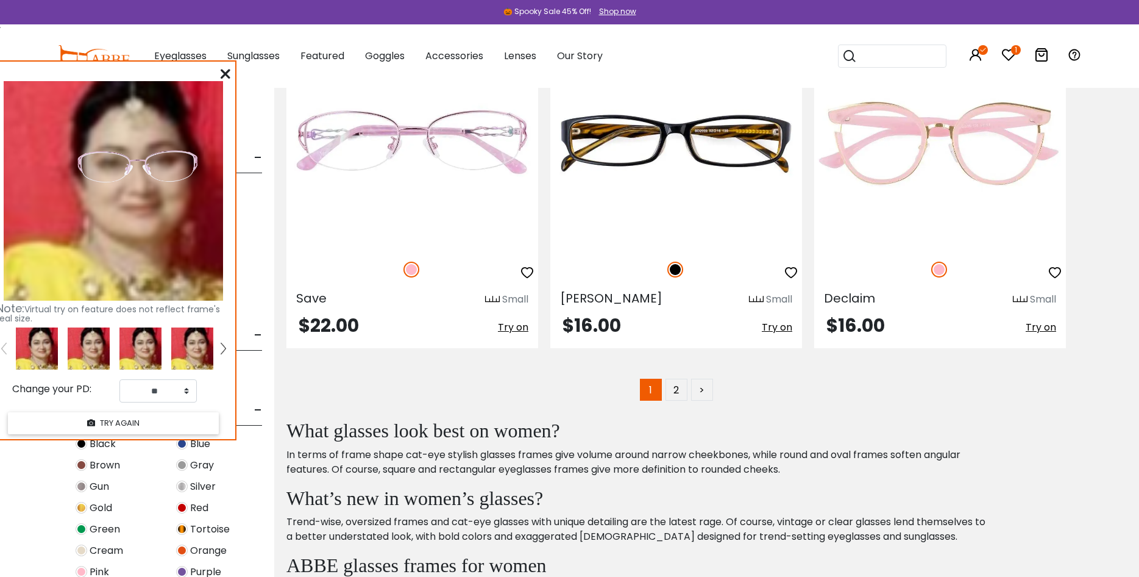
click at [46, 349] on img at bounding box center [37, 348] width 42 height 42
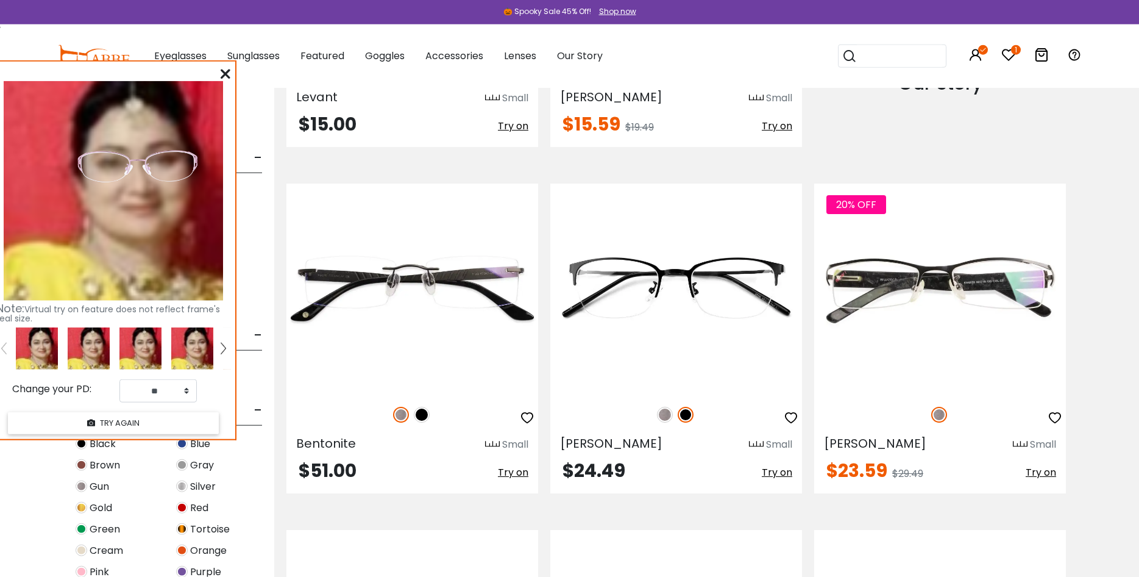
scroll to position [1554, 0]
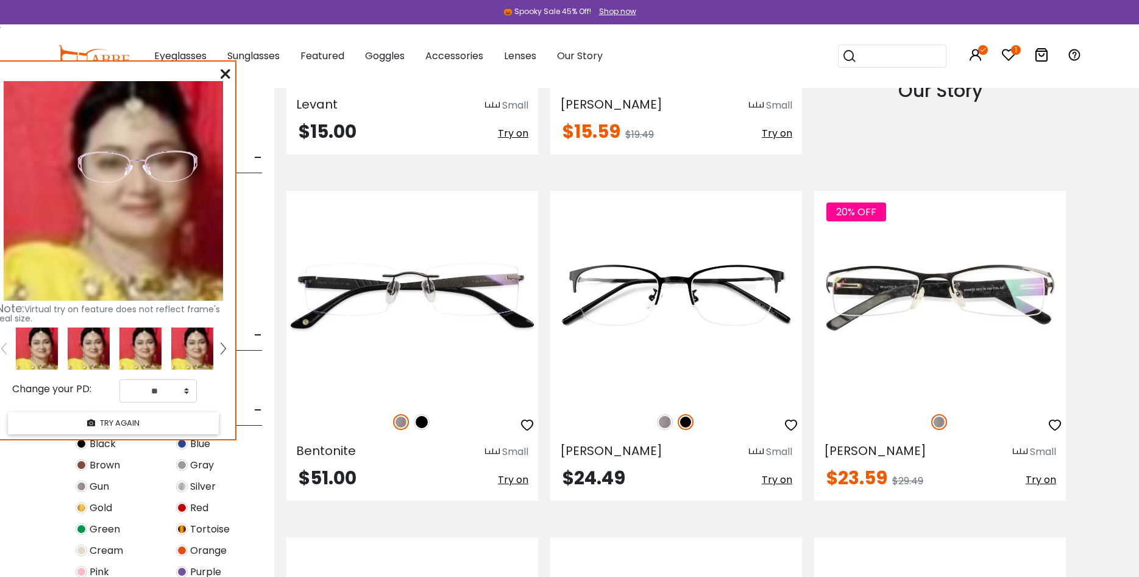
click at [779, 479] on span "Try on" at bounding box center [777, 479] width 30 height 14
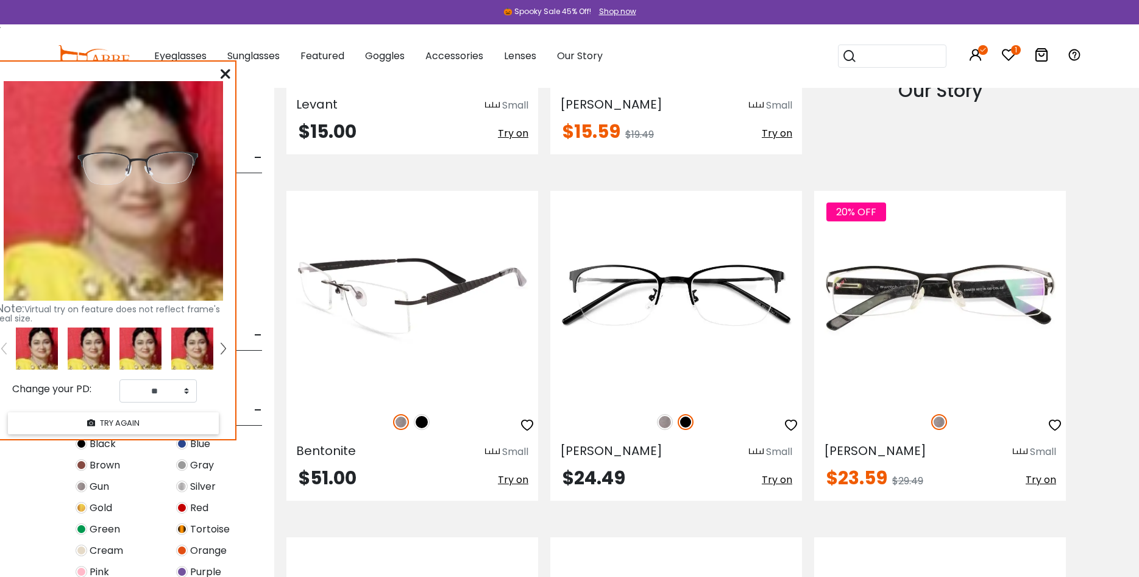
click at [516, 482] on span "Try on" at bounding box center [513, 479] width 30 height 14
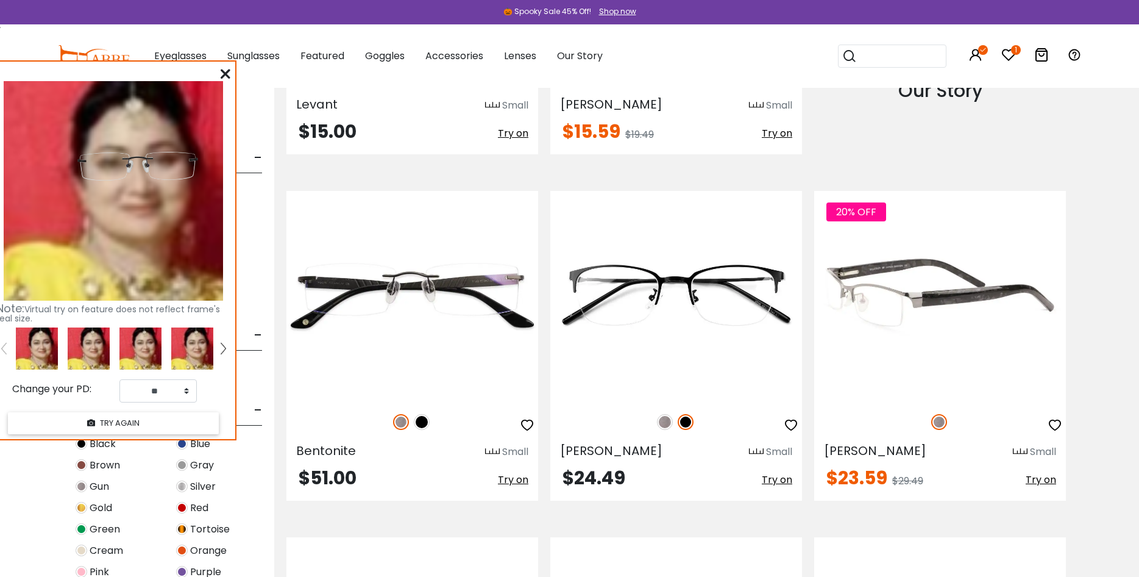
click at [1046, 479] on span "Try on" at bounding box center [1041, 479] width 30 height 14
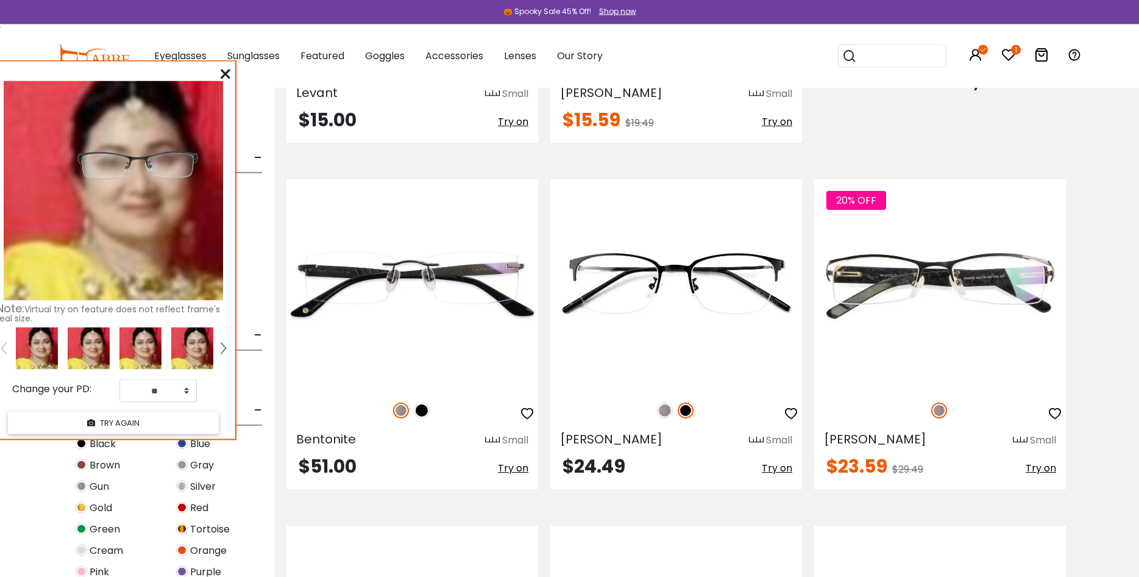
scroll to position [1616, 0]
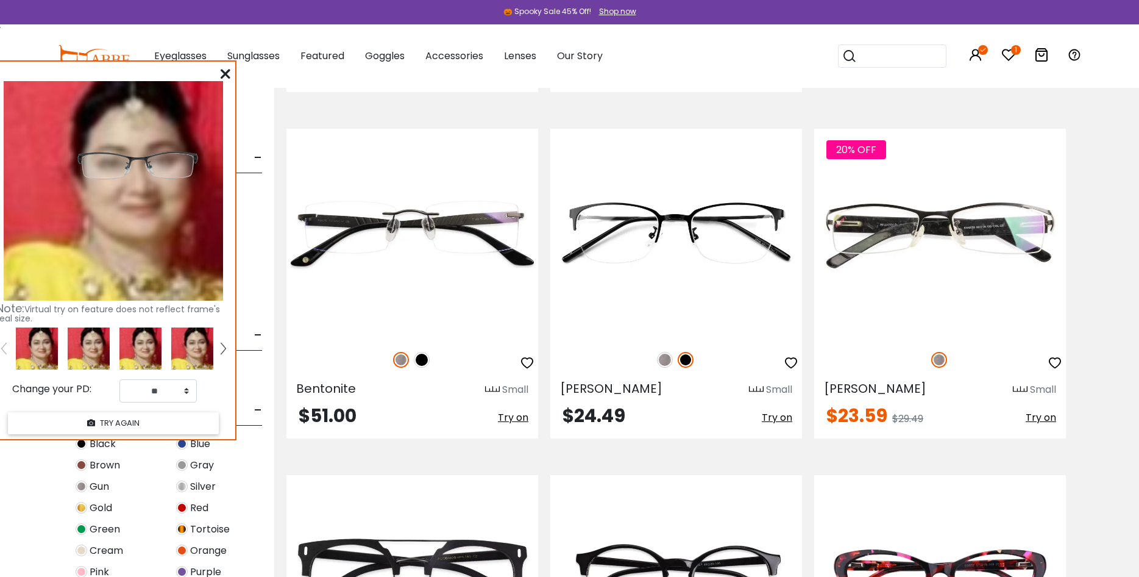
click at [776, 417] on span "Try on" at bounding box center [777, 417] width 30 height 14
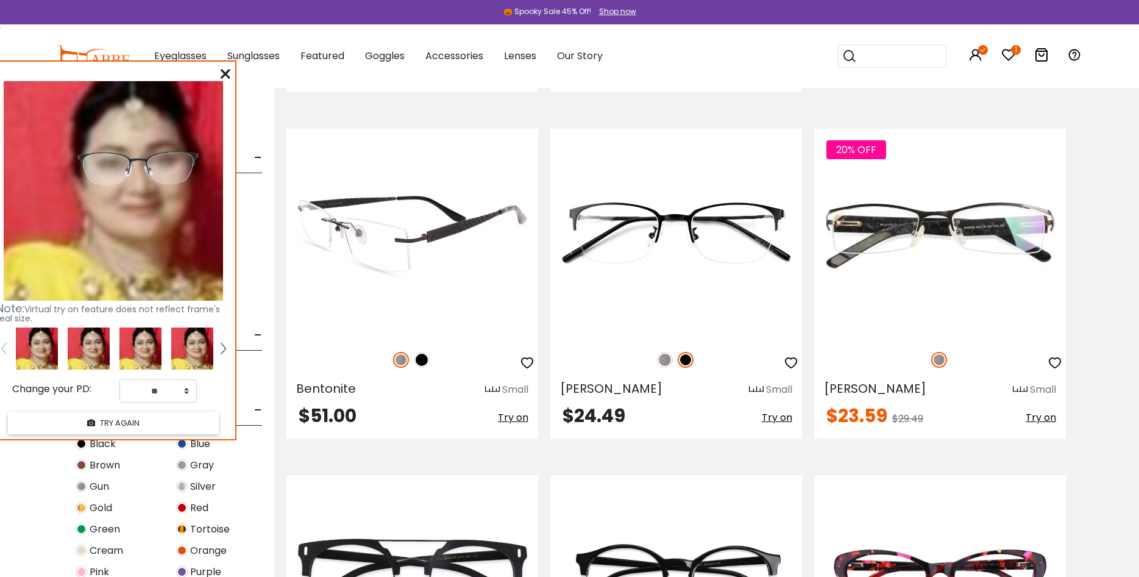
click at [386, 230] on img at bounding box center [412, 234] width 252 height 210
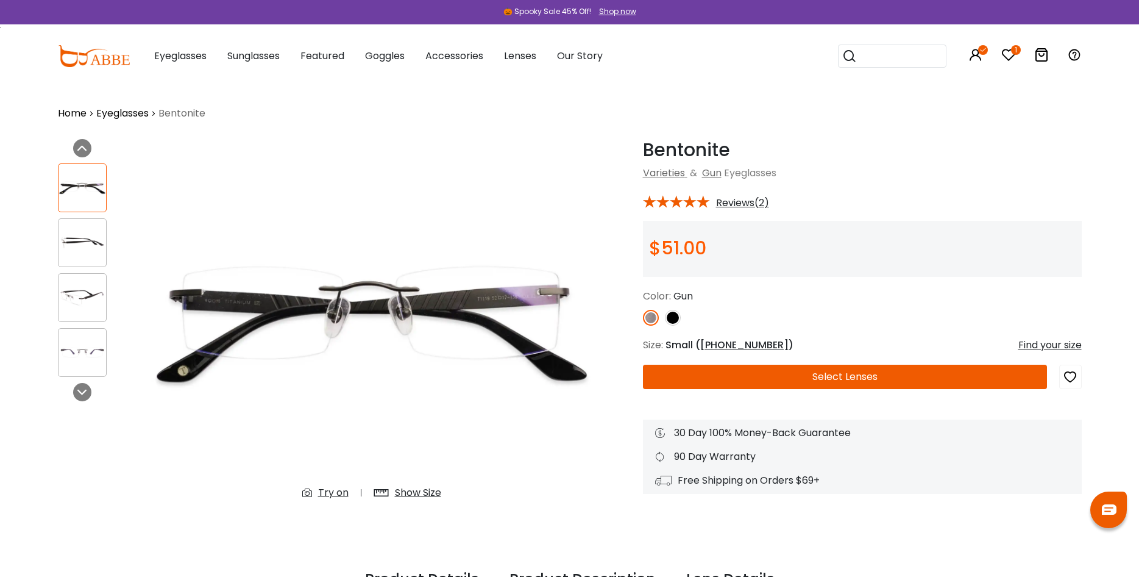
click at [652, 316] on img at bounding box center [651, 318] width 16 height 16
click at [323, 492] on div "Try on" at bounding box center [333, 492] width 30 height 15
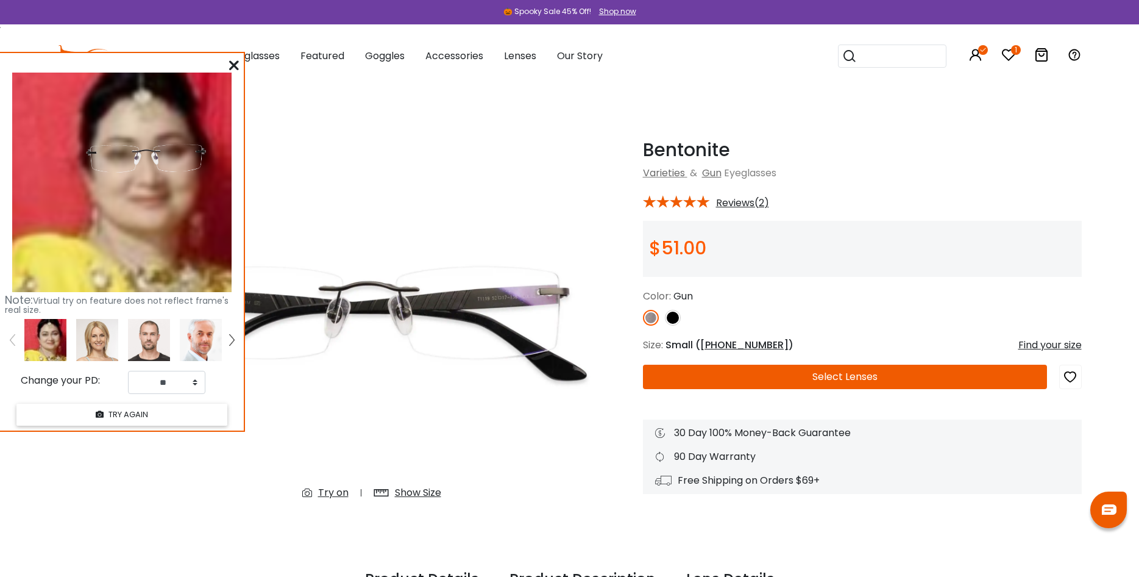
click at [869, 374] on button "Select Lenses" at bounding box center [845, 376] width 404 height 24
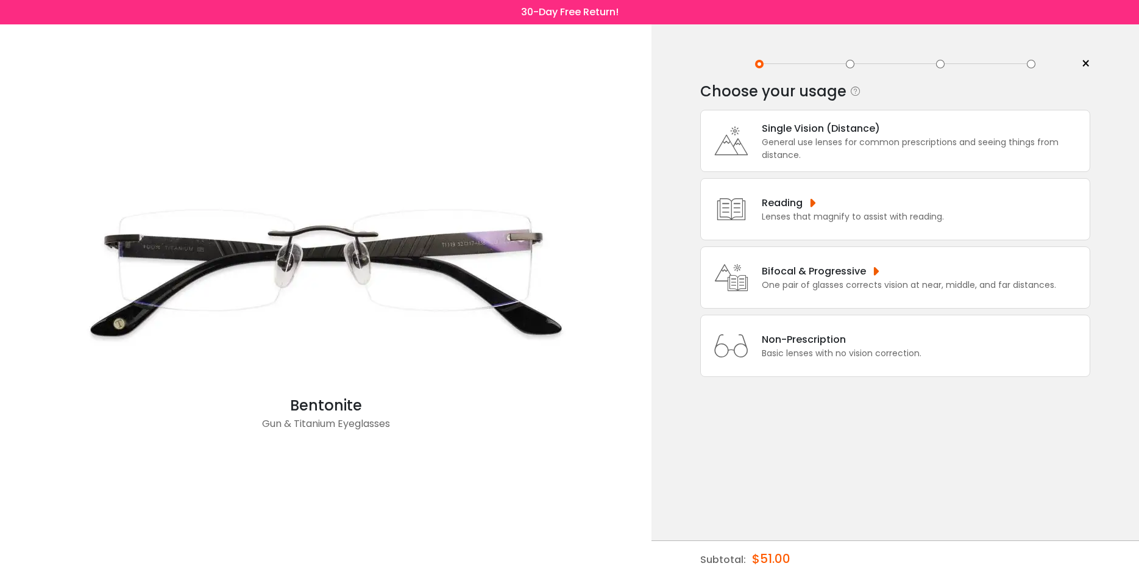
click at [827, 291] on div "One pair of glasses corrects vision at near, middle, and far distances." at bounding box center [909, 285] width 294 height 13
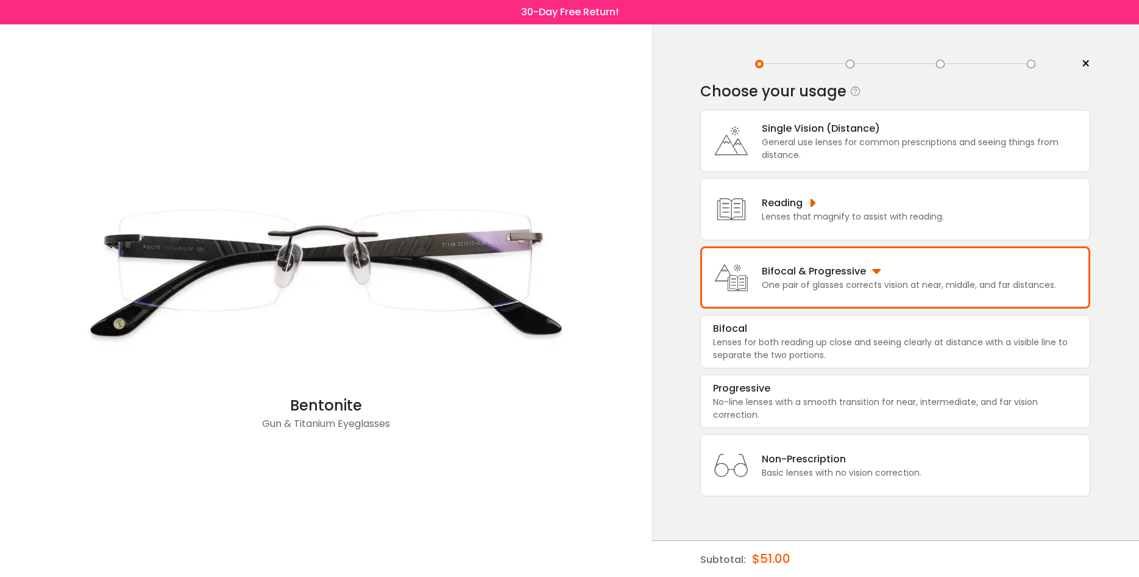
scroll to position [20, 0]
click at [796, 559] on div "Subtotal: $51.00" at bounding box center [895, 559] width 390 height 37
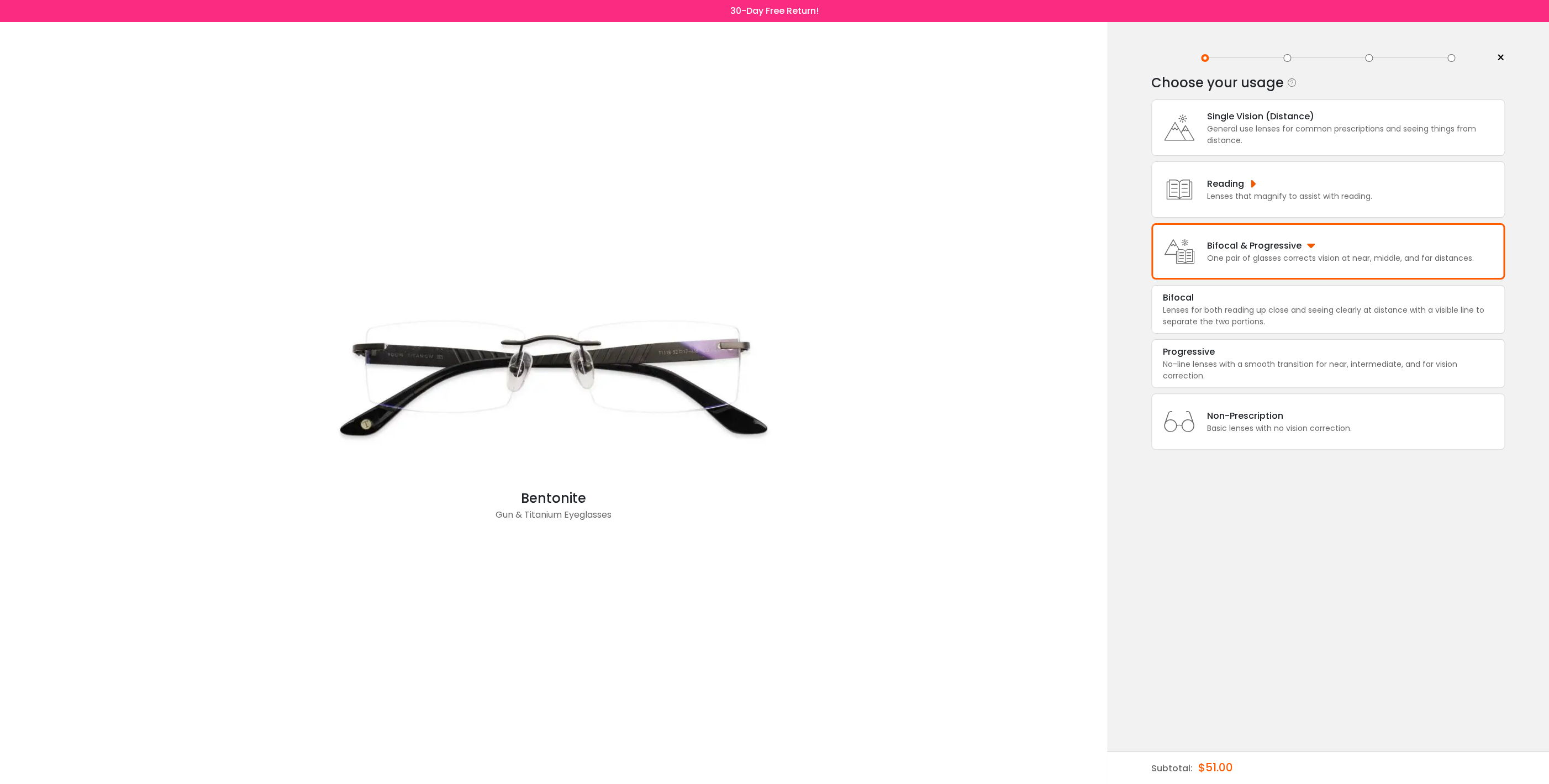
click at [1031, 522] on div "< × Choose your usage Single Vision (Distance) This lens helps you see details …" at bounding box center [1328, 402] width 442 height 761
click at [1031, 522] on div "Subtotal: $51.00" at bounding box center [1328, 768] width 353 height 34
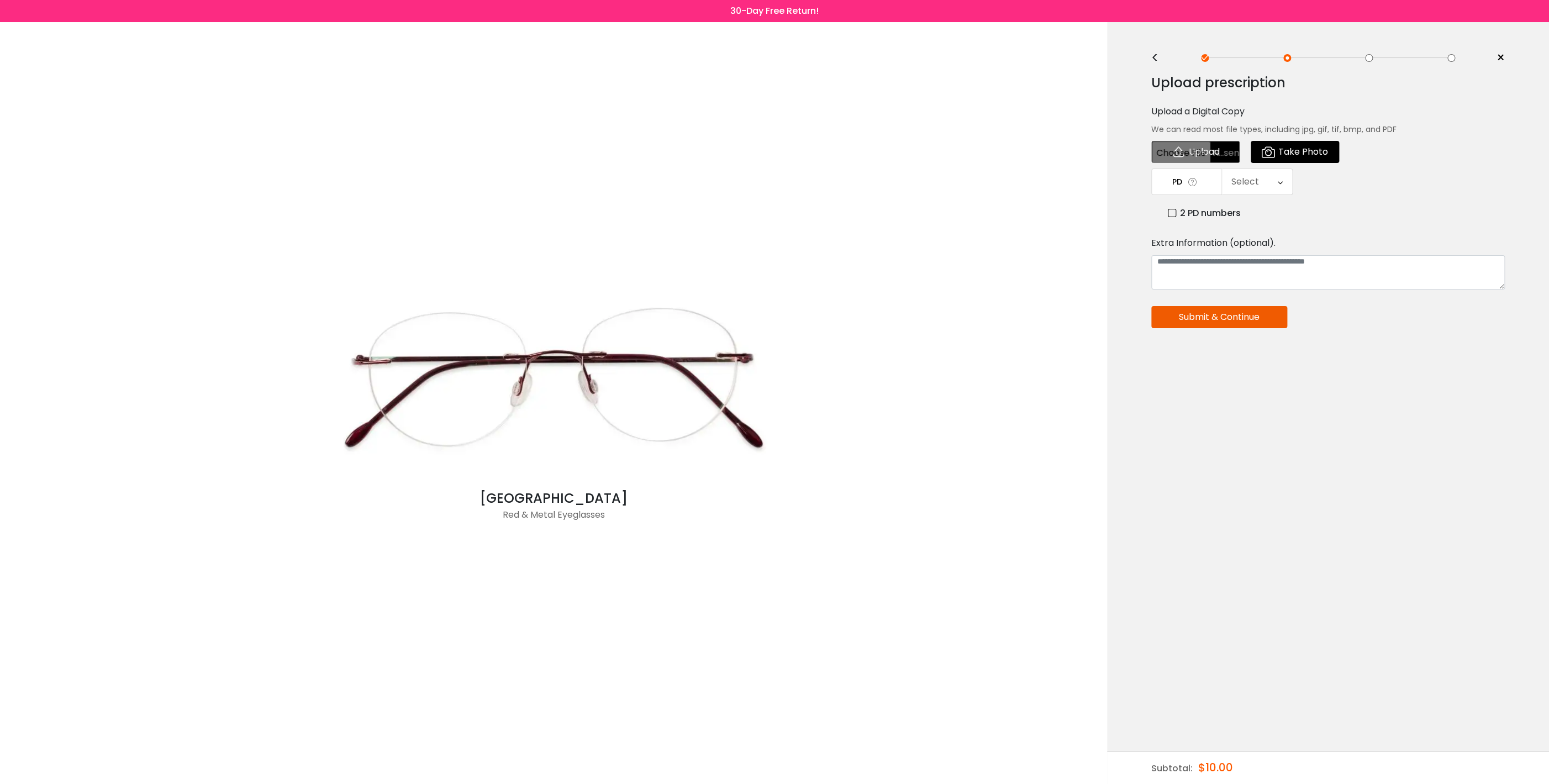
click at [605, 364] on img at bounding box center [554, 378] width 442 height 221
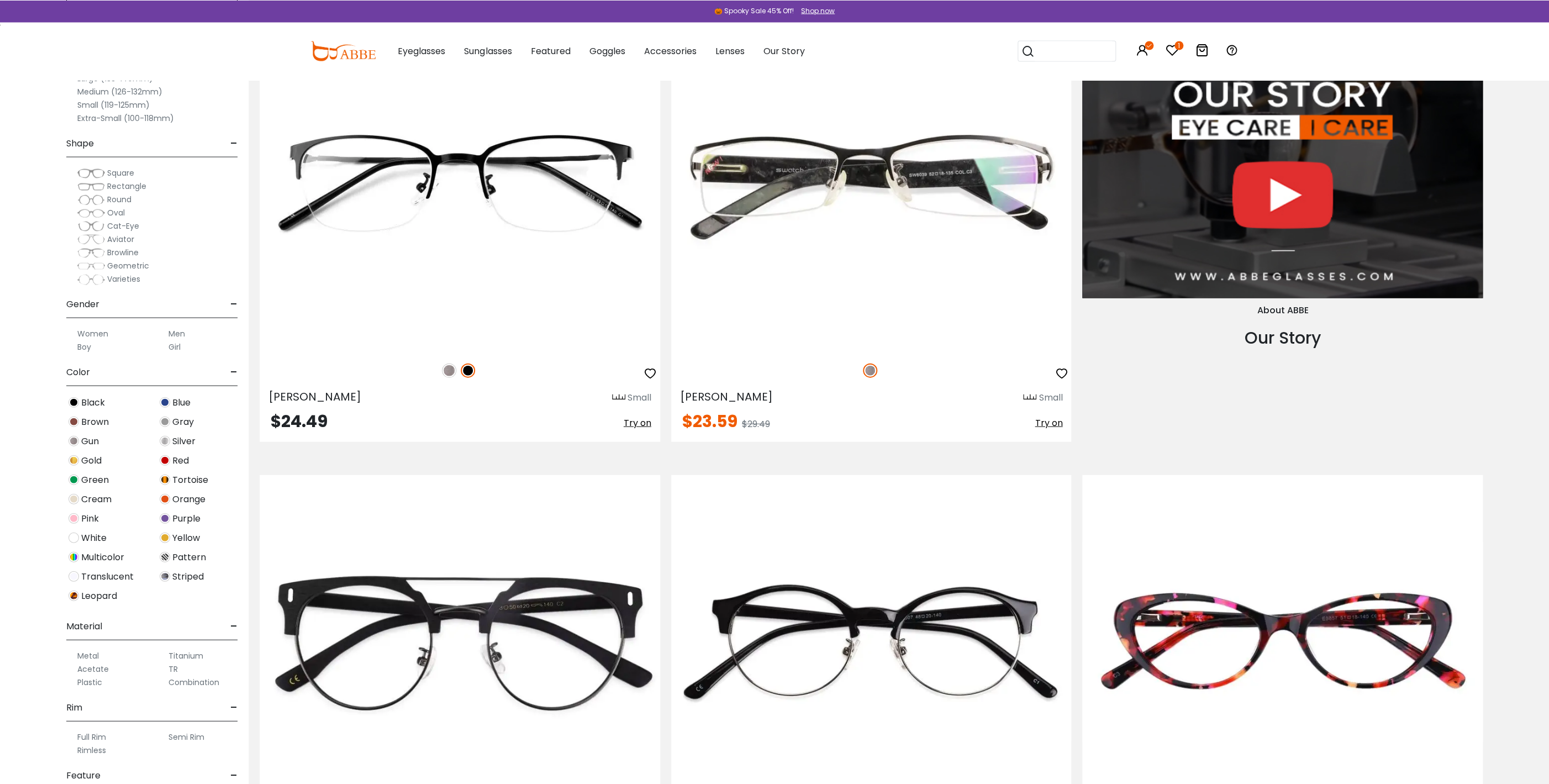
scroll to position [1670, 0]
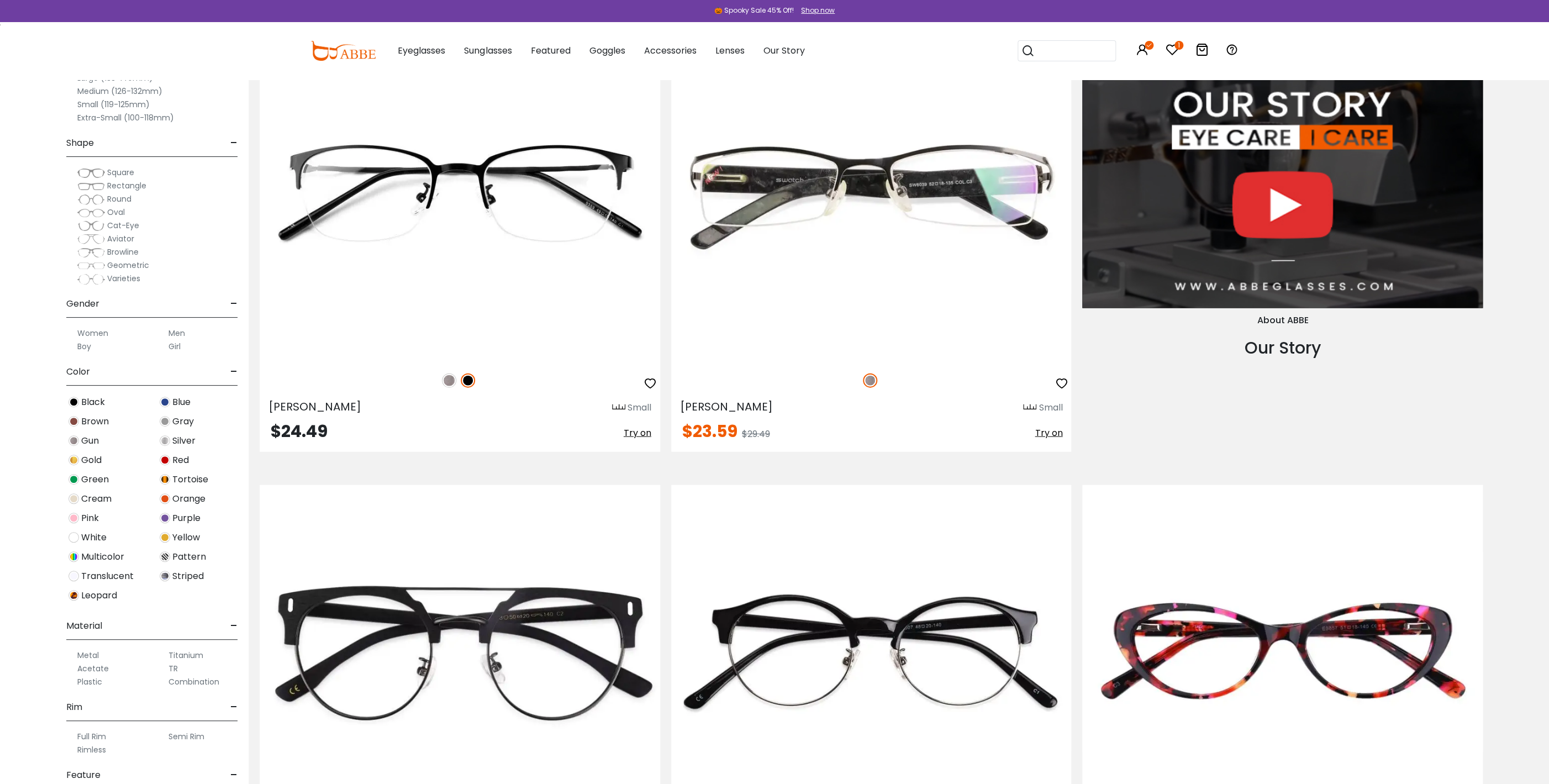
click at [639, 433] on span "Try on" at bounding box center [637, 432] width 27 height 13
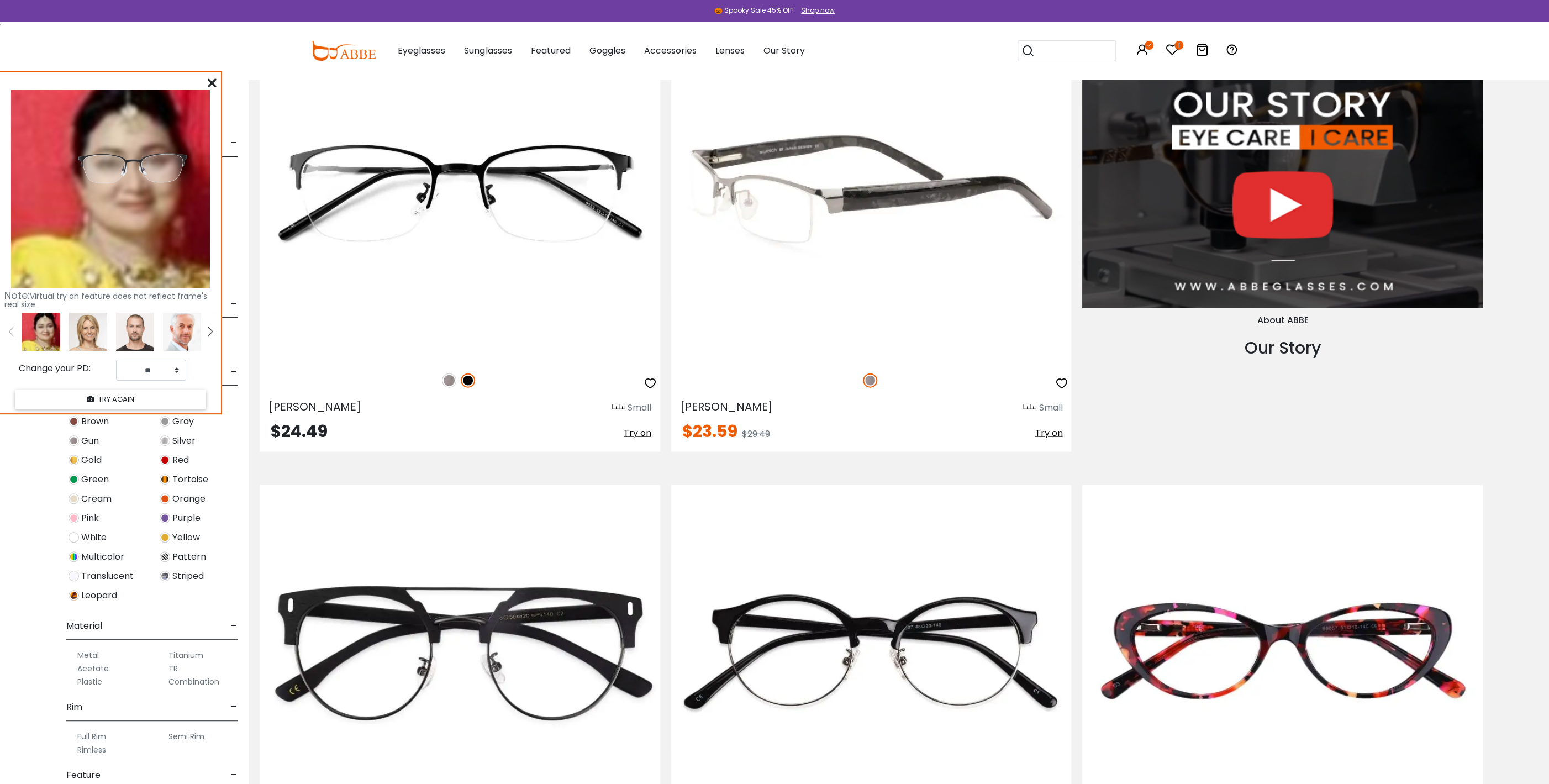
click at [1050, 436] on span "Try on" at bounding box center [1049, 432] width 27 height 13
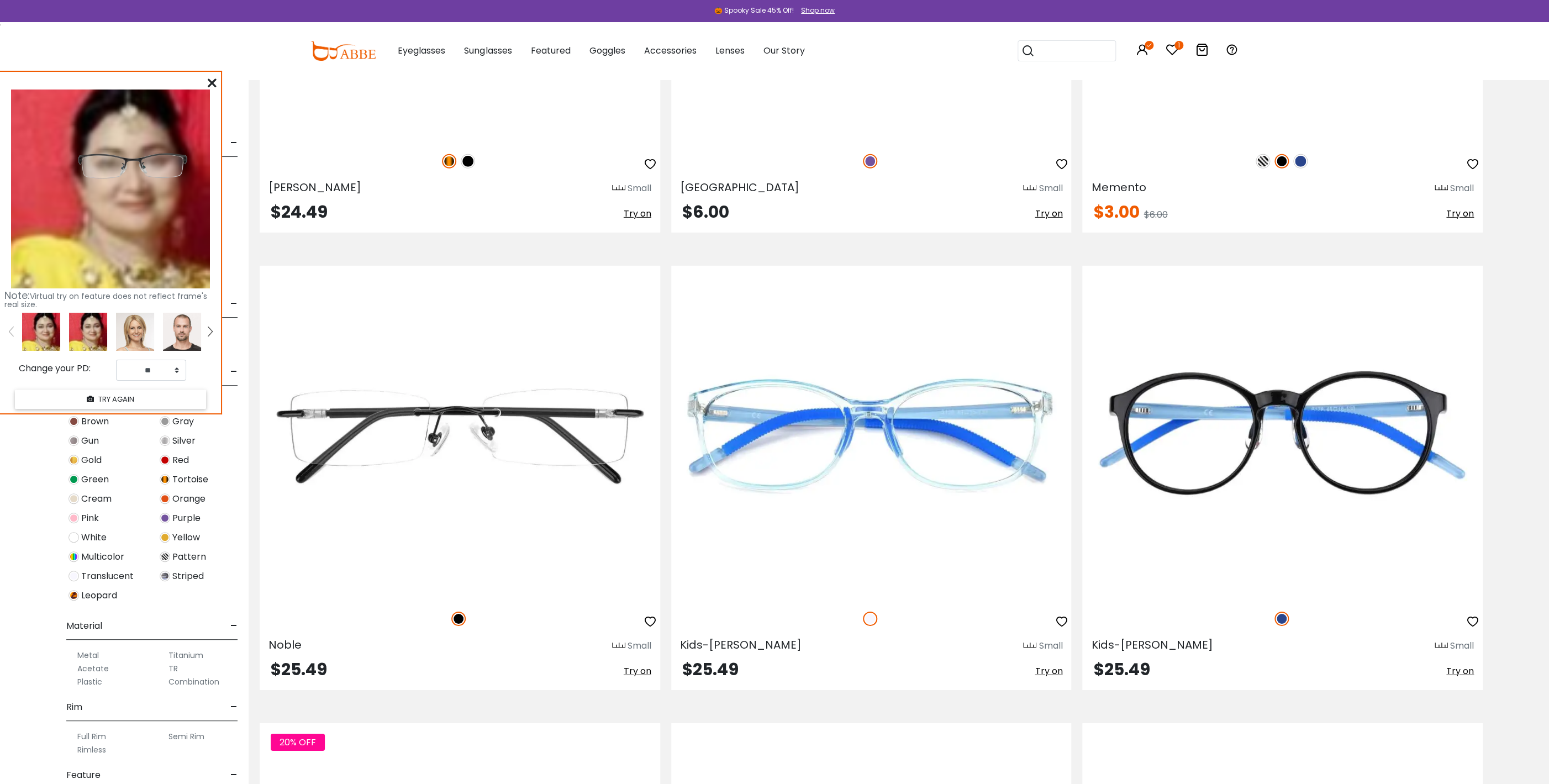
scroll to position [5727, 0]
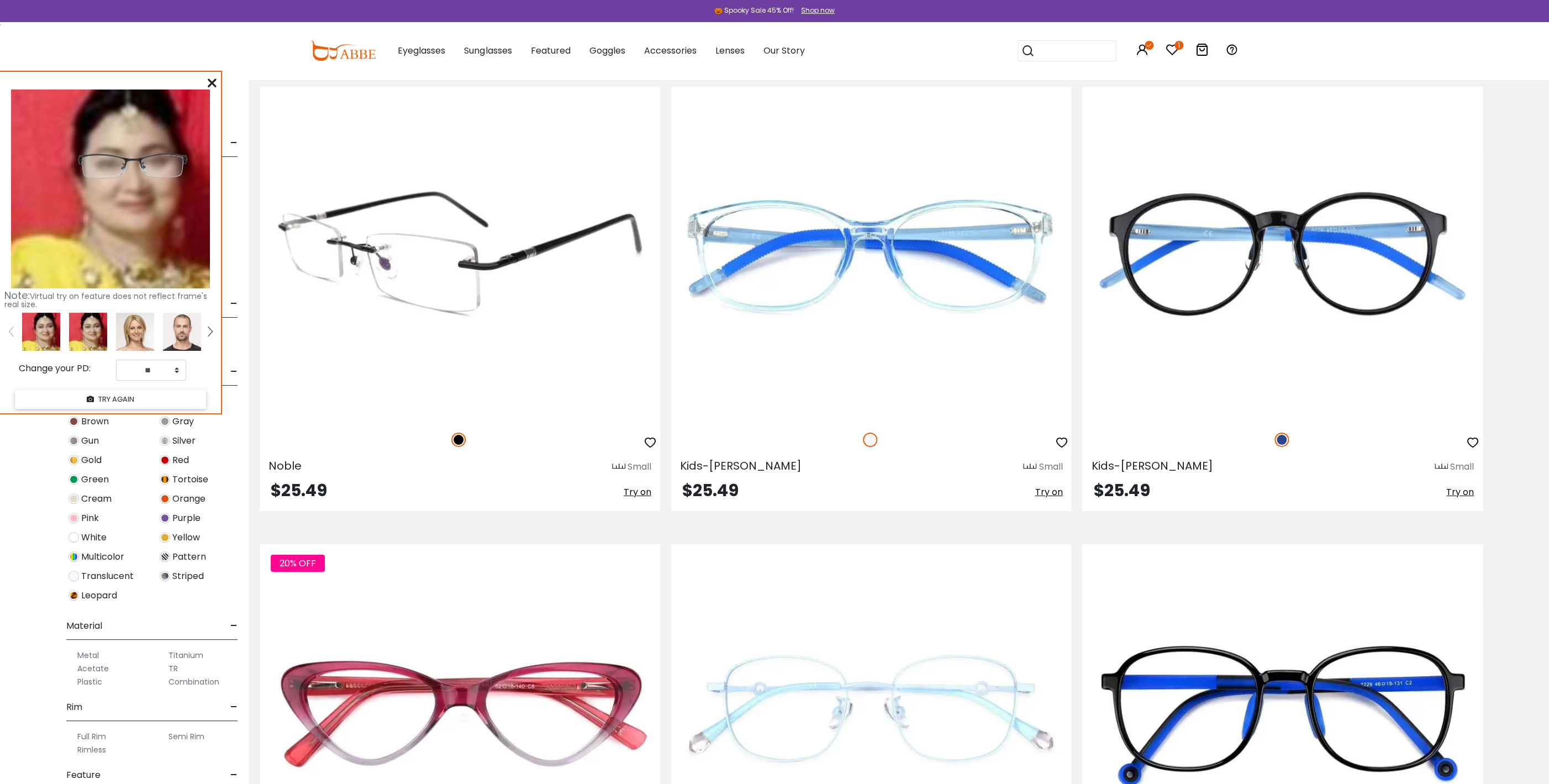
click at [637, 491] on span "Try on" at bounding box center [637, 492] width 27 height 13
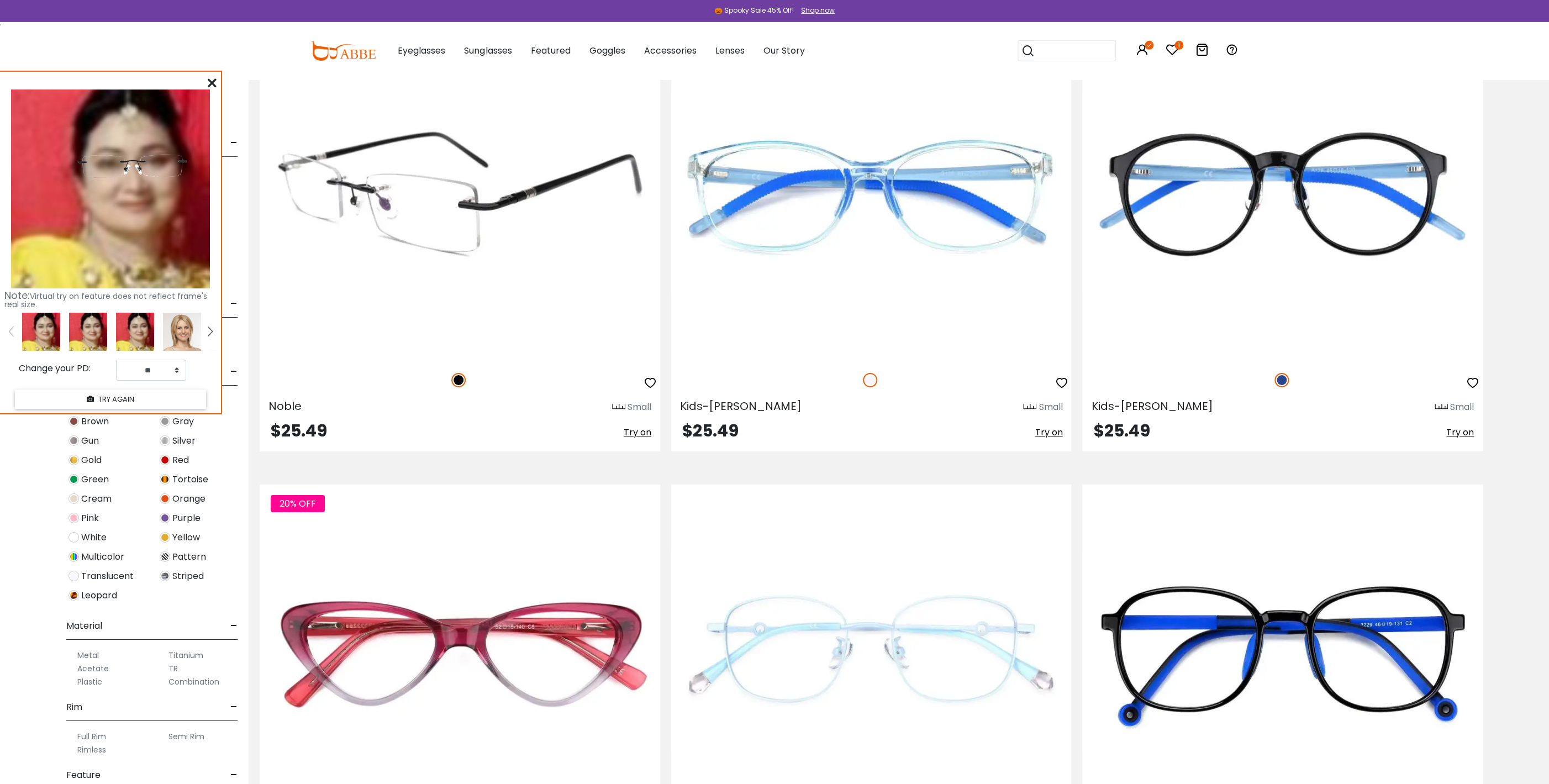
scroll to position [5846, 0]
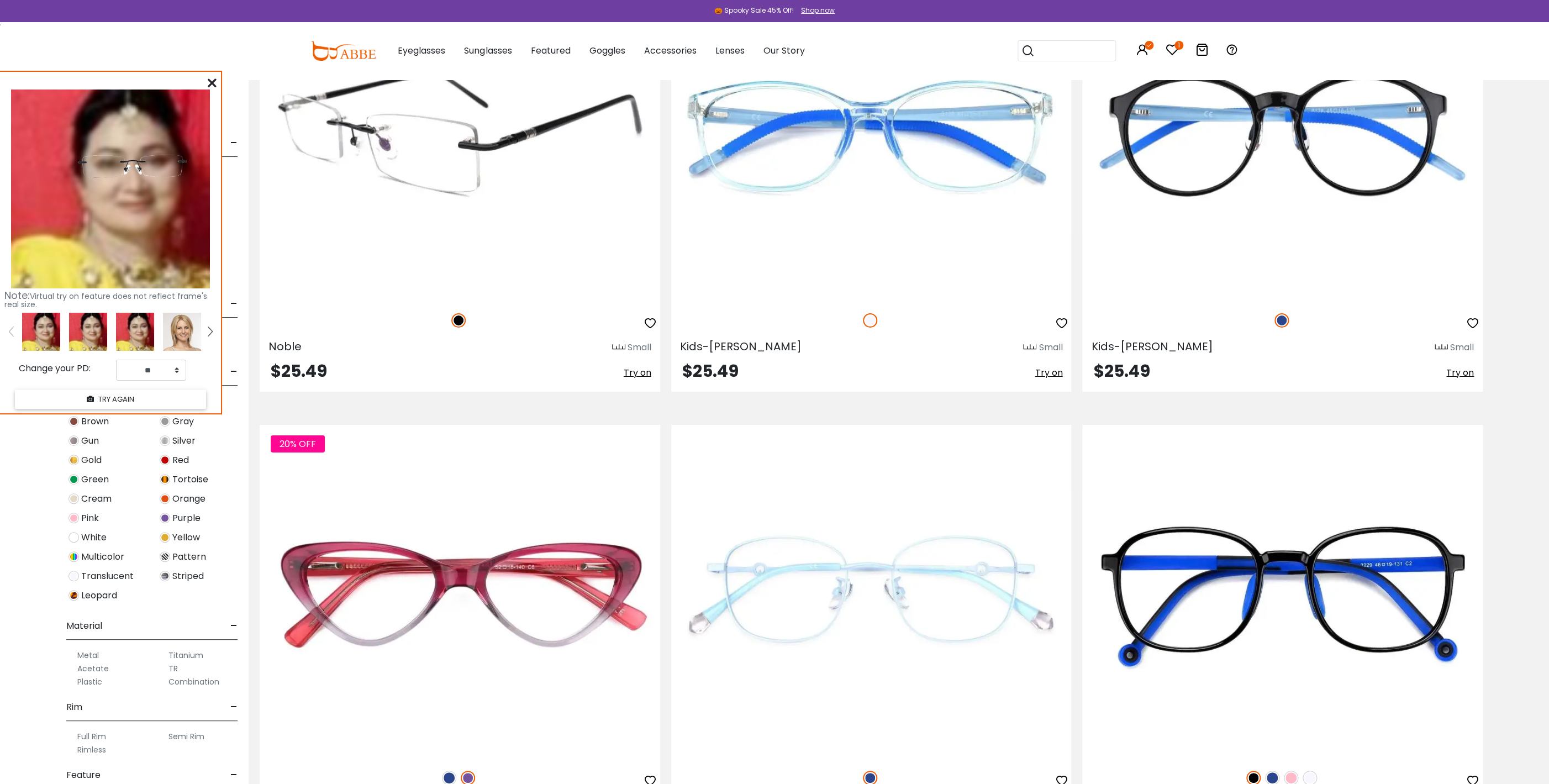
click at [422, 155] on img at bounding box center [460, 134] width 401 height 334
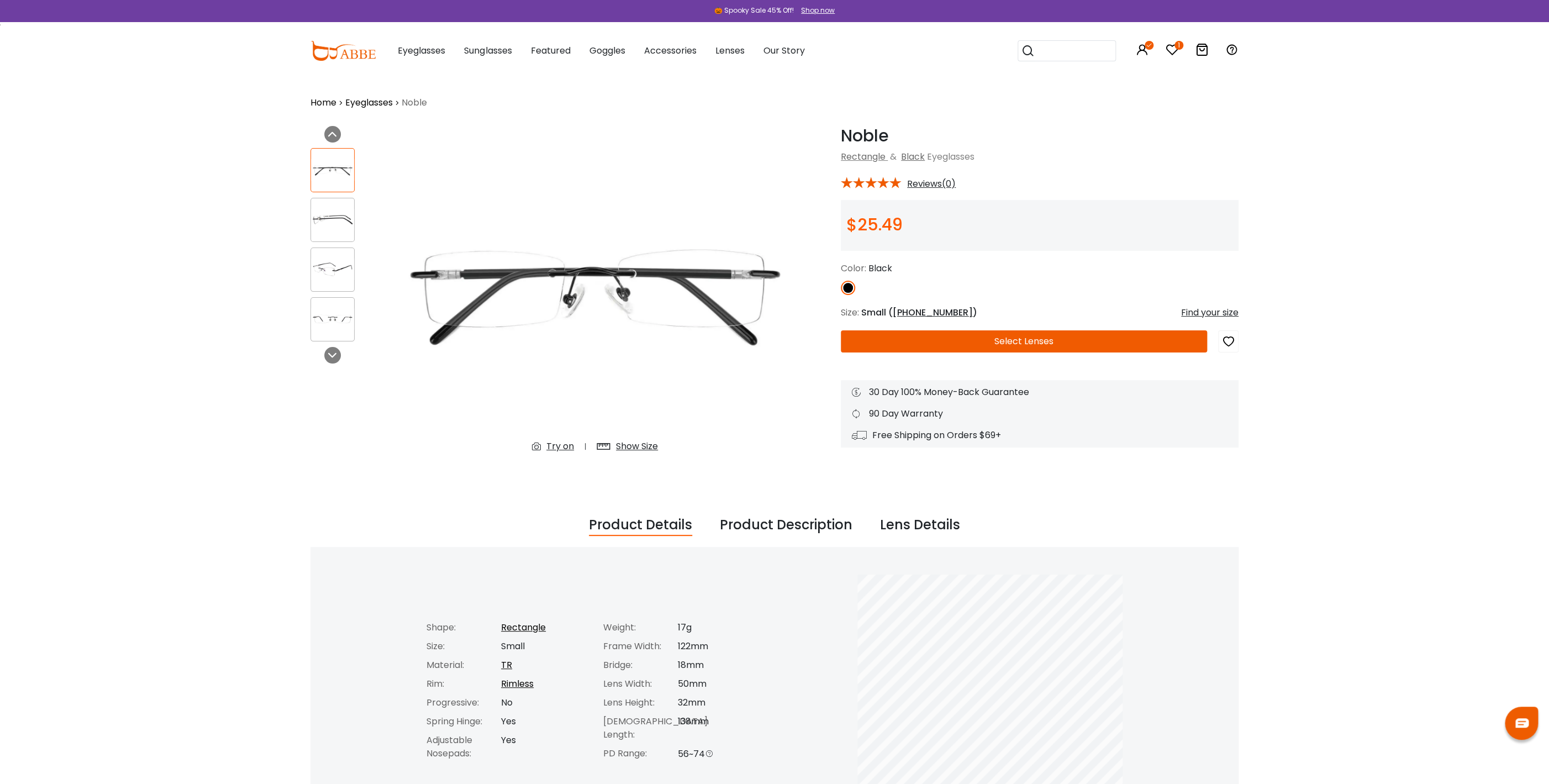
click at [1008, 340] on button "Select Lenses" at bounding box center [1024, 341] width 366 height 22
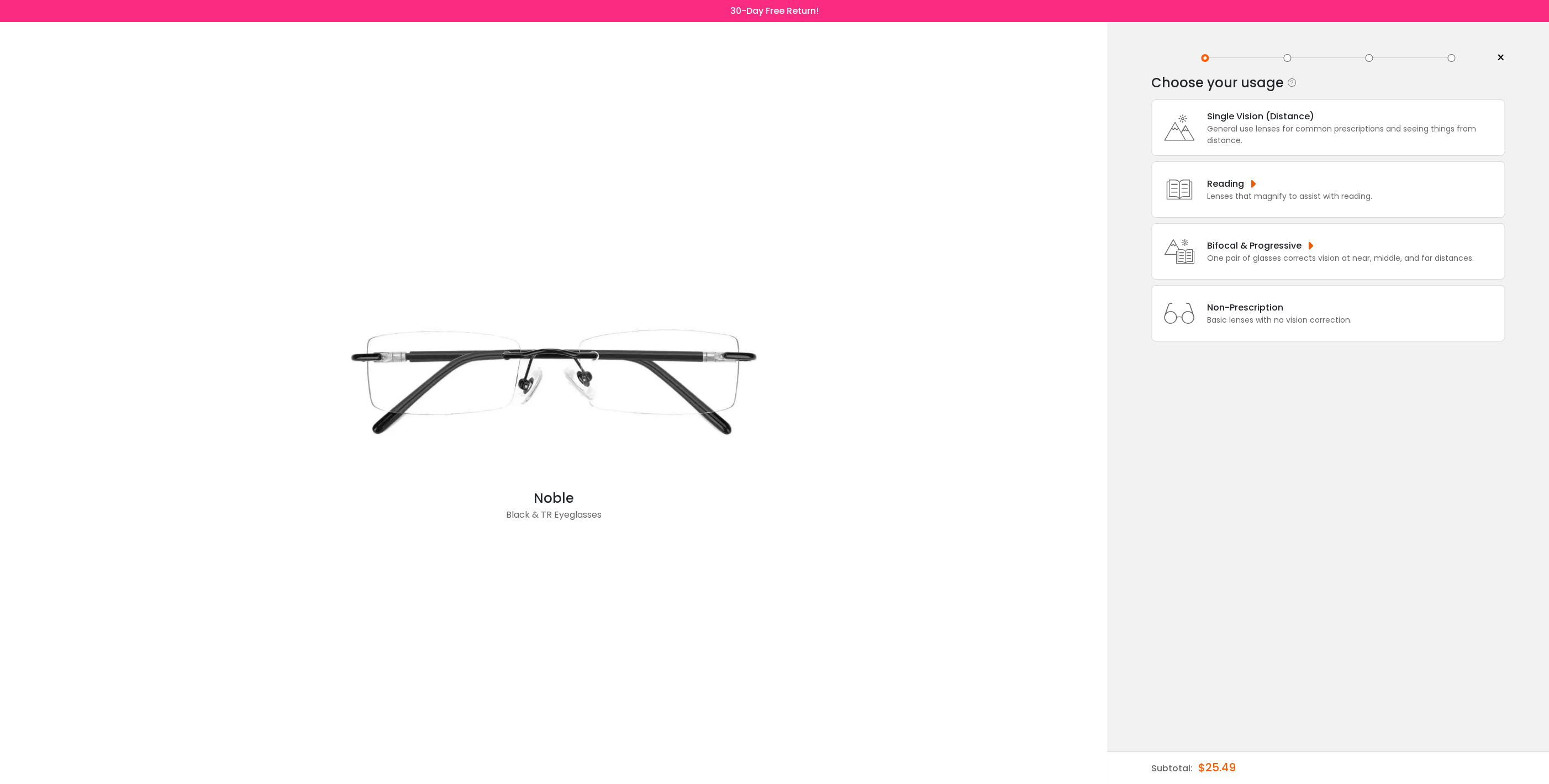
click at [1261, 253] on div "Bifocal & Progressive" at bounding box center [1341, 245] width 266 height 14
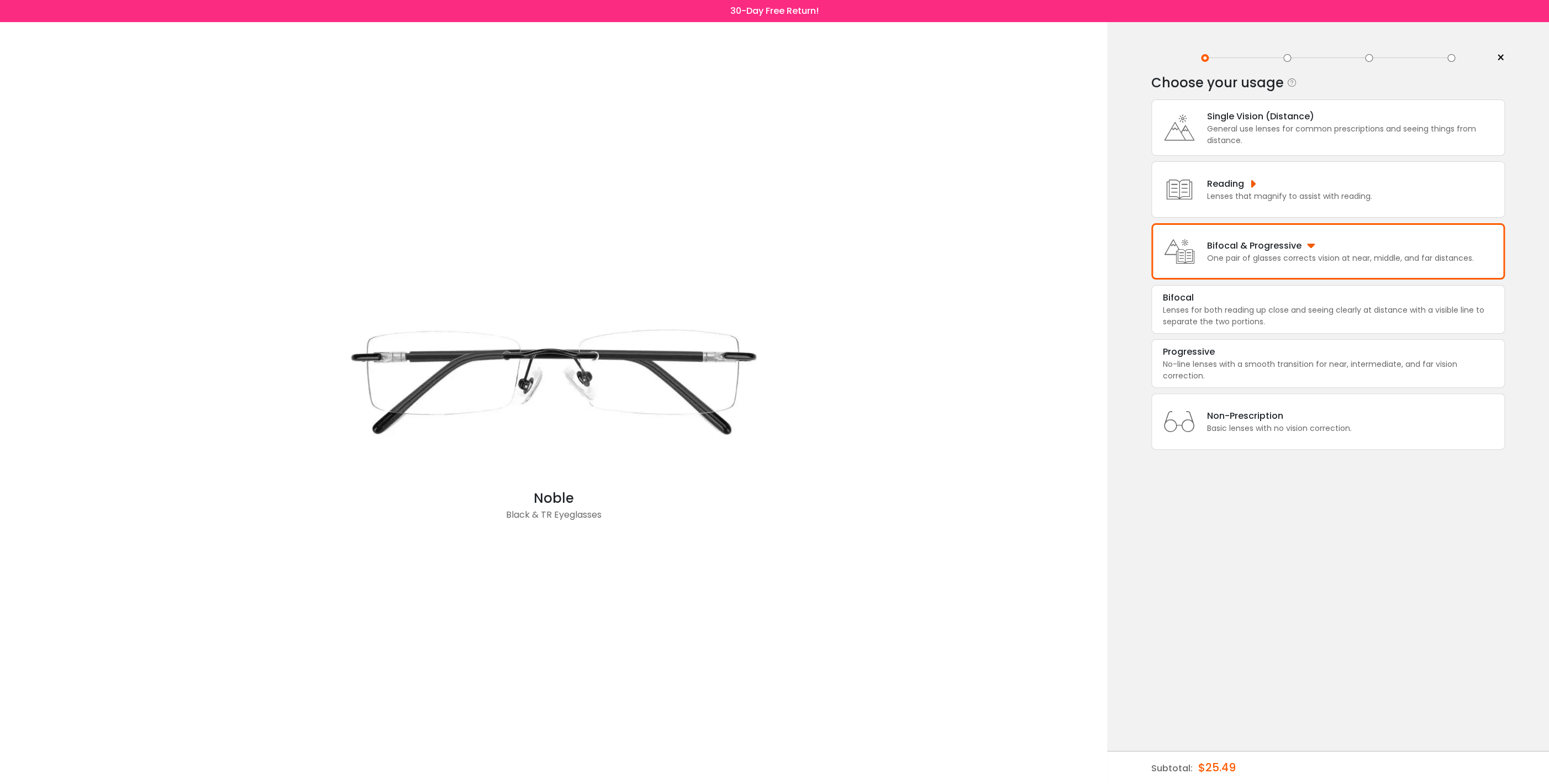
click at [1341, 256] on div "One pair of glasses corrects vision at near, middle, and far distances." at bounding box center [1341, 258] width 266 height 12
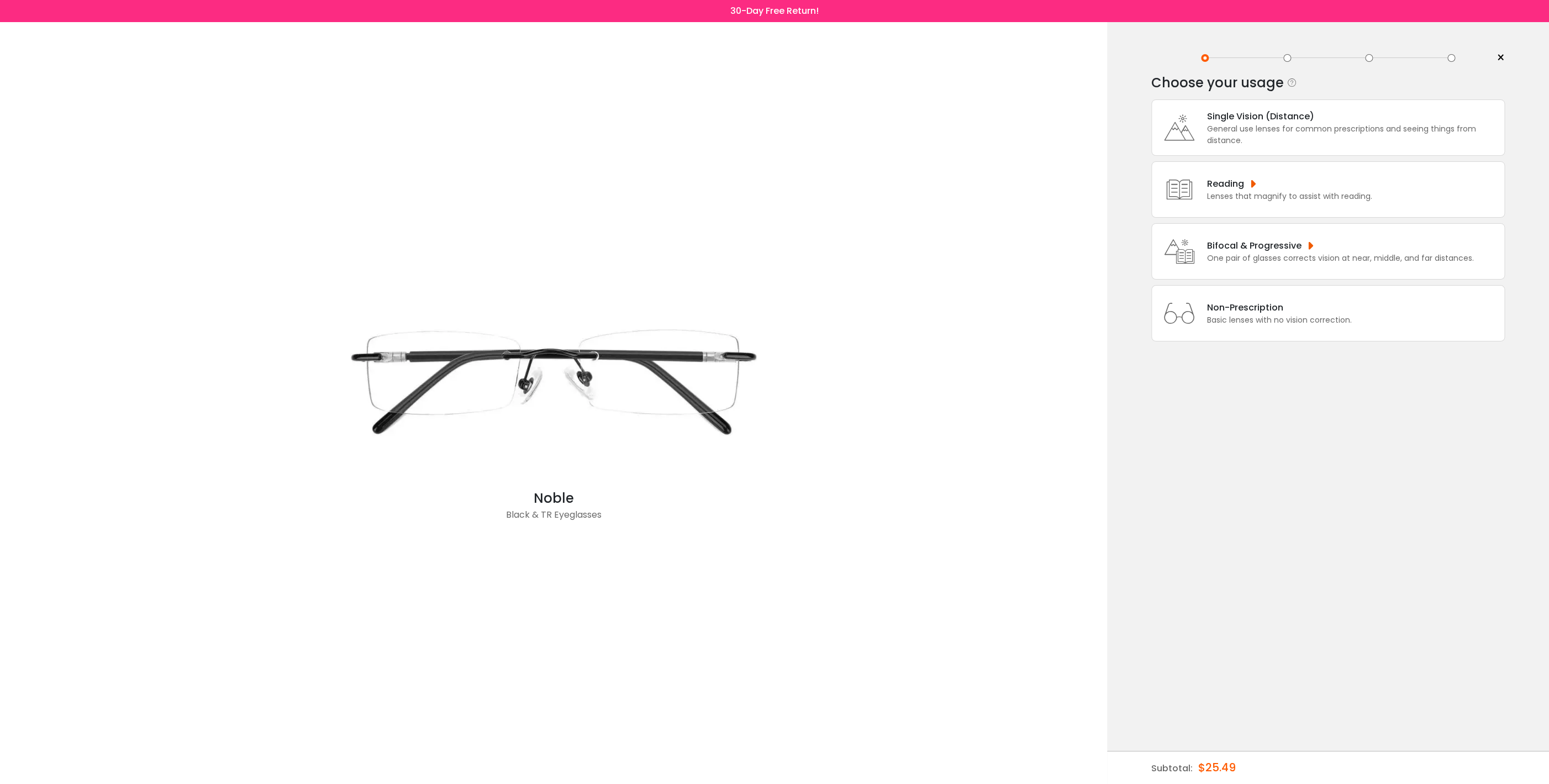
click at [1341, 253] on div "Bifocal & Progressive" at bounding box center [1341, 245] width 266 height 14
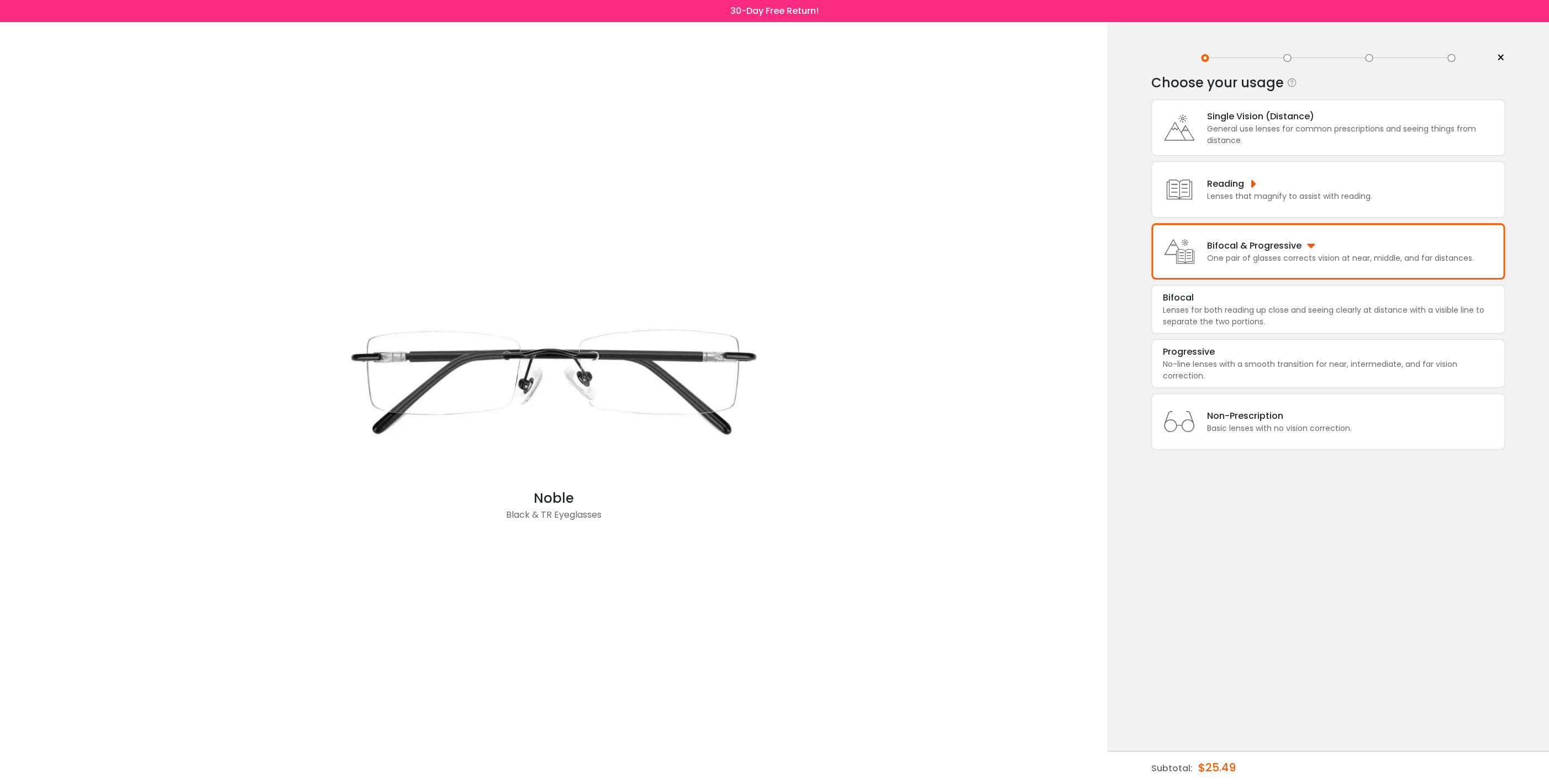
click at [594, 355] on img at bounding box center [554, 378] width 442 height 221
click at [1292, 60] on div at bounding box center [1327, 58] width 320 height 8
click at [1308, 250] on div "Bifocal & Progressive" at bounding box center [1341, 245] width 266 height 14
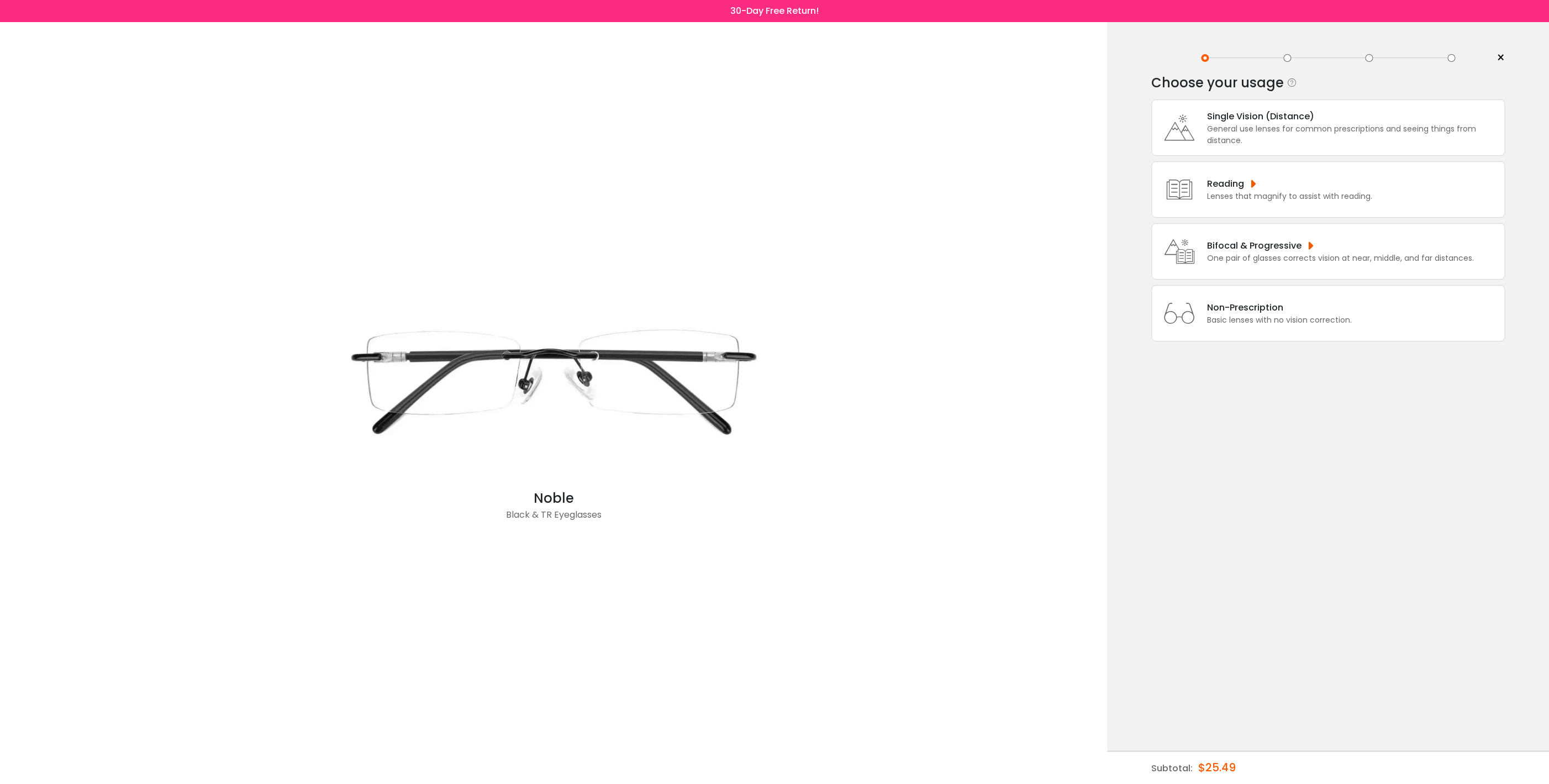
click at [1308, 250] on div "Bifocal & Progressive" at bounding box center [1341, 245] width 266 height 14
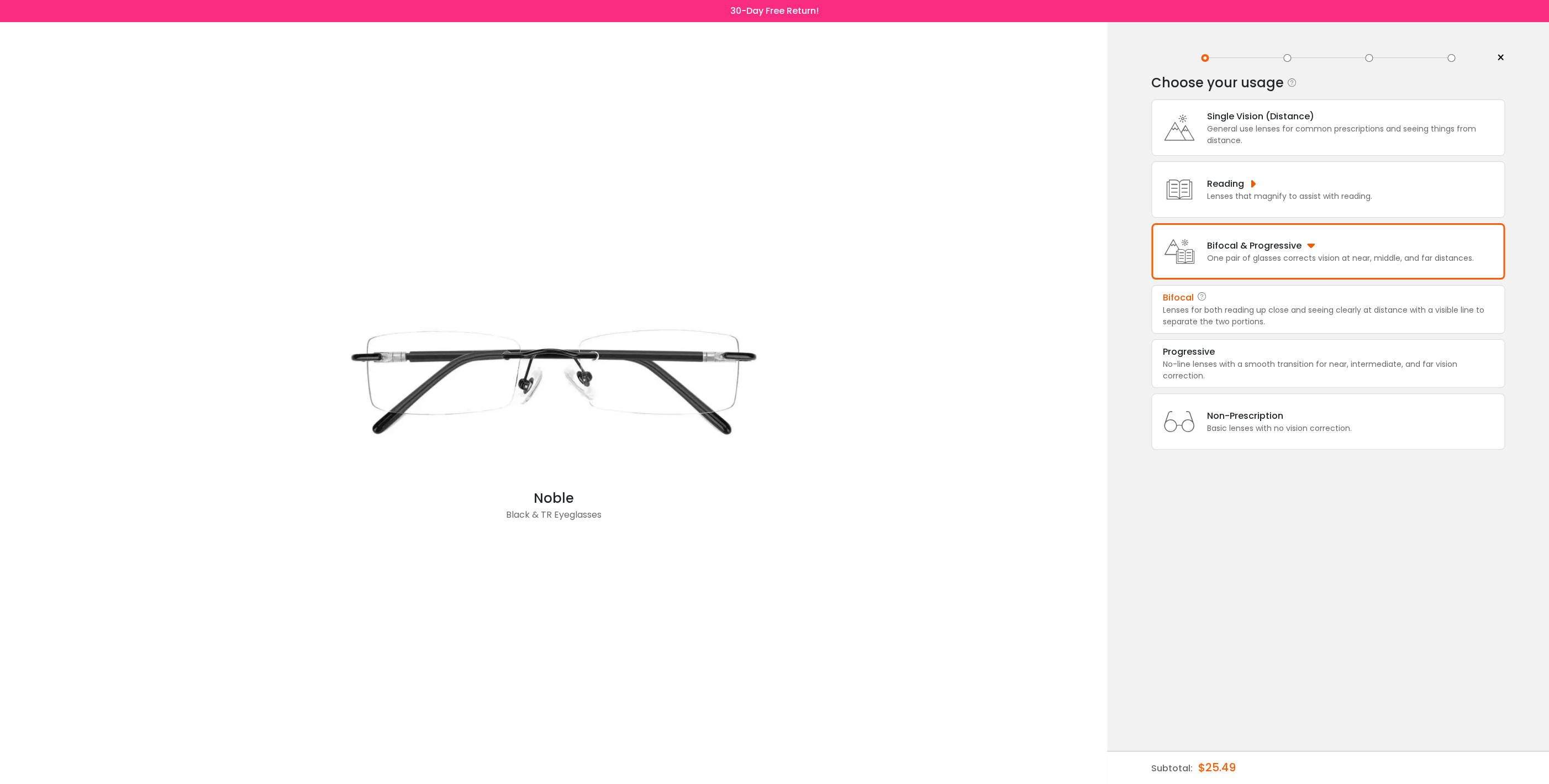
click at [1226, 324] on div "Lenses for both reading up close and seeing clearly at distance with a visible …" at bounding box center [1328, 316] width 330 height 24
